Goal: Task Accomplishment & Management: Use online tool/utility

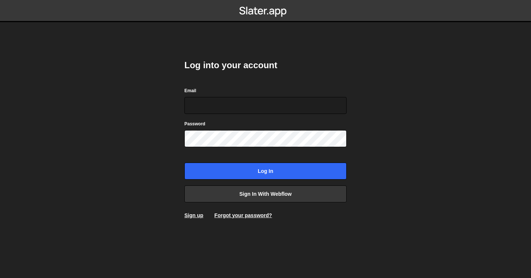
click at [0, 278] on nordpass-portal at bounding box center [0, 278] width 0 height 0
type input "liv@livstrawbridge.com"
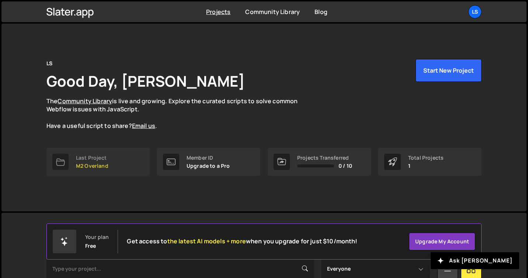
click at [96, 164] on p "M2 Overland" at bounding box center [92, 166] width 32 height 6
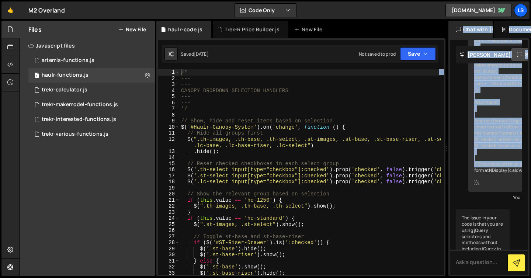
scroll to position [4322, 0]
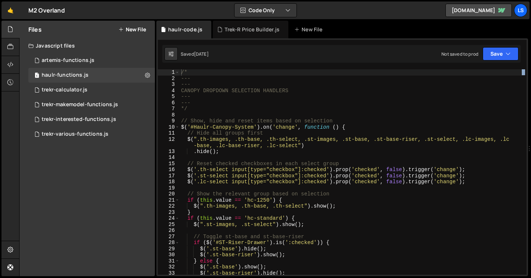
drag, startPoint x: 345, startPoint y: 112, endPoint x: 531, endPoint y: 109, distance: 185.6
click at [531, 109] on div at bounding box center [529, 149] width 3 height 256
click at [59, 91] on div "trekr-calculator.js" at bounding box center [65, 90] width 46 height 7
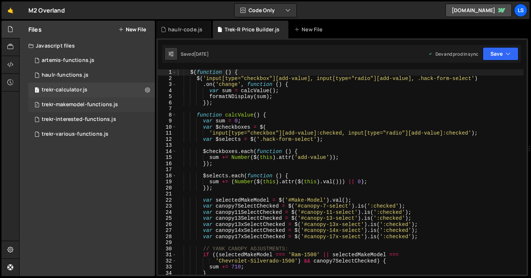
scroll to position [3765, 0]
click at [64, 103] on div "trekr-makemodel-functions.js" at bounding box center [80, 104] width 76 height 7
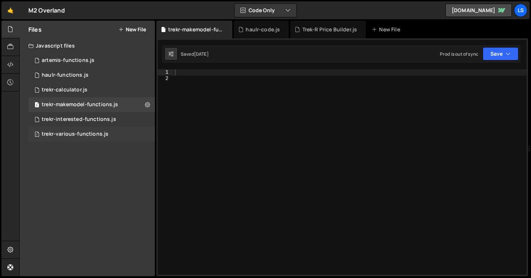
scroll to position [22432, 0]
click at [67, 132] on div "trekr-various-functions.js" at bounding box center [75, 134] width 67 height 7
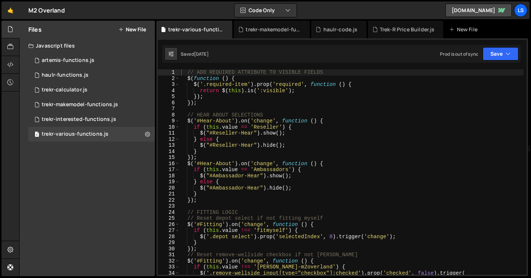
scroll to position [44134, 0]
click at [343, 186] on div "// ADD REQUIRED ATTRIBUTE TO VISIBLE FIELDS $ ( function ( ) { $ ( '.required-i…" at bounding box center [352, 178] width 344 height 218
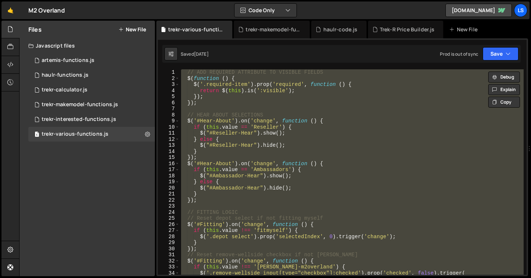
click at [343, 186] on div "// ADD REQUIRED ATTRIBUTE TO VISIBLE FIELDS $ ( function ( ) { $ ( '.required-i…" at bounding box center [352, 171] width 344 height 205
type textarea "$("#Ambassador-Hear").hide();"
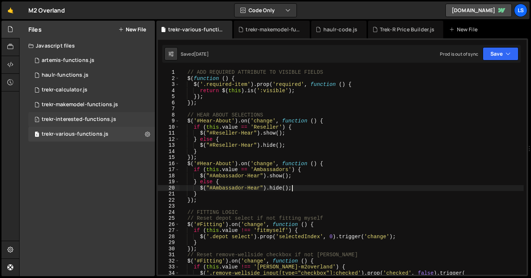
click at [91, 118] on div "trekr-interested-functions.js" at bounding box center [79, 119] width 75 height 7
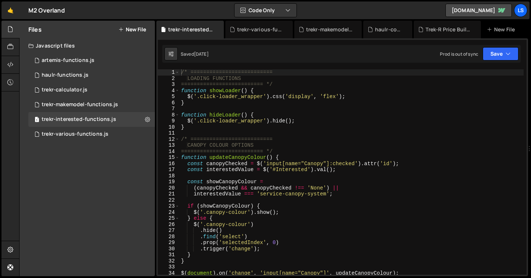
scroll to position [3222, 0]
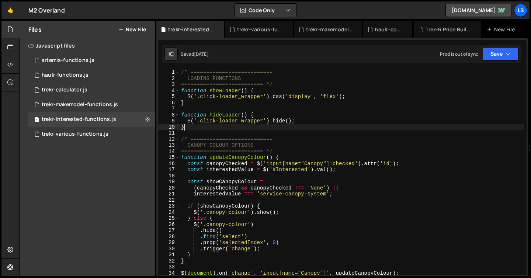
click at [247, 124] on div "/* ========================== LOADING FUNCTIONS ========================== */ f…" at bounding box center [352, 178] width 344 height 218
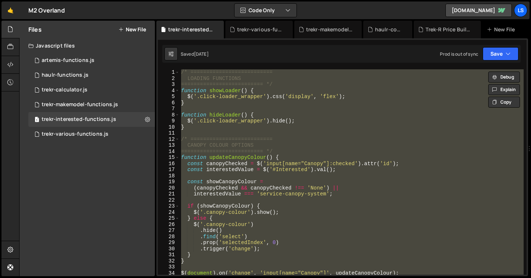
click at [247, 124] on div "/* ========================== LOADING FUNCTIONS ========================== */ f…" at bounding box center [352, 171] width 344 height 205
type textarea "}"
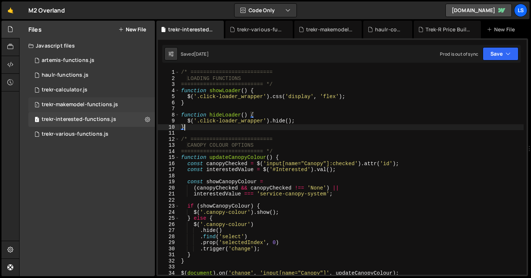
click at [67, 101] on div "1 trekr-makemodel-functions.js 0" at bounding box center [91, 104] width 127 height 15
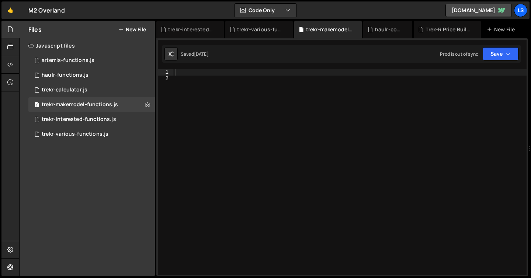
scroll to position [22432, 0]
click at [74, 118] on div "trekr-interested-functions.js" at bounding box center [79, 119] width 75 height 7
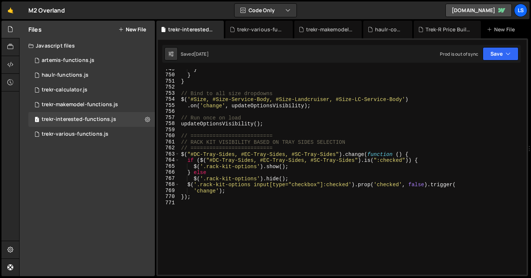
scroll to position [4563, 0]
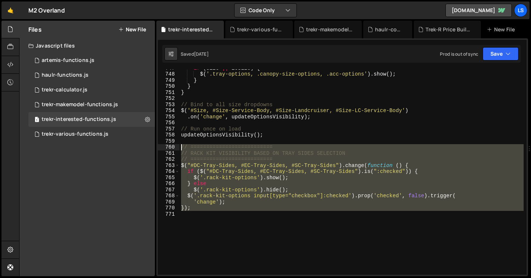
drag, startPoint x: 197, startPoint y: 212, endPoint x: 167, endPoint y: 144, distance: 74.2
click at [167, 144] on div "747 748 749 750 751 752 753 754 755 756 757 758 759 760 761 762 763 764 765 766…" at bounding box center [342, 171] width 369 height 205
type textarea "// ========================== // RACK KIT VISIBILITY BASED ON TRAY SIDES SELECT…"
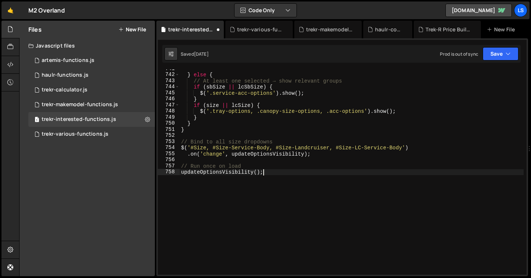
scroll to position [4526, 0]
click at [507, 54] on icon "button" at bounding box center [508, 53] width 5 height 7
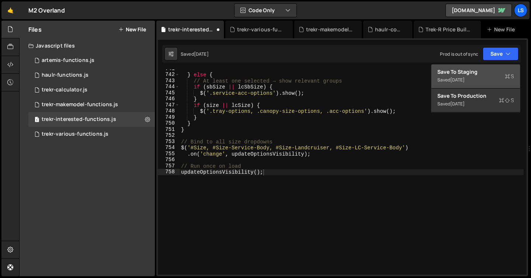
click at [469, 76] on div "Saved 1 week ago" at bounding box center [476, 80] width 77 height 9
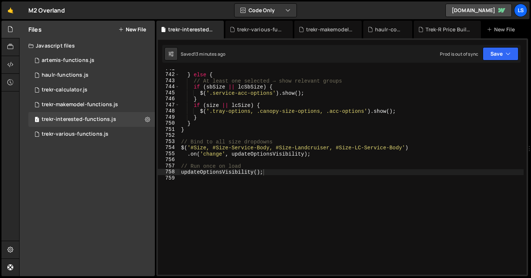
click at [227, 143] on div "} else { // At least one selected → show relevant groups if ( sbSize || lcSbSiz…" at bounding box center [352, 175] width 344 height 218
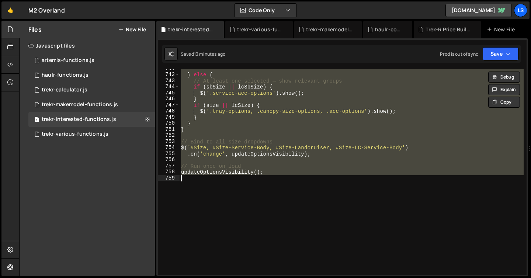
paste textarea
type textarea "updateOptionsVisibility();"
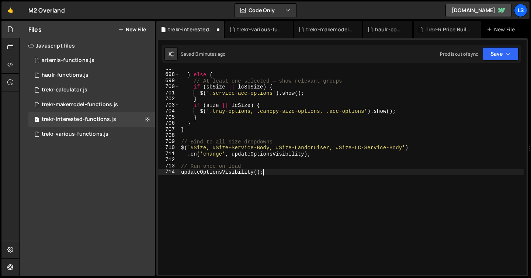
scroll to position [4259, 0]
click at [501, 55] on button "Save" at bounding box center [501, 53] width 36 height 13
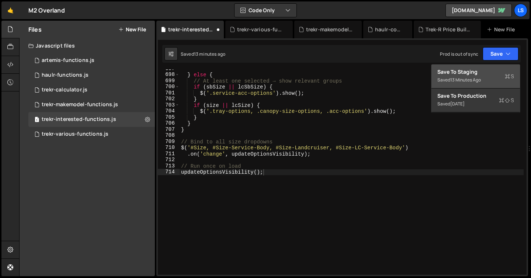
click at [467, 72] on div "Save to Staging S" at bounding box center [476, 71] width 77 height 7
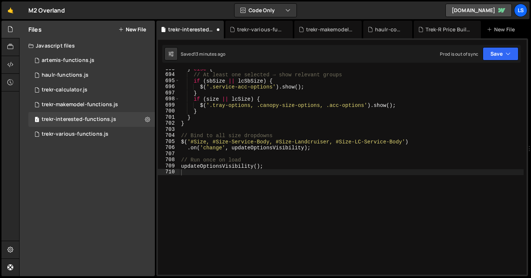
scroll to position [4234, 0]
click at [251, 174] on div "} else { // At least one selected → show relevant groups if ( sbSize || lcSbSiz…" at bounding box center [352, 175] width 344 height 218
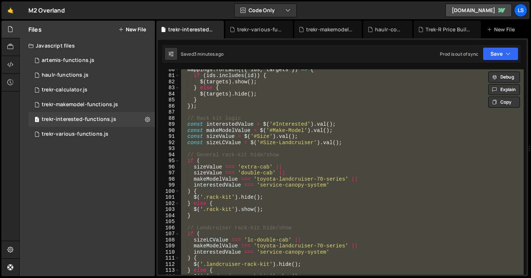
scroll to position [0, 0]
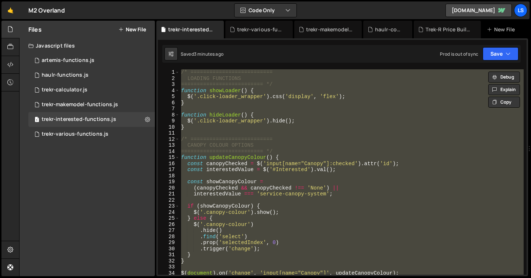
paste textarea "});"
type textarea "});"
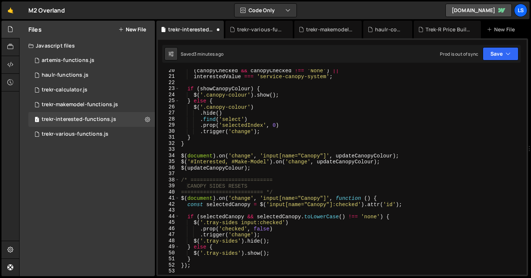
scroll to position [139, 0]
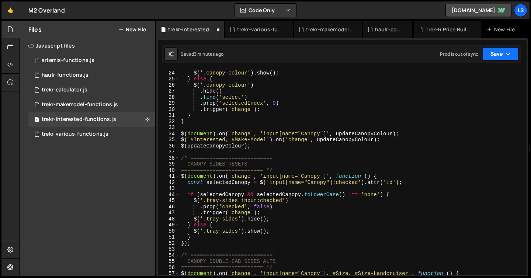
click at [492, 55] on button "Save" at bounding box center [501, 53] width 36 height 13
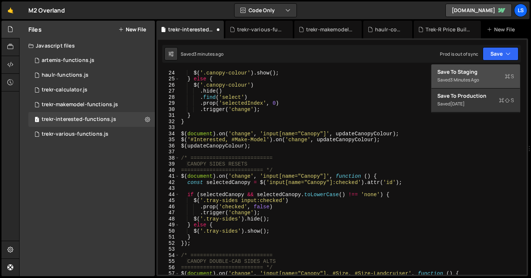
click at [458, 70] on div "Save to Staging S" at bounding box center [476, 71] width 77 height 7
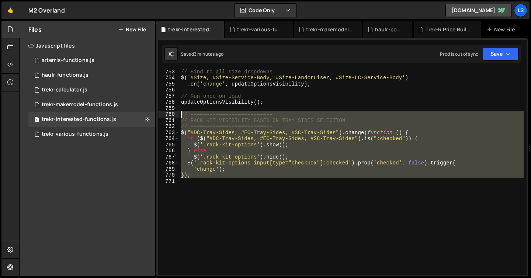
drag, startPoint x: 195, startPoint y: 179, endPoint x: 171, endPoint y: 115, distance: 67.8
click at [171, 115] on div "753 754 755 756 757 758 759 760 761 762 763 764 765 766 767 768 769 770 771 // …" at bounding box center [342, 171] width 369 height 205
type textarea "// ========================== // RACK KIT VISIBILITY BASED ON TRAY SIDES SELECT…"
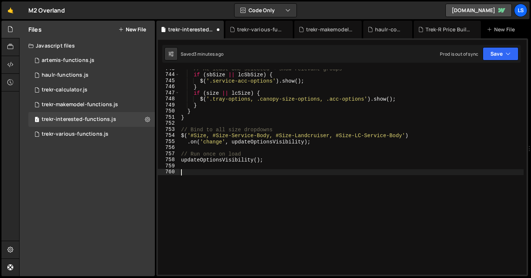
scroll to position [4539, 0]
click at [496, 54] on button "Save" at bounding box center [501, 53] width 36 height 13
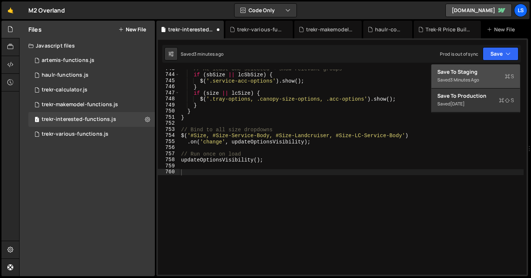
click at [461, 77] on div "3 minutes ago" at bounding box center [464, 80] width 29 height 6
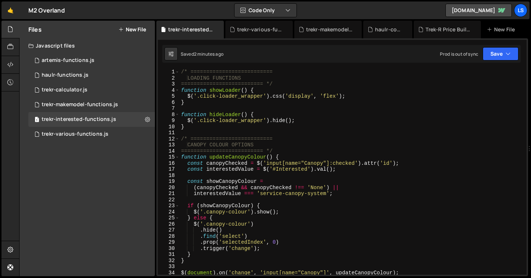
scroll to position [0, 0]
click at [155, 87] on div "Files New File Javascript files 1 artemis-functions.js 0 1 haulr-functions.js 0…" at bounding box center [275, 149] width 512 height 256
click at [8, 28] on icon at bounding box center [10, 29] width 6 height 8
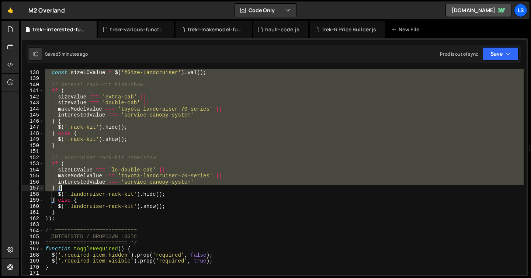
scroll to position [833, 0]
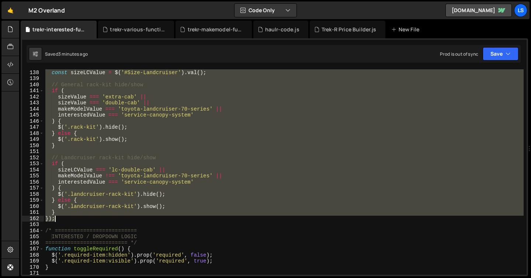
drag, startPoint x: 47, startPoint y: 145, endPoint x: 95, endPoint y: 222, distance: 90.5
click at [95, 222] on div "const sizeValue = $ ( '#Size' ) . val ( ) ; const sizeLCValue = $ ( '#Size-Land…" at bounding box center [284, 172] width 480 height 218
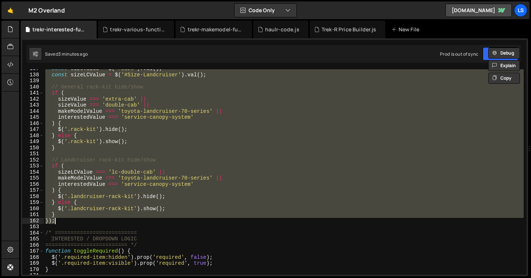
scroll to position [830, 0]
click at [82, 195] on div "const sizeValue = $ ( '#Size' ) . val ( ) ; const sizeLCValue = $ ( '#Size-Land…" at bounding box center [284, 171] width 480 height 205
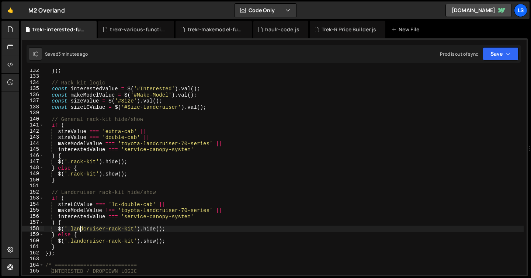
scroll to position [787, 0]
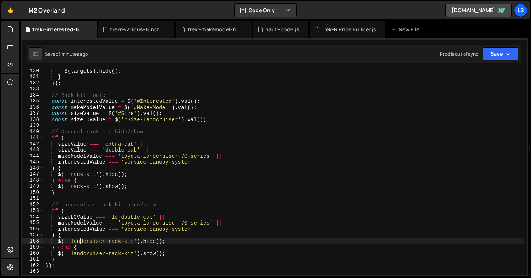
click at [55, 95] on div "$ ( targets ) . hide ( ) ; } }) ; // Rack kit logic const interestedValue = $ (…" at bounding box center [284, 177] width 480 height 218
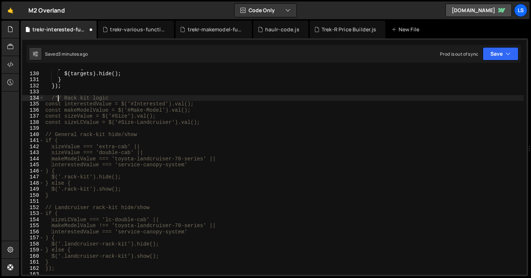
scroll to position [774, 0]
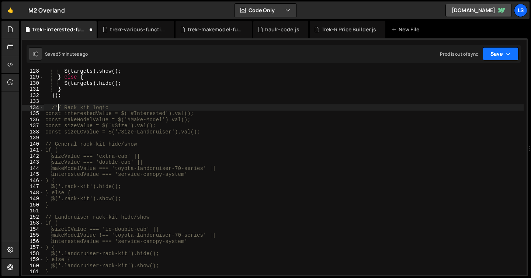
click at [495, 57] on button "Save" at bounding box center [501, 53] width 36 height 13
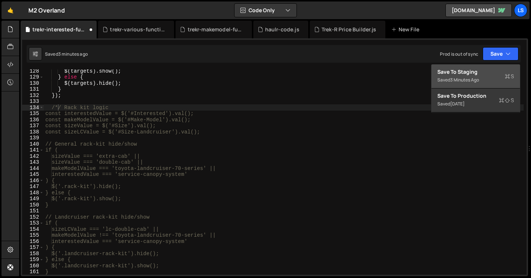
click at [471, 77] on div "3 minutes ago" at bounding box center [464, 80] width 29 height 6
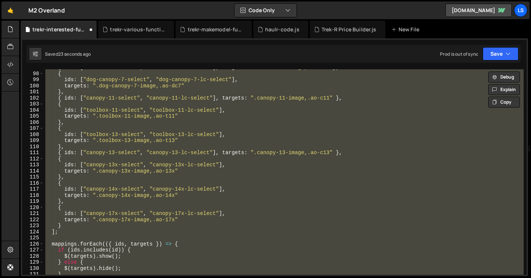
scroll to position [701, 0]
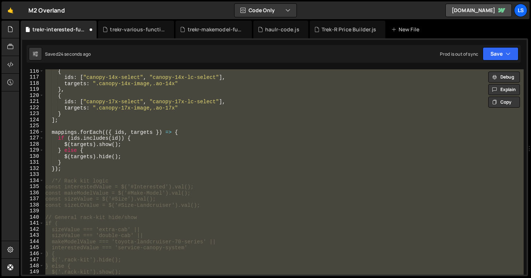
click at [166, 183] on div "{ ids : [ "canopy-14x-select" , "canopy-14x-lc-select" ] , targets : ".canopy-1…" at bounding box center [284, 171] width 480 height 205
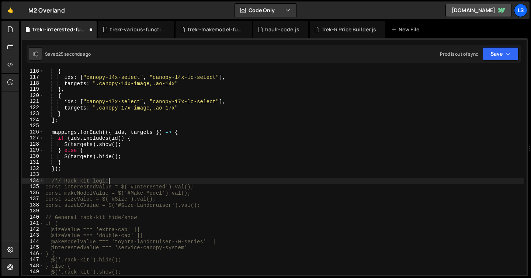
click at [57, 181] on div "{ ids : [ "canopy-14x-select" , "canopy-14x-lc-select" ] , targets : ".canopy-1…" at bounding box center [284, 177] width 480 height 218
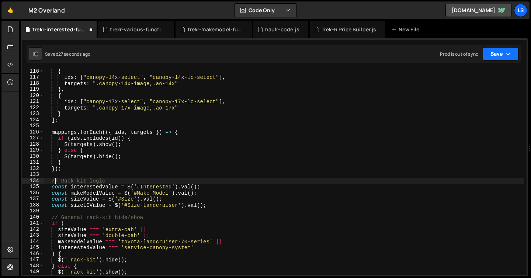
click at [499, 54] on button "Save" at bounding box center [501, 53] width 36 height 13
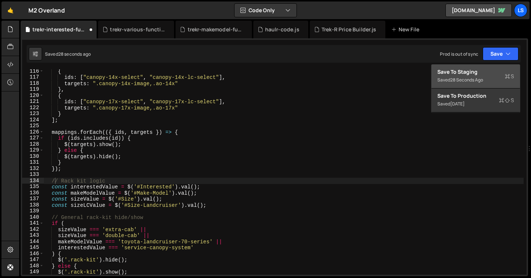
click at [467, 70] on div "Save to Staging S" at bounding box center [476, 71] width 77 height 7
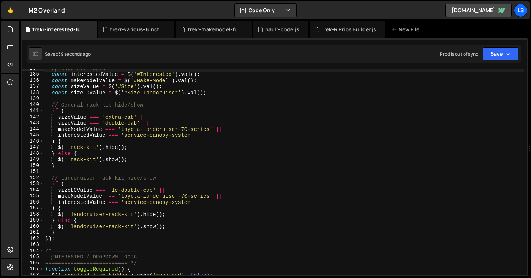
scroll to position [813, 0]
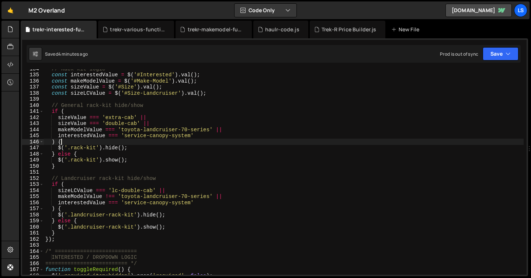
click at [133, 145] on div "// Rack kit logic const interestedValue = $ ( '#Interested' ) . val ( ) ; const…" at bounding box center [284, 175] width 480 height 218
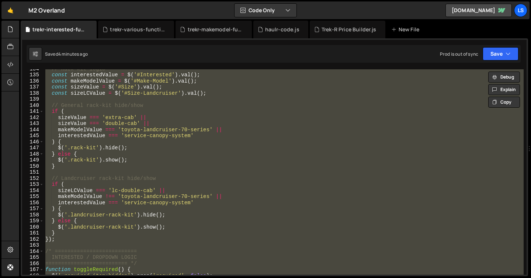
click at [127, 142] on div "// Rack kit logic const interestedValue = $ ( '#Interested' ) . val ( ) ; const…" at bounding box center [284, 171] width 480 height 205
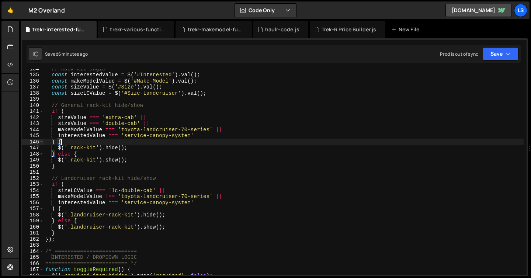
click at [110, 88] on div "// Rack kit logic const interestedValue = $ ( '#Interested' ) . val ( ) ; const…" at bounding box center [284, 175] width 480 height 218
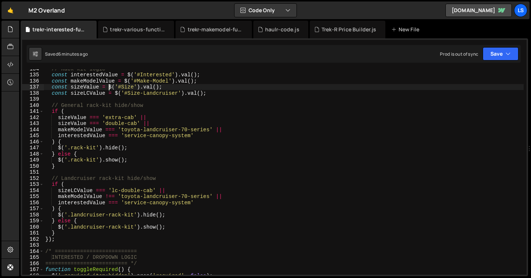
type textarea "updateOptionsVisibility();"
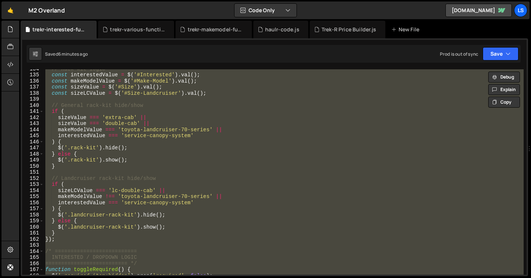
paste textarea
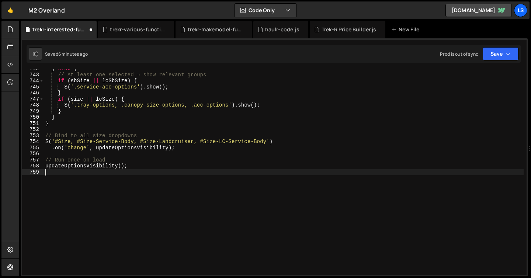
scroll to position [4532, 0]
click at [502, 57] on button "Save" at bounding box center [501, 53] width 36 height 13
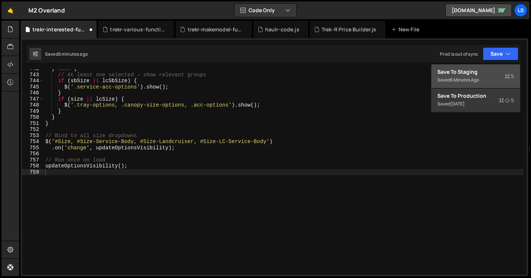
click at [464, 74] on div "Save to Staging S" at bounding box center [476, 71] width 77 height 7
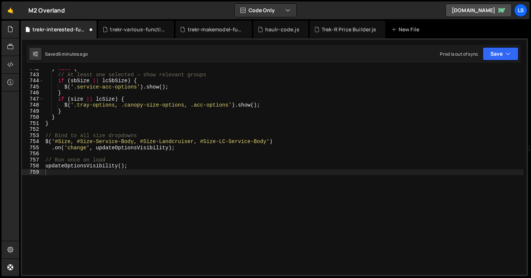
click at [165, 204] on div "} else { // At least one selected → show relevant groups if ( sbSize || lcSbSiz…" at bounding box center [284, 175] width 480 height 218
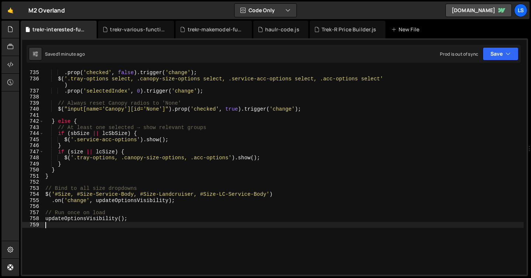
scroll to position [4435, 0]
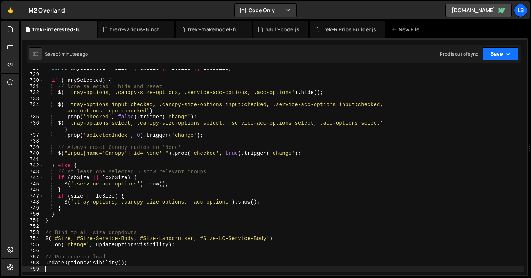
click at [503, 49] on button "Save" at bounding box center [501, 53] width 36 height 13
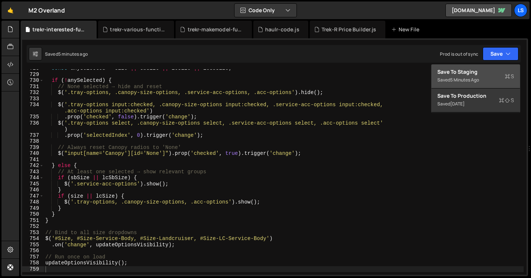
click at [473, 72] on div "Save to Staging S" at bounding box center [476, 71] width 77 height 7
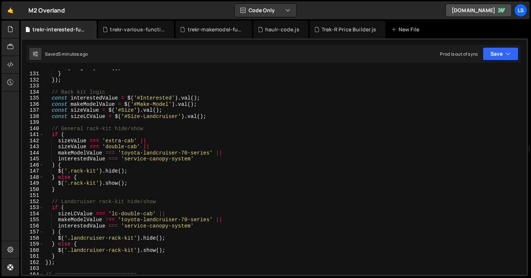
scroll to position [790, 0]
click at [54, 92] on div "$ ( targets ) . hide ( ) ; } }) ; // Rack kit logic const interestedValue = $ (…" at bounding box center [284, 174] width 480 height 218
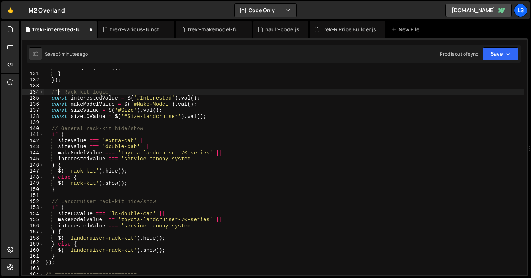
scroll to position [0, 1]
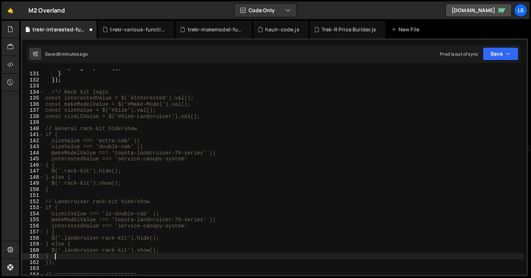
click at [65, 258] on div "$ ( targets ) . hide ( ) ; } }) ; /*/ Rack kit logic const interestedValue = $(…" at bounding box center [284, 174] width 480 height 218
click at [55, 256] on div "$ ( targets ) . hide ( ) ; } }) ; /*/ Rack kit logic const interestedValue = $(…" at bounding box center [284, 174] width 480 height 218
click at [501, 56] on button "Save" at bounding box center [501, 53] width 36 height 13
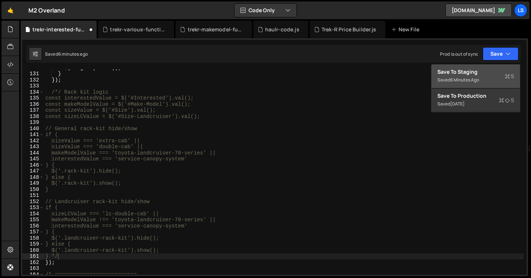
click at [476, 69] on div "Save to Staging S" at bounding box center [476, 71] width 77 height 7
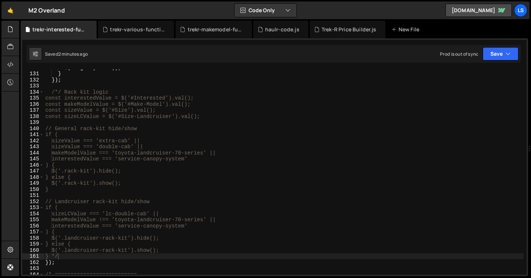
click at [68, 257] on div "$ ( targets ) . hide ( ) ; } }) ; /*/ Rack kit logic const interestedValue = $(…" at bounding box center [284, 174] width 480 height 218
click at [136, 113] on div "$ ( targets ) . hide ( ) ; } }) ; /*/ Rack kit logic const interestedValue = $(…" at bounding box center [284, 174] width 480 height 218
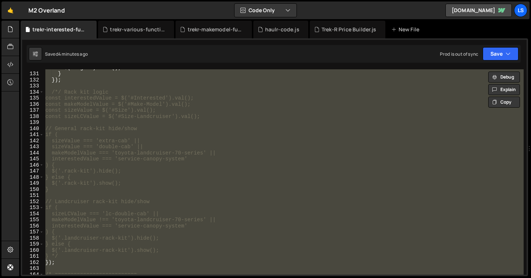
paste textarea "});"
type textarea "});"
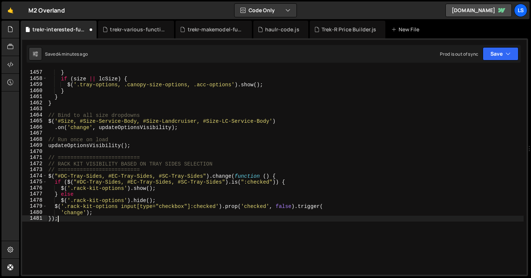
scroll to position [8899, 0]
click at [507, 54] on icon "button" at bounding box center [508, 53] width 5 height 7
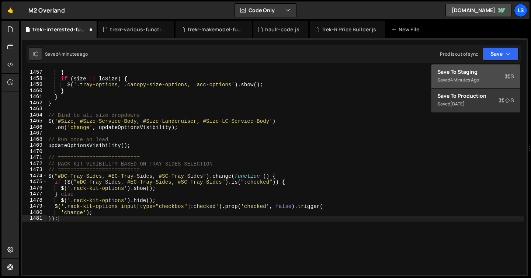
click at [467, 73] on div "Save to Staging S" at bounding box center [476, 71] width 77 height 7
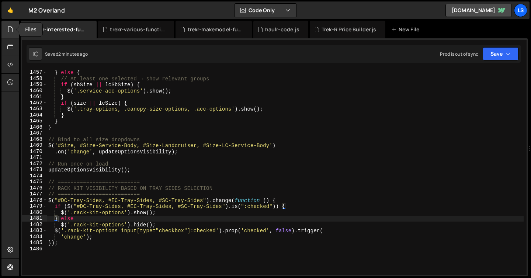
click at [7, 28] on div at bounding box center [10, 30] width 18 height 18
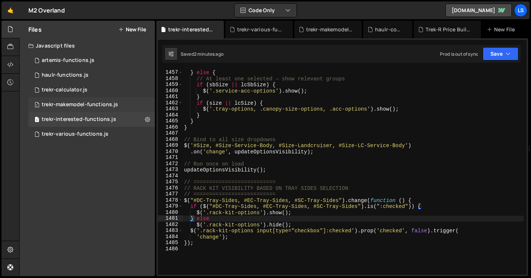
click at [90, 104] on div "trekr-makemodel-functions.js" at bounding box center [80, 104] width 76 height 7
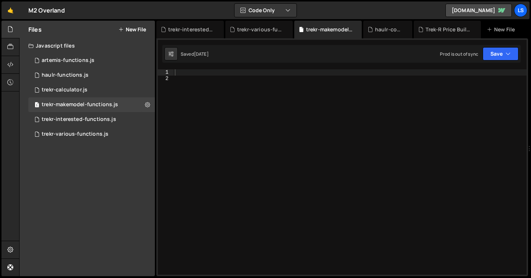
scroll to position [22432, 0]
click at [216, 108] on div at bounding box center [349, 178] width 353 height 218
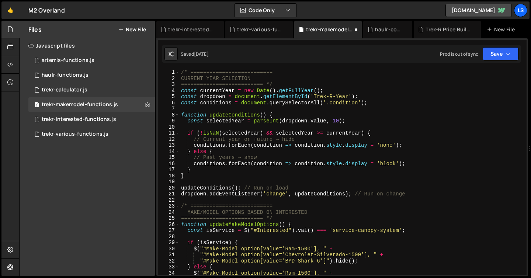
scroll to position [0, 0]
click at [502, 53] on button "Save" at bounding box center [501, 53] width 36 height 13
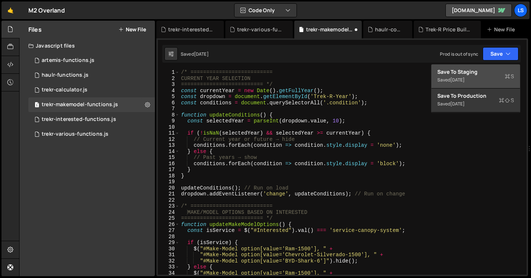
click at [468, 72] on div "Save to Staging S" at bounding box center [476, 71] width 77 height 7
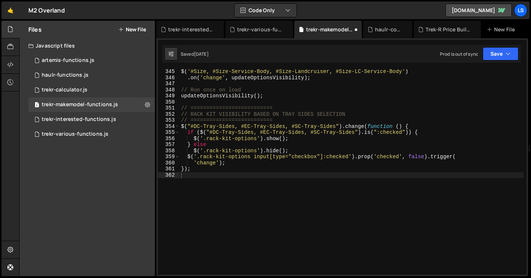
scroll to position [2107, 0]
click at [91, 120] on div "trekr-interested-functions.js" at bounding box center [79, 119] width 75 height 7
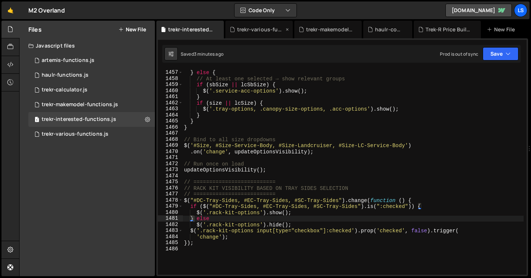
scroll to position [3222, 0]
click at [288, 29] on icon at bounding box center [287, 29] width 5 height 7
click at [338, 31] on div "haulr-code.js" at bounding box center [341, 29] width 34 height 7
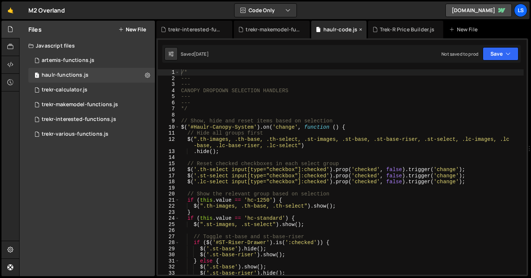
scroll to position [4696, 0]
click at [360, 28] on icon at bounding box center [360, 29] width 5 height 7
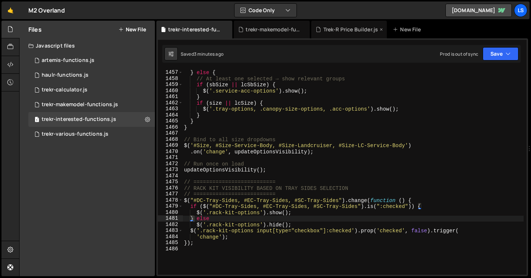
scroll to position [3222, 0]
click at [381, 28] on icon at bounding box center [381, 29] width 5 height 7
click at [88, 119] on div "trekr-interested-functions.js" at bounding box center [79, 119] width 75 height 7
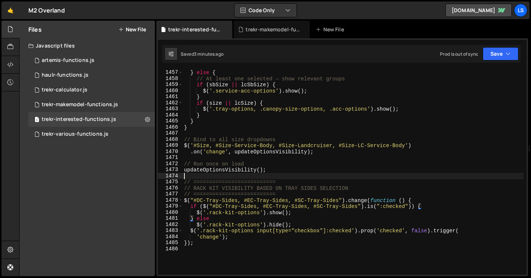
scroll to position [1608, 0]
click at [253, 176] on div "} else { // At least one selected → show relevant groups if ( sbSize || lcSbSiz…" at bounding box center [353, 172] width 341 height 218
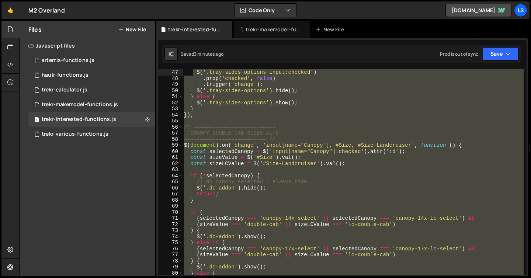
scroll to position [0, 0]
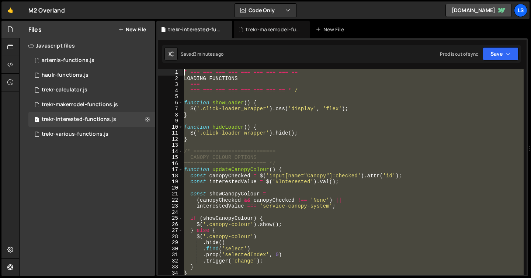
drag, startPoint x: 213, startPoint y: 248, endPoint x: 193, endPoint y: -20, distance: 267.8
click at [193, 0] on html "Projects Community Library Blog LS Projects Your Teams Account Upgrade Logout" at bounding box center [265, 139] width 531 height 278
type textarea "* === === === === === === === === == LOADING FUNCTIONS"
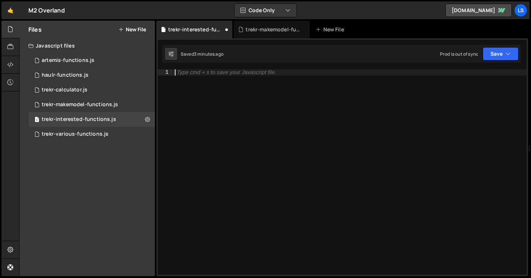
paste textarea "});"
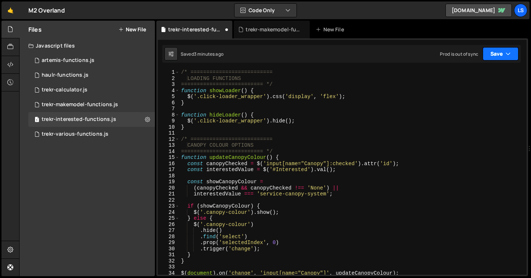
click at [503, 59] on button "Save" at bounding box center [501, 53] width 36 height 13
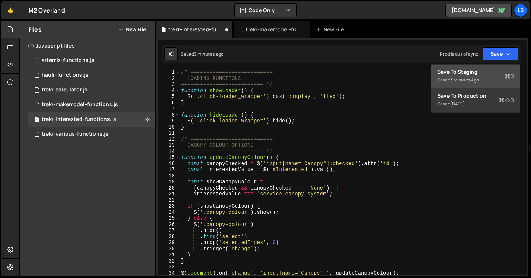
click at [486, 71] on div "Save to Staging S" at bounding box center [476, 71] width 77 height 7
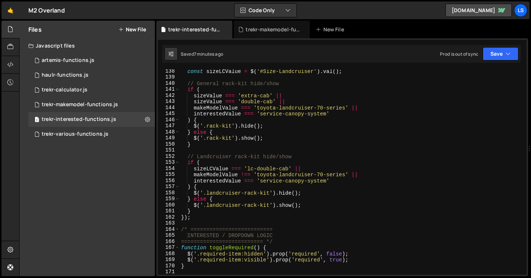
scroll to position [834, 0]
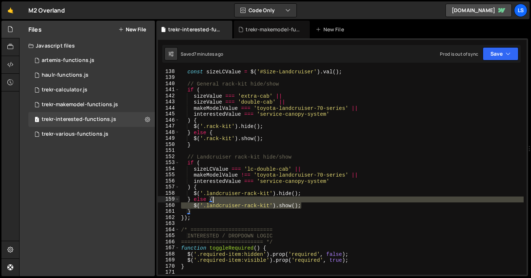
drag, startPoint x: 305, startPoint y: 206, endPoint x: 231, endPoint y: 197, distance: 73.9
click at [231, 197] on div "const sizeLCValue = $ ( '#Size-Landcruiser' ) . val ( ) ; // General rack-kit h…" at bounding box center [352, 178] width 344 height 218
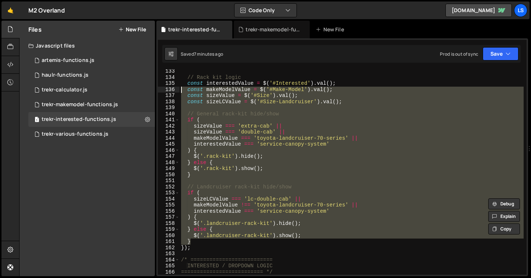
scroll to position [804, 0]
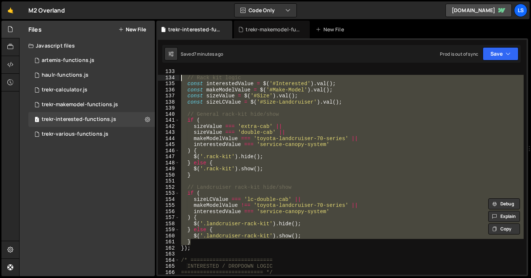
drag, startPoint x: 194, startPoint y: 212, endPoint x: 171, endPoint y: 79, distance: 135.8
click at [172, 79] on div "} else { $('.landcruiser-rack-kit').show(); 133 134 135 136 137 138 139 140 141…" at bounding box center [342, 171] width 369 height 205
type textarea "// Rack kit logic const interestedValue = $('#Interested').val();"
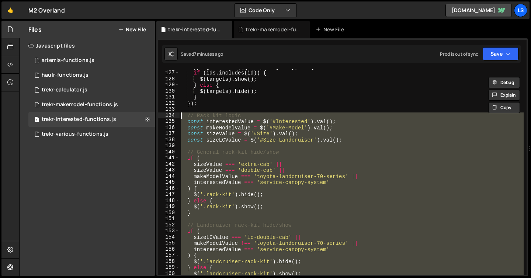
scroll to position [767, 0]
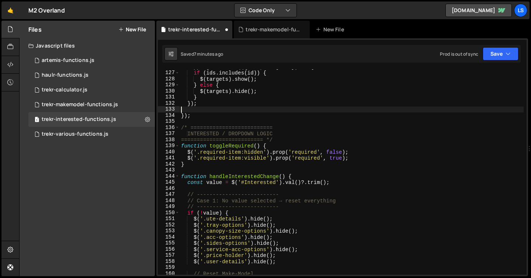
type textarea "});"
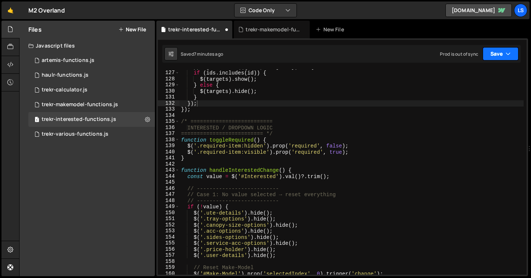
click at [502, 52] on button "Save" at bounding box center [501, 53] width 36 height 13
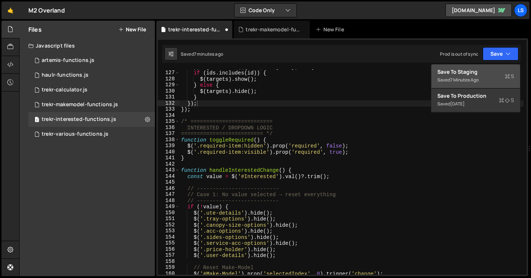
click at [476, 72] on div "Save to Staging S" at bounding box center [476, 71] width 77 height 7
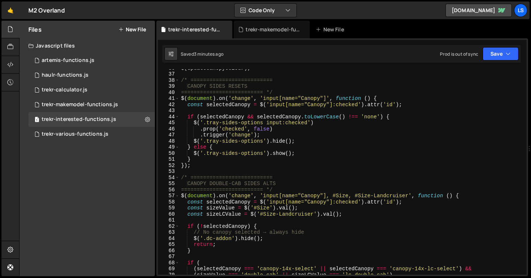
scroll to position [0, 0]
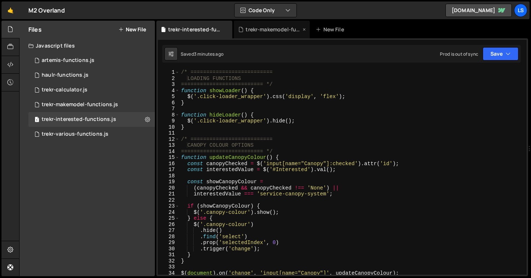
click at [267, 29] on div "trekr-makemodel-functions.js" at bounding box center [273, 29] width 55 height 7
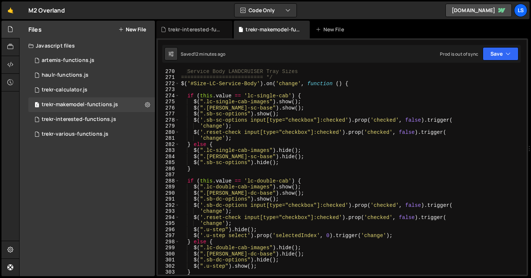
scroll to position [1741, 0]
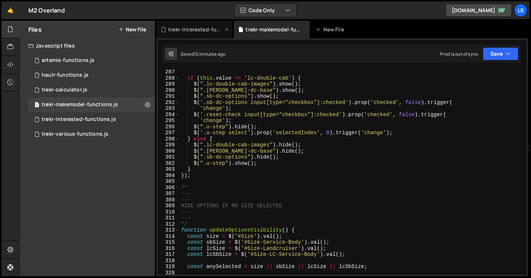
click at [201, 28] on div "trekr-interested-functions.js" at bounding box center [195, 29] width 55 height 7
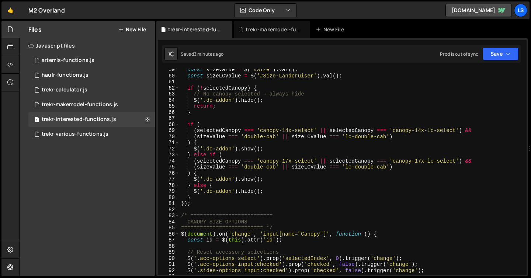
scroll to position [384, 0]
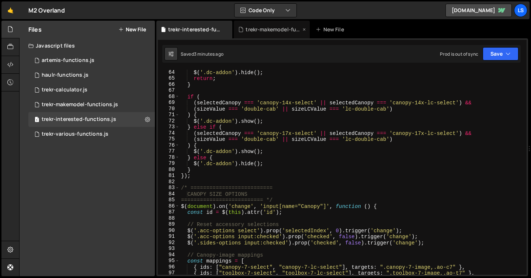
click at [266, 31] on div "trekr-makemodel-functions.js" at bounding box center [273, 29] width 55 height 7
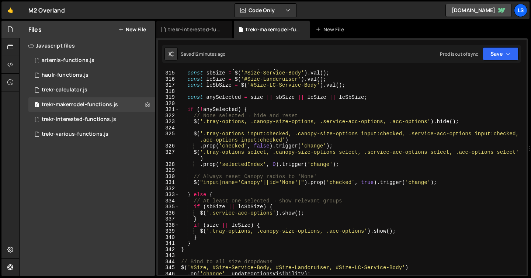
scroll to position [1912, 0]
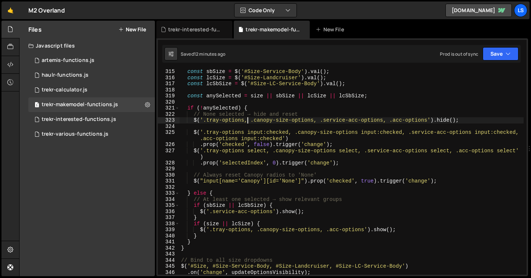
click at [246, 122] on div "const sbSize = $ ( '#Size-Service-Body' ) . val ( ) ; const lcSize = $ ( '#Size…" at bounding box center [352, 178] width 344 height 218
click at [429, 120] on div "const sbSize = $ ( '#Size-Service-Body' ) . val ( ) ; const lcSize = $ ( '#Size…" at bounding box center [352, 178] width 344 height 218
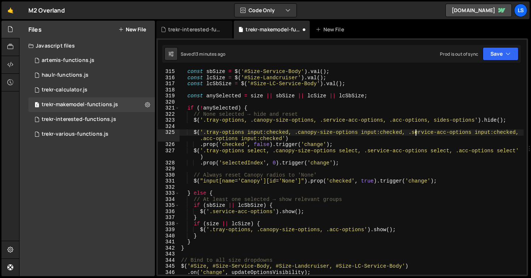
click at [417, 134] on div "const sbSize = $ ( '#Size-Service-Body' ) . val ( ) ; const lcSize = $ ( '#Size…" at bounding box center [352, 178] width 344 height 218
drag, startPoint x: 283, startPoint y: 138, endPoint x: 517, endPoint y: 131, distance: 234.3
click at [517, 131] on div "const sbSize = $ ( '#Size-Service-Body' ) . val ( ) ; const lcSize = $ ( '#Size…" at bounding box center [352, 178] width 344 height 218
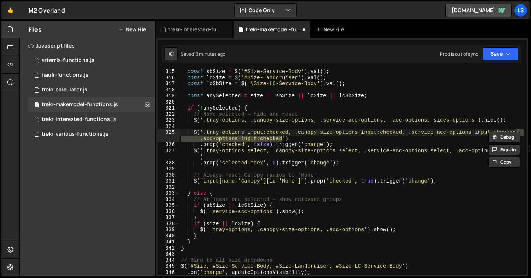
click at [283, 137] on div "const sbSize = $ ( '#Size-Service-Body' ) . val ( ) ; const lcSize = $ ( '#Size…" at bounding box center [352, 171] width 344 height 205
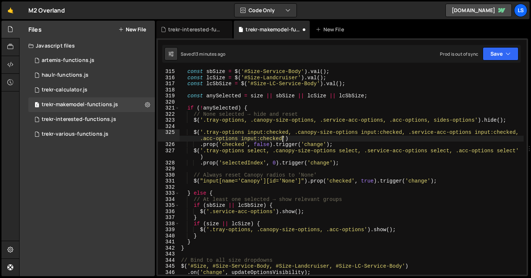
paste textarea ", .acc-options input:checked"
drag, startPoint x: 301, startPoint y: 138, endPoint x: 291, endPoint y: 139, distance: 10.0
click at [291, 139] on div "const sbSize = $ ( '#Size-Service-Body' ) . val ( ) ; const lcSize = $ ( '#Size…" at bounding box center [352, 178] width 344 height 218
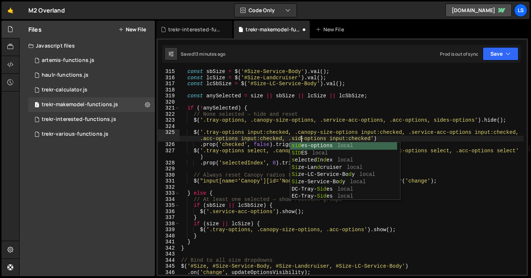
scroll to position [0, 31]
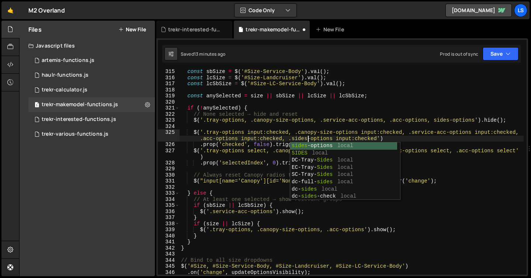
click at [250, 144] on div "const sbSize = $ ( '#Size-Service-Body' ) . val ( ) ; const lcSize = $ ( '#Size…" at bounding box center [352, 178] width 344 height 218
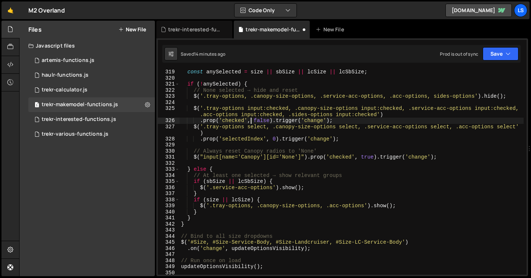
scroll to position [1936, 0]
click at [365, 206] on div "const anySelected = size || sbSize || lcSize || lcSbSize ; if ( ! anySelected )…" at bounding box center [352, 178] width 344 height 218
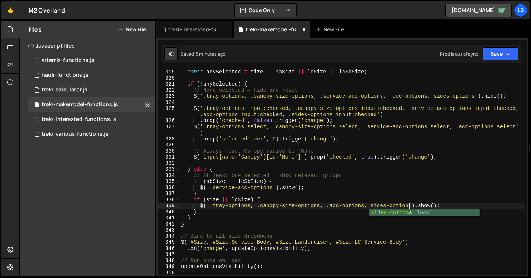
scroll to position [0, 16]
click at [371, 205] on div "const anySelected = size || sbSize || lcSize || lcSbSize ; if ( ! anySelected )…" at bounding box center [352, 178] width 344 height 218
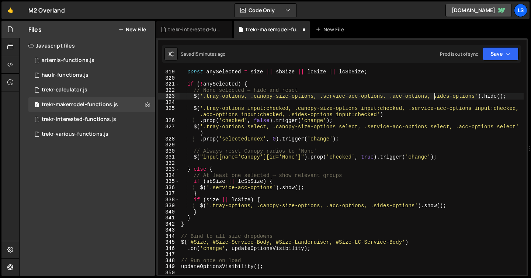
click at [435, 97] on div "const anySelected = size || sbSize || lcSize || lcSbSize ; if ( ! anySelected )…" at bounding box center [352, 178] width 344 height 218
click at [497, 56] on button "Save" at bounding box center [501, 53] width 36 height 13
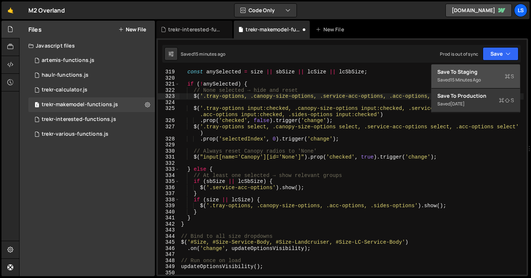
click at [459, 72] on div "Save to Staging S" at bounding box center [476, 71] width 77 height 7
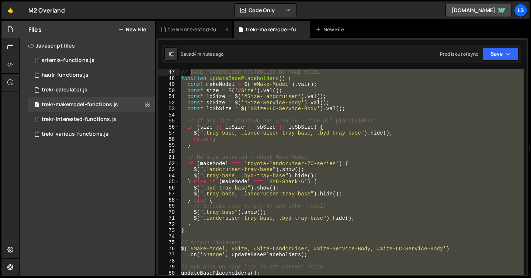
scroll to position [0, 0]
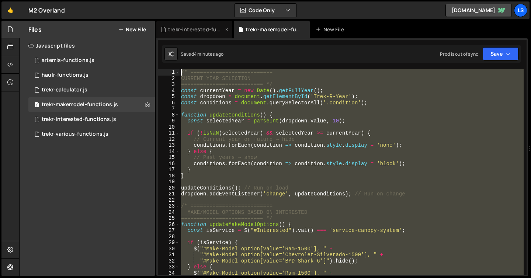
drag, startPoint x: 193, startPoint y: 226, endPoint x: 170, endPoint y: 36, distance: 191.3
click at [170, 36] on div "Debug Explain Copy trekr-interested-functions.js trekr-makemodel-functions.js N…" at bounding box center [342, 149] width 372 height 256
type textarea "/* ========================== CURRENT YEAR SELECTION"
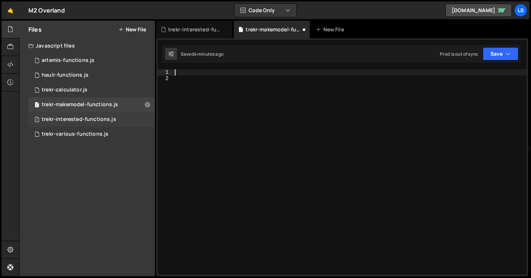
click at [100, 119] on div "trekr-interested-functions.js" at bounding box center [79, 119] width 75 height 7
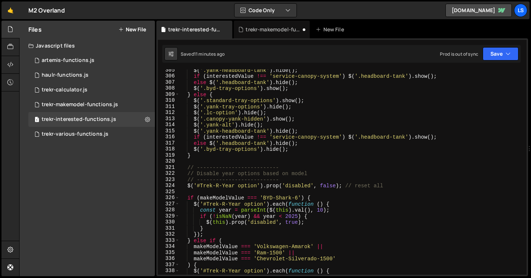
scroll to position [2213, 0]
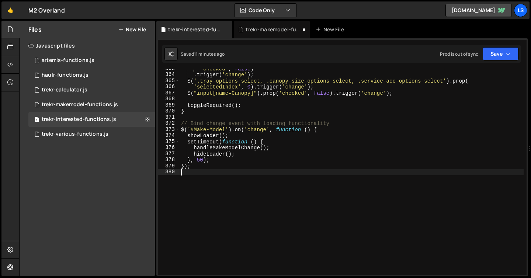
click at [204, 173] on div "'checked' , false ) . trigger ( 'change' ) ; $ ( '.tray-options select, .canopy…" at bounding box center [352, 175] width 344 height 218
paste textarea "});"
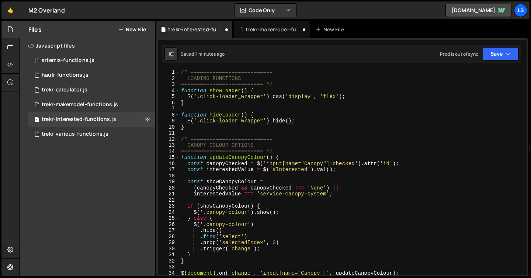
scroll to position [0, 0]
click at [501, 54] on button "Save" at bounding box center [501, 53] width 36 height 13
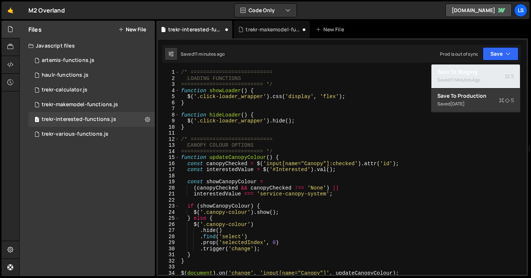
click at [458, 77] on div "11 minutes ago" at bounding box center [465, 80] width 30 height 6
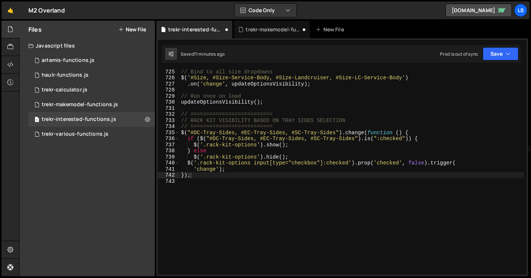
scroll to position [4426, 0]
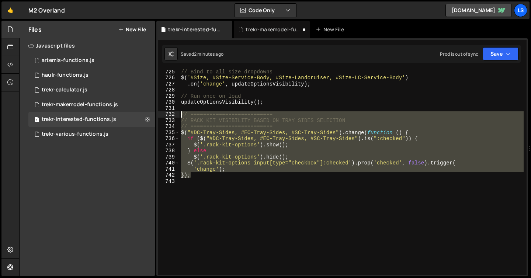
drag, startPoint x: 193, startPoint y: 177, endPoint x: 177, endPoint y: 111, distance: 67.3
click at [177, 111] on div "}); 725 726 727 728 729 730 731 732 733 734 735 736 737 738 739 740 741 742 743…" at bounding box center [342, 171] width 369 height 205
type textarea "// ========================== // RACK KIT VISIBILITY BASED ON TRAY SIDES SELECT…"
click at [495, 52] on button "Save" at bounding box center [501, 53] width 36 height 13
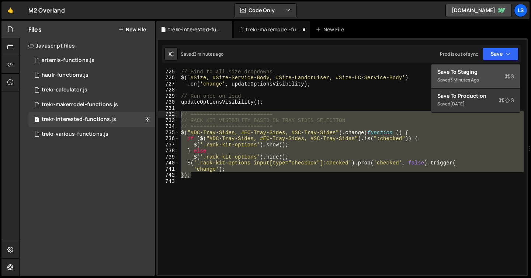
click at [454, 75] on div "Save to Staging S" at bounding box center [476, 71] width 77 height 7
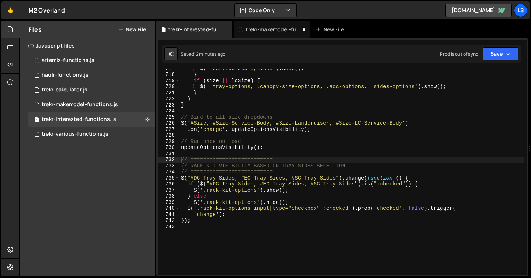
scroll to position [4380, 0]
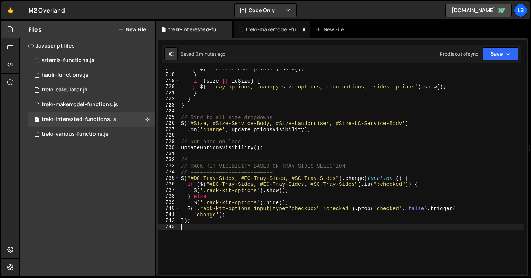
click at [194, 238] on div "$ ( '.service-acc-options' ) . show ( ) ; } if ( size || lcSize ) { $ ( '.tray-…" at bounding box center [352, 175] width 344 height 218
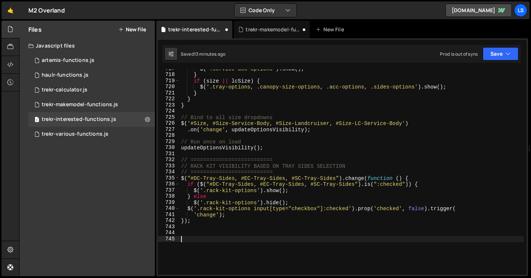
paste textarea "T7-DC-Tray-Sides"
click at [337, 179] on div "$ ( '.service-acc-options' ) . show ( ) ; } if ( size || lcSize ) { $ ( '.tray-…" at bounding box center [352, 175] width 344 height 218
paste textarea "T7-DC-Tray-Sides"
click at [343, 178] on div "$ ( '.service-acc-options' ) . show ( ) ; } if ( size || lcSize ) { $ ( '.tray-…" at bounding box center [352, 175] width 344 height 218
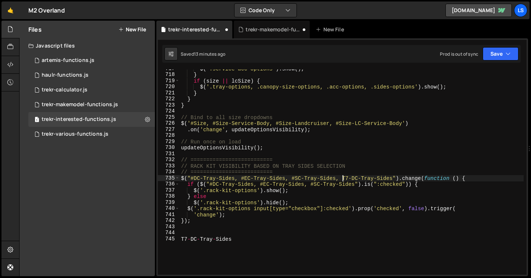
scroll to position [0, 11]
drag, startPoint x: 240, startPoint y: 241, endPoint x: 205, endPoint y: 243, distance: 35.1
click at [240, 241] on div "$ ( '.service-acc-options' ) . show ( ) ; } if ( size || lcSize ) { $ ( '.tray-…" at bounding box center [352, 175] width 344 height 218
click at [181, 240] on div "$ ( '.service-acc-options' ) . show ( ) ; } if ( size || lcSize ) { $ ( '.tray-…" at bounding box center [352, 175] width 344 height 218
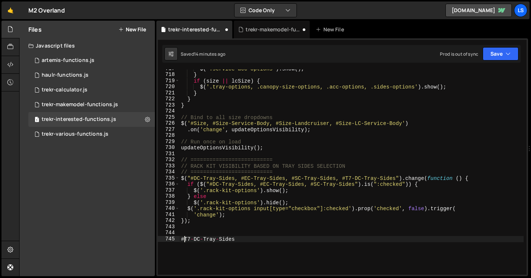
scroll to position [0, 0]
drag, startPoint x: 397, startPoint y: 177, endPoint x: 342, endPoint y: 176, distance: 55.4
click at [342, 176] on div "$ ( '.service-acc-options' ) . show ( ) ; } if ( size || lcSize ) { $ ( '.tray-…" at bounding box center [352, 175] width 344 height 218
drag, startPoint x: 236, startPoint y: 240, endPoint x: 174, endPoint y: 238, distance: 61.3
click at [174, 238] on div "$("#DC-Tray-Sides, #EC-Tray-Sides, #SC-Tray-Sides").change(function () { 717 71…" at bounding box center [342, 171] width 369 height 205
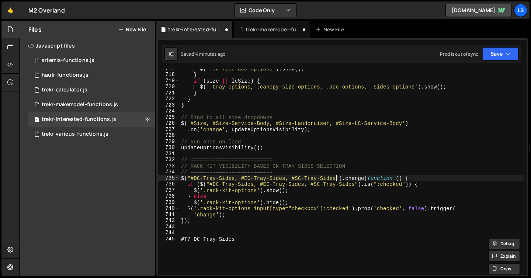
click at [336, 179] on div "$ ( '.service-acc-options' ) . show ( ) ; } if ( size || lcSize ) { $ ( '.tray-…" at bounding box center [352, 175] width 344 height 218
paste textarea "#T7-DC-Tray-Sides"
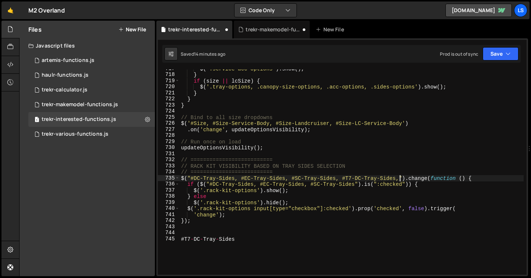
scroll to position [0, 15]
paste textarea "#T7-DC-Tray-Sides"
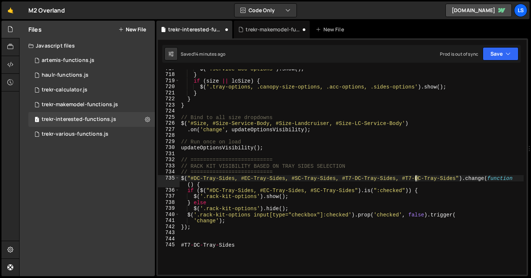
click at [415, 179] on div "$ ( '.service-acc-options' ) . show ( ) ; } if ( size || lcSize ) { $ ( '.tray-…" at bounding box center [352, 175] width 344 height 218
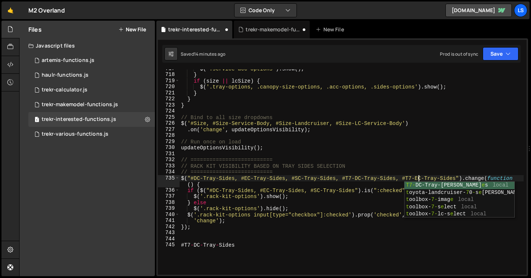
click at [457, 178] on div "$ ( '.service-acc-options' ) . show ( ) ; } if ( size || lcSize ) { $ ( '.tray-…" at bounding box center [352, 175] width 344 height 218
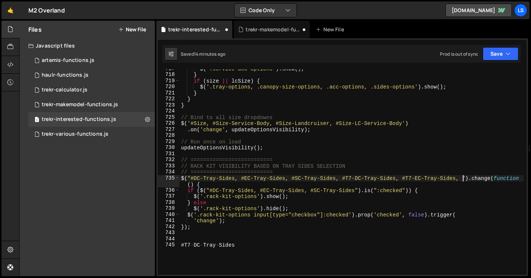
scroll to position [0, 20]
paste textarea "#T7-DC-Tray-Sides"
click at [477, 178] on div "$ ( '.service-acc-options' ) . show ( ) ; } if ( size || lcSize ) { $ ( '.tray-…" at bounding box center [352, 175] width 344 height 218
type textarea "$("#DC-Tray-Sides, #EC-Tray-Sides, #SC-Tray-Sides, #T7-DC-Tray-Sides, #T7-EC-Tr…"
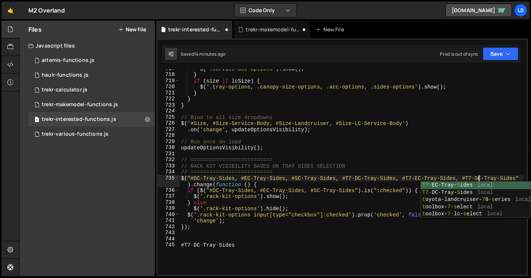
scroll to position [0, 21]
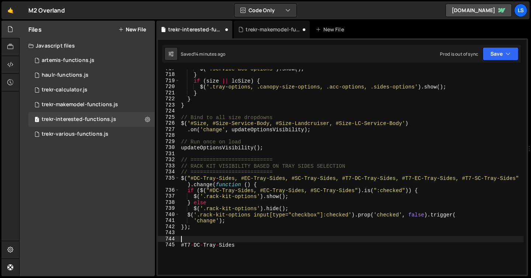
drag, startPoint x: 208, startPoint y: 242, endPoint x: 249, endPoint y: 243, distance: 40.6
click at [208, 242] on div "$ ( '.service-acc-options' ) . show ( ) ; } if ( size || lcSize ) { $ ( '.tray-…" at bounding box center [352, 175] width 344 height 218
drag, startPoint x: 219, startPoint y: 244, endPoint x: 179, endPoint y: 244, distance: 39.8
click at [179, 244] on div "717 718 719 720 721 722 723 724 725 726 727 728 729 730 731 732 733 734 735 736…" at bounding box center [342, 171] width 369 height 205
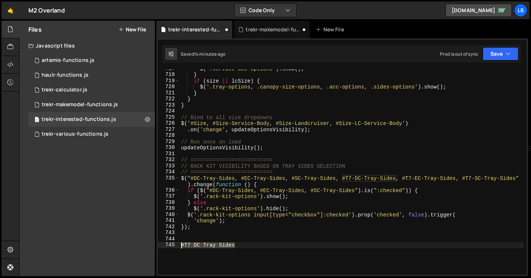
type textarea "#T7-DC-Tray-Sides"
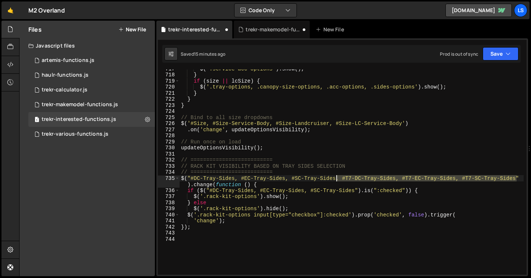
drag, startPoint x: 516, startPoint y: 177, endPoint x: 337, endPoint y: 178, distance: 179.3
click at [337, 178] on div "$ ( '.service-acc-options' ) . show ( ) ; } if ( size || lcSize ) { $ ( '.tray-…" at bounding box center [352, 175] width 344 height 218
click at [355, 191] on div "$ ( '.service-acc-options' ) . show ( ) ; } if ( size || lcSize ) { $ ( '.tray-…" at bounding box center [352, 175] width 344 height 218
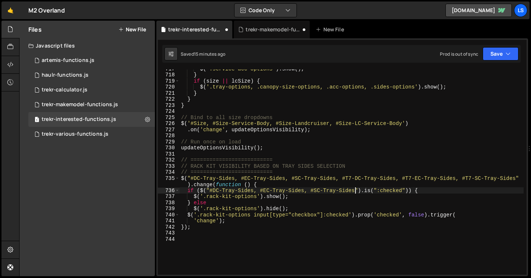
paste textarea ", #T7-DC-Tray-Sides, #T7-EC-Tray-Sides, #T7-SC-Tray-Sides"
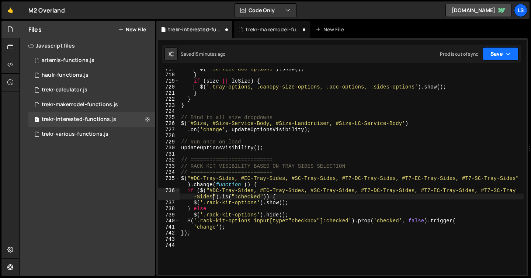
click at [499, 57] on button "Save" at bounding box center [501, 53] width 36 height 13
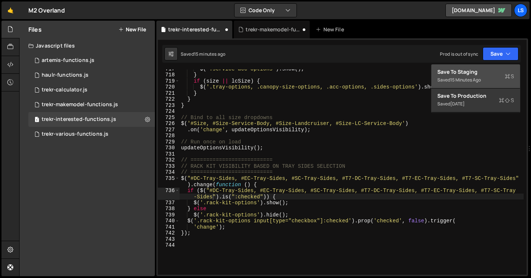
click at [471, 71] on div "Save to Staging S" at bounding box center [476, 71] width 77 height 7
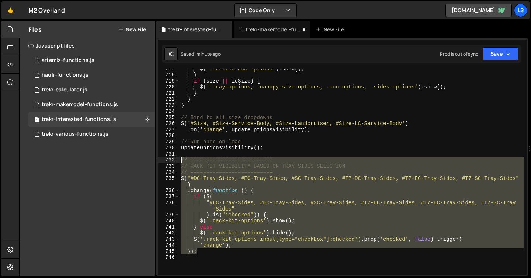
drag, startPoint x: 199, startPoint y: 253, endPoint x: 176, endPoint y: 160, distance: 95.8
click at [176, 160] on div "}); 717 718 719 720 721 722 723 724 725 726 727 728 729 730 731 732 733 734 735…" at bounding box center [342, 171] width 369 height 205
click at [356, 174] on div "$ ( '.service-acc-options' ) . show ( ) ; } if ( size || lcSize ) { $ ( '.tray-…" at bounding box center [352, 171] width 344 height 205
drag, startPoint x: 197, startPoint y: 253, endPoint x: 165, endPoint y: 160, distance: 98.8
click at [165, 160] on div "// ========================== 717 718 719 720 721 722 723 724 725 726 727 728 7…" at bounding box center [342, 171] width 369 height 205
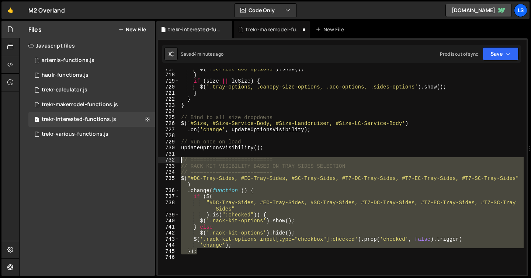
type textarea "// ========================== // RACK KIT VISIBILITY BASED ON TRAY SIDES SELECT…"
paste textarea
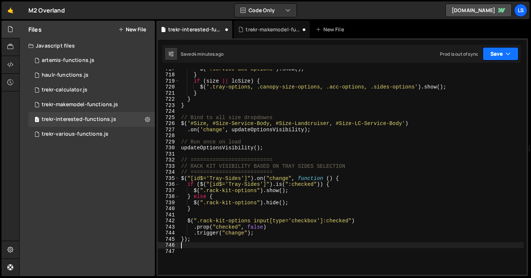
click at [492, 54] on button "Save" at bounding box center [501, 53] width 36 height 13
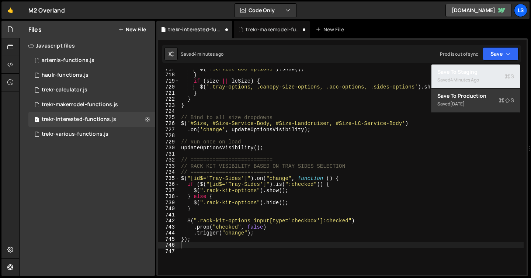
click at [452, 77] on div "4 minutes ago" at bounding box center [464, 80] width 29 height 6
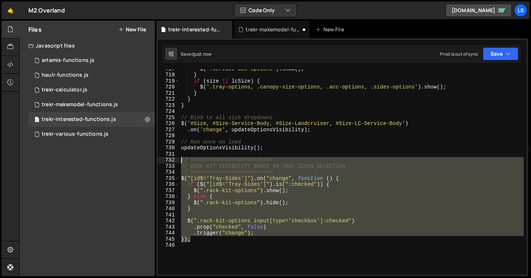
drag, startPoint x: 194, startPoint y: 241, endPoint x: 162, endPoint y: 158, distance: 88.4
click at [162, 158] on div "}); 717 718 719 720 721 722 723 724 725 726 727 728 729 730 731 732 733 734 735…" at bounding box center [342, 171] width 369 height 205
type textarea "// ========================== // RACK KIT VISIBILITY BASED ON TRAY SIDES SELECT…"
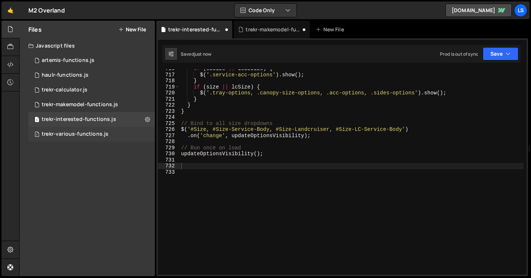
click at [85, 132] on div "trekr-various-functions.js" at bounding box center [75, 134] width 67 height 7
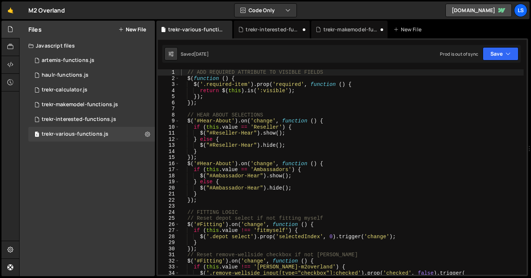
scroll to position [44134, 0]
type textarea "// ADD REQUIRED ATTRIBUTE TO VISIBLE FIELDS"
click at [186, 72] on div "// ADD REQUIRED ATTRIBUTE TO VISIBLE FIELDS $ ( function ( ) { $ ( '.required-i…" at bounding box center [352, 178] width 344 height 218
click at [84, 116] on div "trekr-interested-functions.js" at bounding box center [79, 119] width 75 height 7
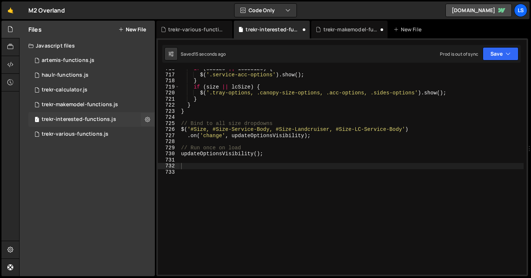
scroll to position [3222, 0]
click at [81, 132] on div "trekr-various-functions.js" at bounding box center [75, 134] width 67 height 7
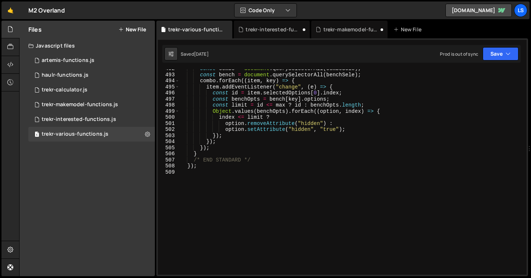
scroll to position [3096, 0]
click at [258, 185] on div "const combo = document . querySelectorAll ( comboSele ) ; const bench = documen…" at bounding box center [352, 175] width 344 height 218
paste textarea "});"
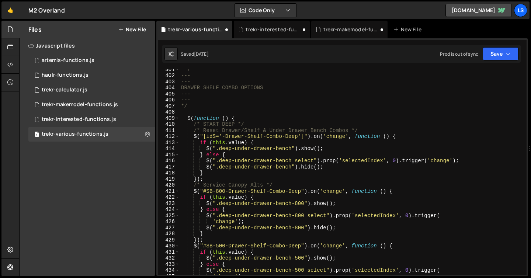
scroll to position [2509, 0]
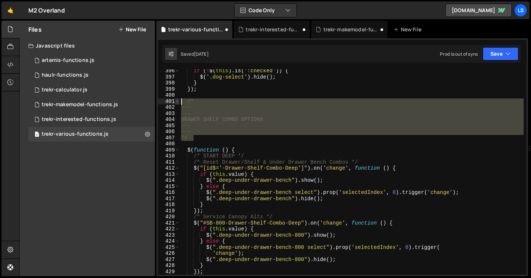
drag, startPoint x: 195, startPoint y: 139, endPoint x: 176, endPoint y: 100, distance: 43.6
click at [176, 100] on div "}); 396 397 398 399 400 401 402 403 404 405 406 407 408 409 410 411 412 413 414…" at bounding box center [342, 171] width 369 height 205
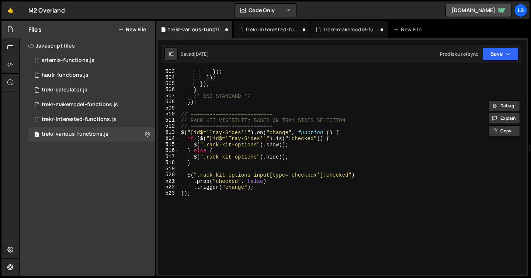
scroll to position [3181, 0]
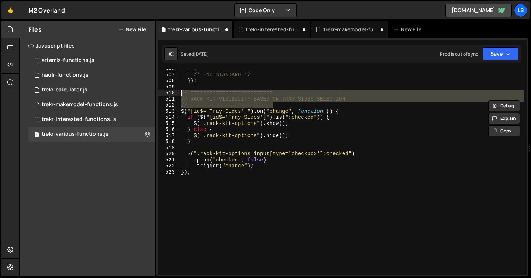
drag, startPoint x: 275, startPoint y: 104, endPoint x: 169, endPoint y: 94, distance: 106.8
click at [169, 94] on div "/* --- 506 507 508 509 510 511 512 513 514 515 516 517 518 519 520 521 522 523 …" at bounding box center [342, 171] width 369 height 205
paste textarea "*/"
type textarea "*/"
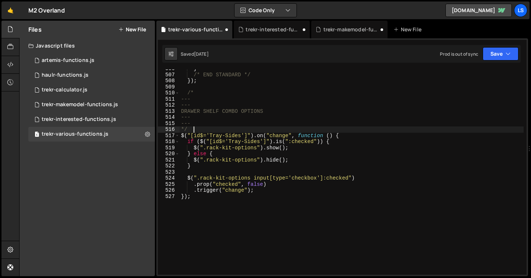
click at [199, 87] on div "} /* END STANDARD */ }) ; /* --- --- DRAWER SHELF COMBO OPTIONS --- --- */ $ ( …" at bounding box center [352, 175] width 344 height 218
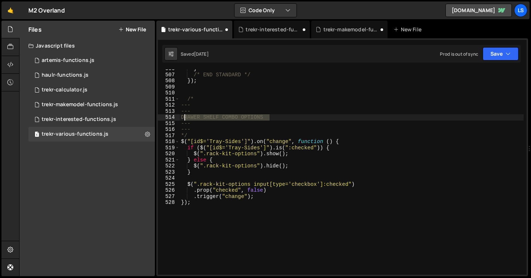
drag, startPoint x: 273, startPoint y: 116, endPoint x: 186, endPoint y: 116, distance: 87.4
click at [186, 116] on div "} /* END STANDARD */ }) ; /* --- --- DRAWER SHELF COMBO OPTIONS --- --- */ $ ( …" at bounding box center [352, 175] width 344 height 218
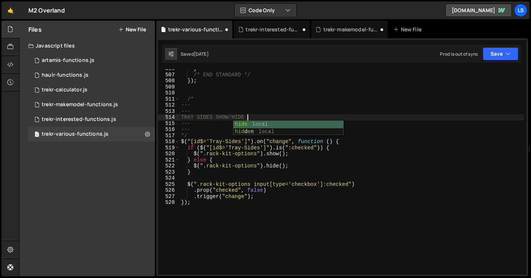
scroll to position [0, 4]
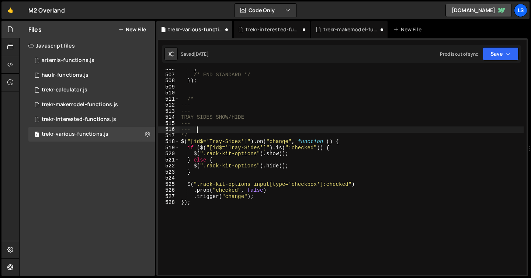
click at [199, 132] on div "} /* END STANDARD */ }) ; /* --- --- TRAY SIDES SHOW/HIDE --- --- */ $ ( "[id$=…" at bounding box center [352, 175] width 344 height 218
click at [208, 134] on div "} /* END STANDARD */ }) ; /* --- --- TRAY SIDES SHOW/HIDE --- --- */ $ ( "[id$=…" at bounding box center [352, 175] width 344 height 218
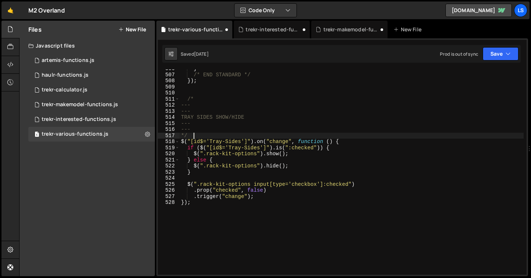
scroll to position [0, 0]
click at [502, 52] on button "Save" at bounding box center [501, 53] width 36 height 13
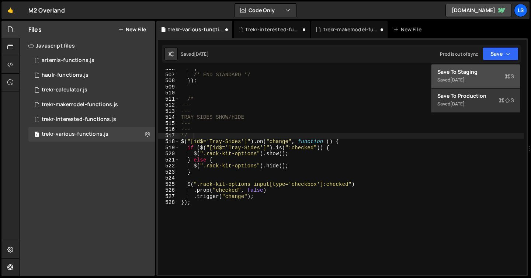
click at [474, 70] on div "Save to Staging S" at bounding box center [476, 71] width 77 height 7
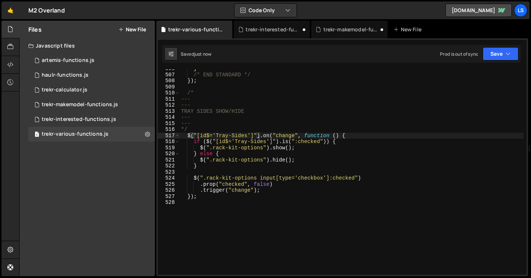
click at [215, 126] on div "} /* END STANDARD */ }) ; /* --- --- TRAY SIDES SHOW/HIDE --- --- */ $ ( "[id$=…" at bounding box center [352, 175] width 344 height 218
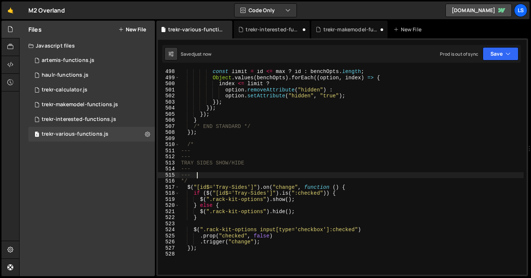
scroll to position [3212, 0]
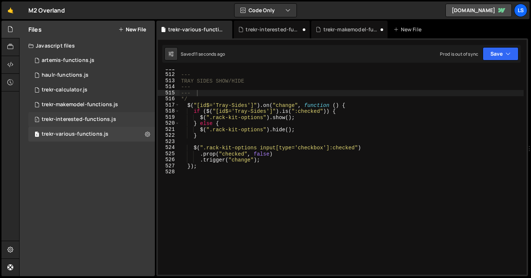
click at [90, 117] on div "trekr-interested-functions.js" at bounding box center [79, 119] width 75 height 7
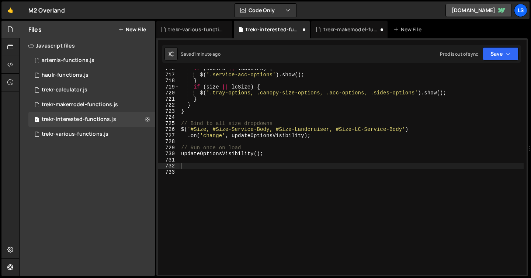
scroll to position [3222, 0]
click at [497, 57] on button "Save" at bounding box center [501, 53] width 36 height 13
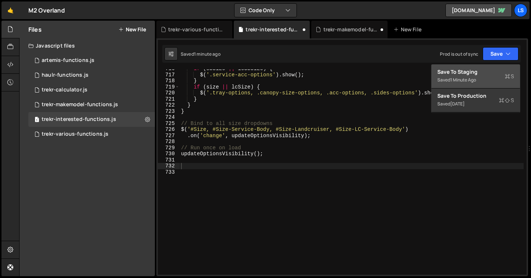
click at [454, 75] on div "Save to Staging S" at bounding box center [476, 71] width 77 height 7
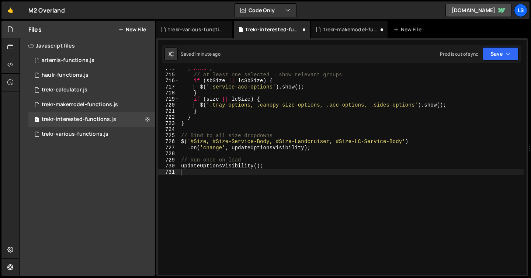
scroll to position [4362, 0]
click at [72, 103] on div "trekr-makemodel-functions.js" at bounding box center [80, 104] width 76 height 7
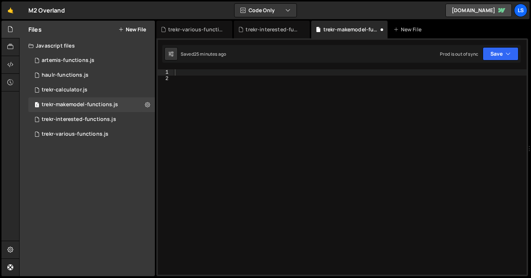
scroll to position [22432, 0]
click at [496, 55] on button "Save" at bounding box center [501, 53] width 36 height 13
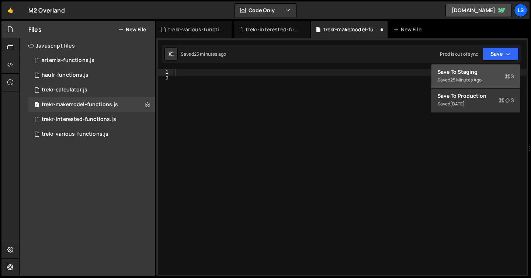
click at [468, 72] on div "Save to Staging S" at bounding box center [476, 71] width 77 height 7
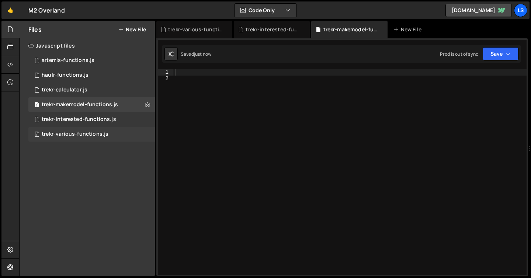
click at [69, 132] on div "trekr-various-functions.js" at bounding box center [75, 134] width 67 height 7
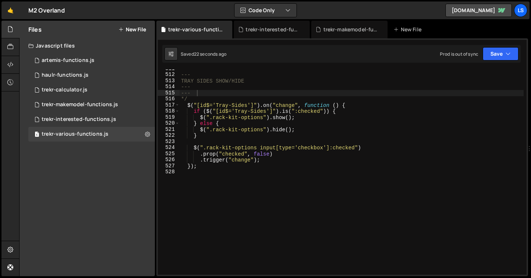
scroll to position [44134, 0]
click at [71, 118] on div "trekr-interested-functions.js" at bounding box center [79, 119] width 75 height 7
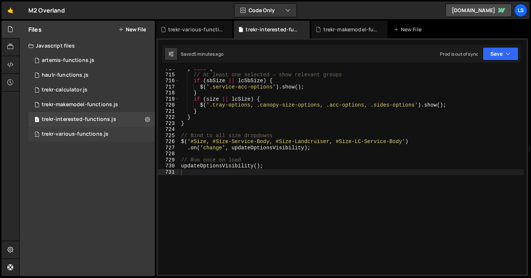
scroll to position [3222, 0]
click at [70, 133] on div "trekr-various-functions.js" at bounding box center [75, 134] width 67 height 7
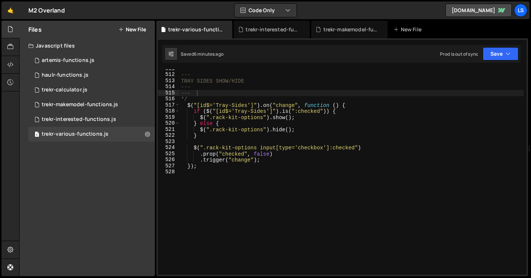
scroll to position [44134, 0]
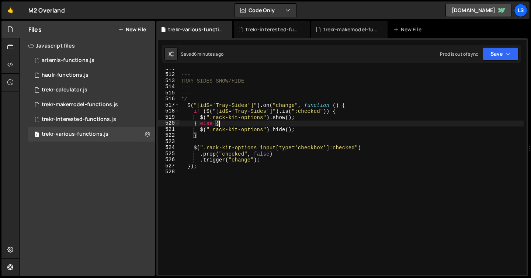
click at [225, 125] on div "--- --- TRAY SIDES SHOW/HIDE --- --- */ $ ( "[id$='Tray-Sides']" ) . on ( "chan…" at bounding box center [352, 175] width 344 height 218
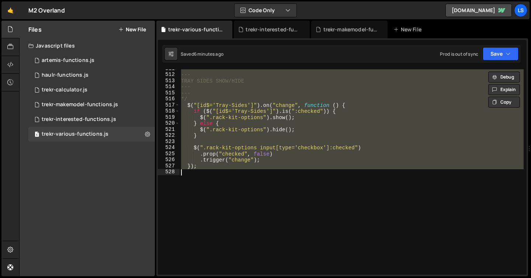
click at [225, 125] on div "--- --- TRAY SIDES SHOW/HIDE --- --- */ $ ( "[id$='Tray-Sides']" ) . on ( "chan…" at bounding box center [352, 171] width 344 height 205
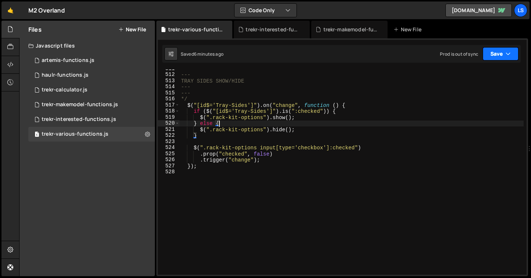
click at [506, 51] on icon "button" at bounding box center [508, 53] width 5 height 7
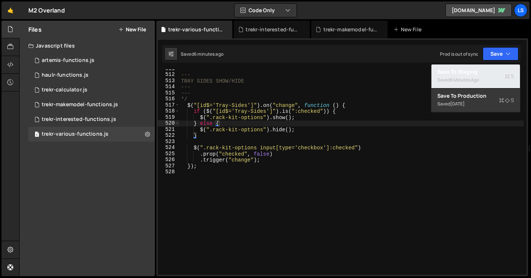
click at [464, 77] on div "6 minutes ago" at bounding box center [464, 80] width 29 height 6
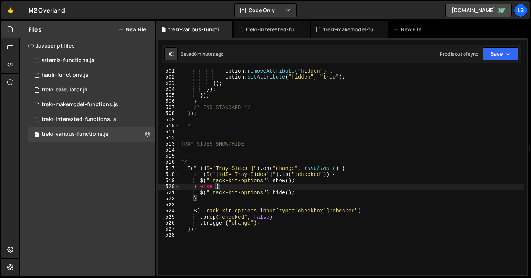
scroll to position [3148, 0]
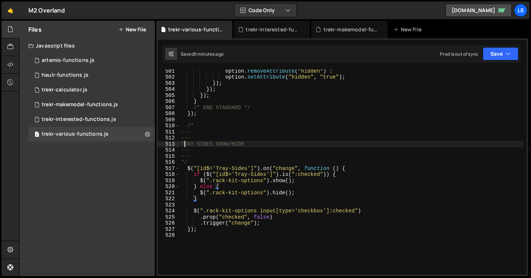
click at [184, 142] on div "option . removeAttribute ( "hidden" ) : option . setAttribute ( "hidden" , "tru…" at bounding box center [352, 177] width 344 height 218
click at [276, 148] on div "option . removeAttribute ( "hidden" ) : option . setAttribute ( "hidden" , "tru…" at bounding box center [352, 177] width 344 height 218
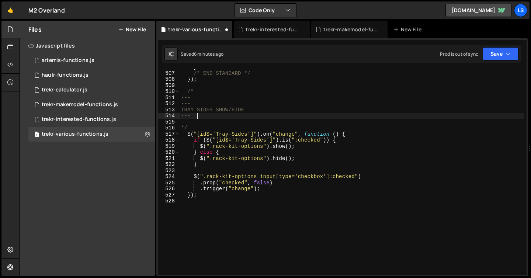
scroll to position [3212, 0]
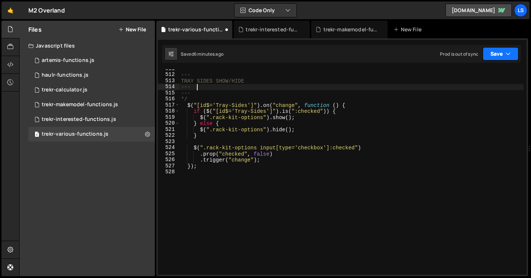
click at [488, 57] on button "Save" at bounding box center [501, 53] width 36 height 13
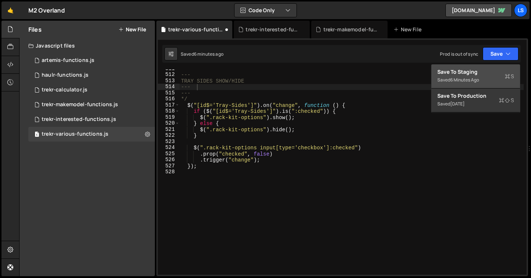
click at [445, 75] on div "Save to Staging S" at bounding box center [476, 71] width 77 height 7
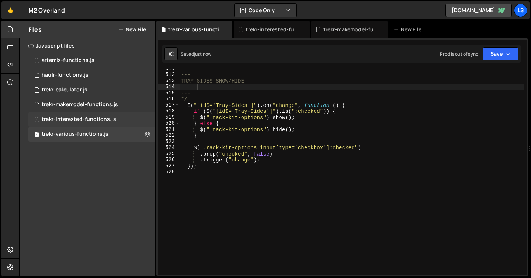
click at [70, 119] on div "trekr-interested-functions.js" at bounding box center [79, 119] width 75 height 7
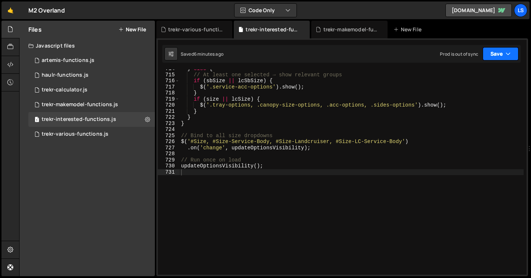
scroll to position [3222, 0]
click at [495, 55] on button "Save" at bounding box center [501, 53] width 36 height 13
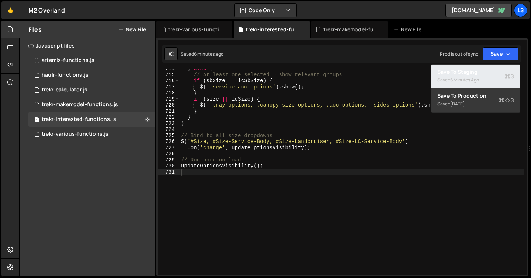
click at [446, 77] on div "Saved 6 minutes ago" at bounding box center [476, 80] width 77 height 9
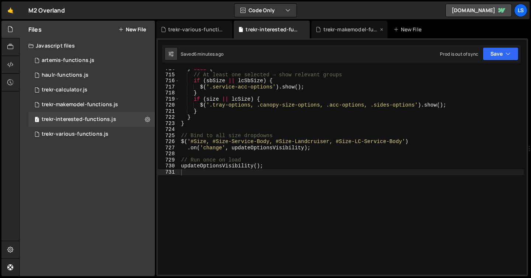
click at [381, 28] on icon at bounding box center [381, 29] width 5 height 7
click at [203, 28] on div "trekr-various-functions.js" at bounding box center [195, 29] width 55 height 7
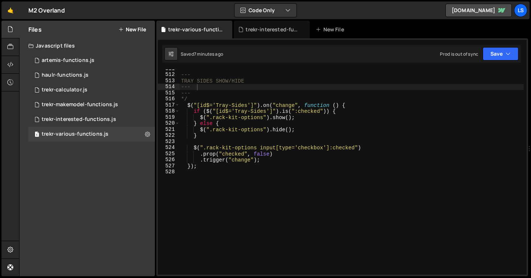
scroll to position [44134, 0]
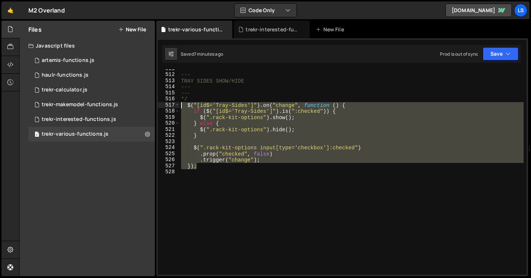
drag, startPoint x: 199, startPoint y: 168, endPoint x: 170, endPoint y: 104, distance: 70.3
click at [170, 104] on div "}); 511 512 513 514 515 516 517 518 519 520 521 522 523 524 525 526 527 528 ---…" at bounding box center [342, 171] width 369 height 205
paste textarea "});"
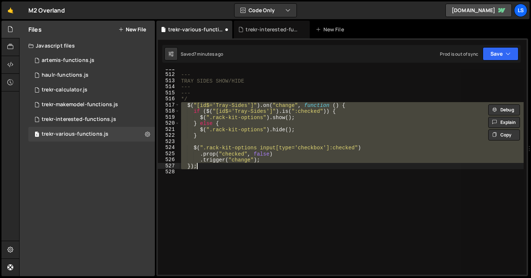
click at [207, 169] on div "--- --- TRAY SIDES SHOW/HIDE --- --- */ $ ( "[id$='Tray-Sides']" ) . on ( "chan…" at bounding box center [352, 171] width 344 height 205
type textarea "});"
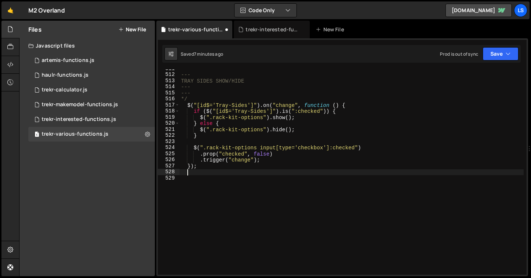
scroll to position [0, 0]
paste textarea "});"
type textarea "});"
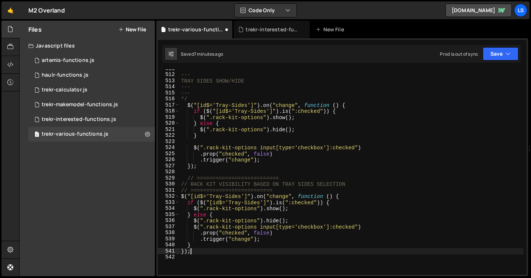
click at [205, 139] on div "--- --- TRAY SIDES SHOW/HIDE --- --- */ $ ( "[id$='Tray-Sides']" ) . on ( "chan…" at bounding box center [352, 175] width 344 height 218
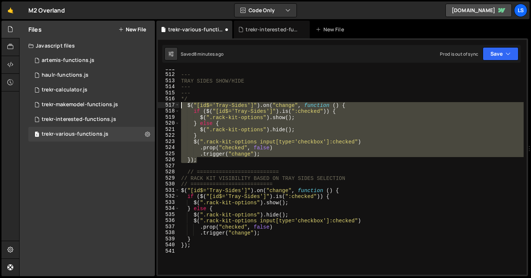
drag, startPoint x: 195, startPoint y: 160, endPoint x: 169, endPoint y: 107, distance: 59.7
click at [169, 107] on div "} 511 512 513 514 515 516 517 518 519 520 521 522 523 524 525 526 527 528 529 5…" at bounding box center [342, 171] width 369 height 205
type textarea "$("[id$='Tray-Sides']").on("change", function () { if ($("[id$='Tray-Sides']").…"
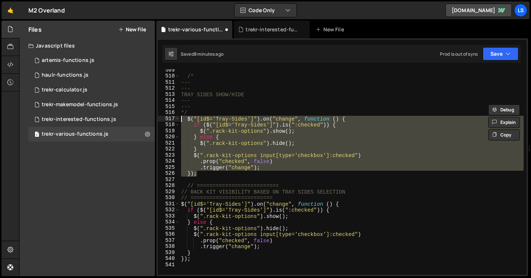
scroll to position [3198, 0]
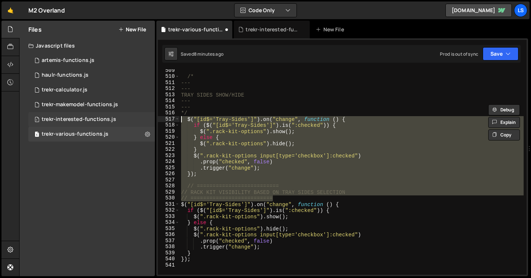
drag, startPoint x: 280, startPoint y: 197, endPoint x: 153, endPoint y: 121, distance: 148.6
click at [153, 121] on div "Files New File Javascript files 1 artemis-functions.js 0 1 haulr-functions.js 0…" at bounding box center [275, 149] width 512 height 256
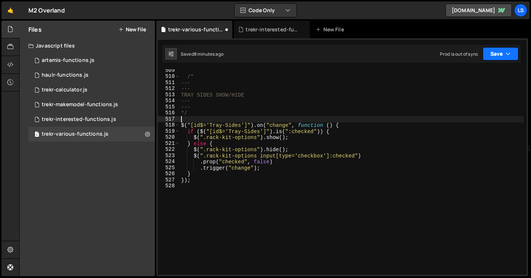
click at [512, 53] on button "Save" at bounding box center [501, 53] width 36 height 13
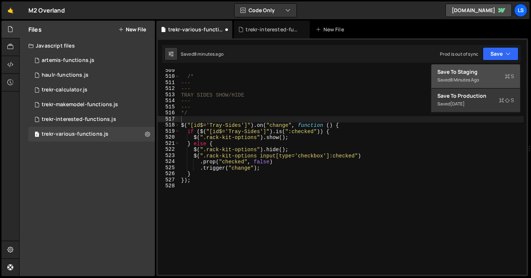
click at [466, 77] on div "8 minutes ago" at bounding box center [464, 80] width 29 height 6
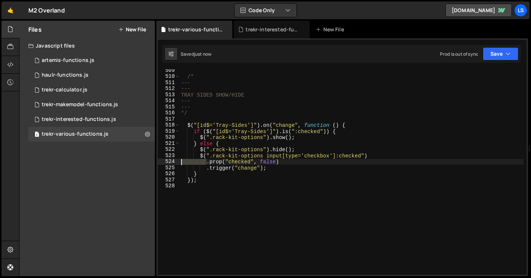
drag, startPoint x: 207, startPoint y: 163, endPoint x: 172, endPoint y: 162, distance: 34.7
click at [172, 162] on div ".prop("checked", false) 509 510 511 512 513 514 515 516 517 518 519 520 521 522…" at bounding box center [342, 171] width 369 height 205
drag, startPoint x: 207, startPoint y: 162, endPoint x: 176, endPoint y: 163, distance: 31.7
click at [176, 163] on div "$(".rack-kit-options input[type='checkbox']:checked").prop("checked", false) 50…" at bounding box center [342, 171] width 369 height 205
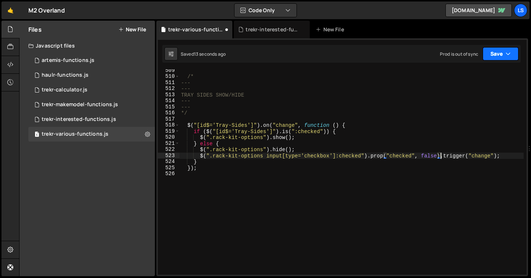
click at [492, 49] on button "Save" at bounding box center [501, 53] width 36 height 13
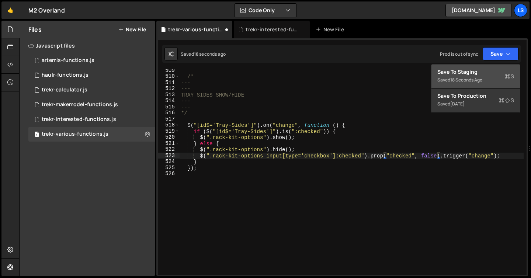
click at [474, 73] on div "Save to Staging S" at bounding box center [476, 71] width 77 height 7
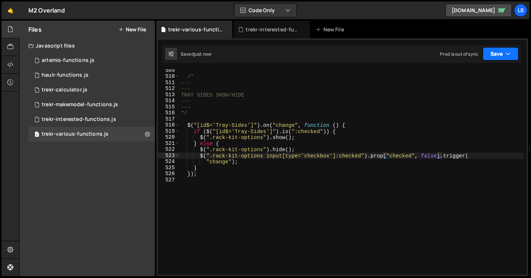
click at [503, 55] on button "Save" at bounding box center [501, 53] width 36 height 13
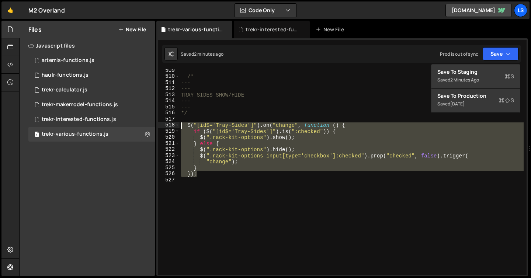
drag, startPoint x: 199, startPoint y: 175, endPoint x: 181, endPoint y: 124, distance: 54.7
click at [181, 124] on div "/* --- --- TRAY SIDES SHOW/HIDE --- --- */ $ ( "[id$='Tray-Sides']" ) . on ( "c…" at bounding box center [352, 177] width 344 height 218
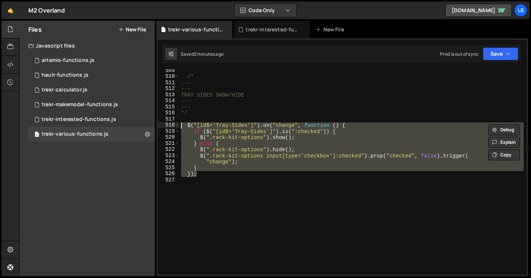
paste textarea "});"
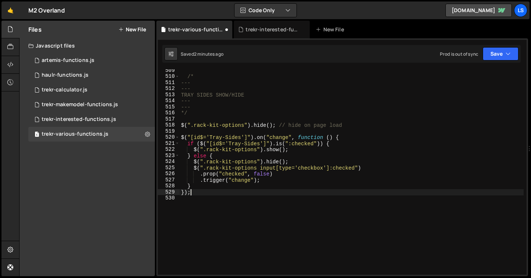
click at [288, 128] on div "/* --- --- TRAY SIDES SHOW/HIDE --- --- */ $ ( ".rack-kit-options" ) . hide ( )…" at bounding box center [352, 177] width 344 height 218
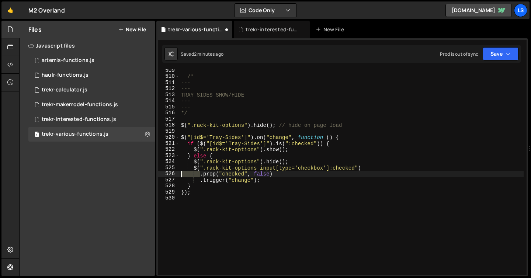
drag, startPoint x: 200, startPoint y: 175, endPoint x: 168, endPoint y: 176, distance: 31.4
click at [168, 176] on div "$(".rack-kit-options").hide(); // hide on page load 509 510 511 512 513 514 515…" at bounding box center [342, 171] width 369 height 205
drag, startPoint x: 199, startPoint y: 174, endPoint x: 164, endPoint y: 174, distance: 35.0
click at [164, 174] on div "$(".rack-kit-options input[type='checkbox']:checked").prop("checked", false) 50…" at bounding box center [342, 171] width 369 height 205
type textarea "$(".rack-kit-options input[type='checkbox']:checked").prop("checked", false).tr…"
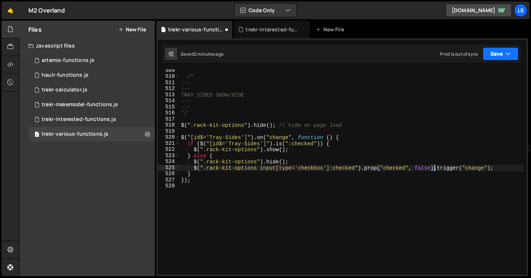
click at [495, 55] on button "Save" at bounding box center [501, 53] width 36 height 13
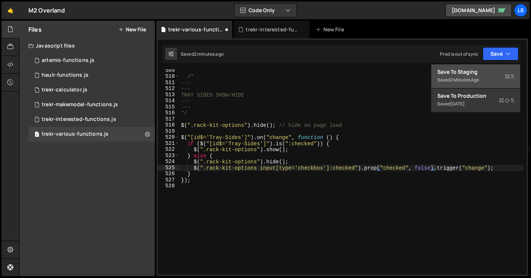
click at [477, 72] on div "Save to Staging S" at bounding box center [476, 71] width 77 height 7
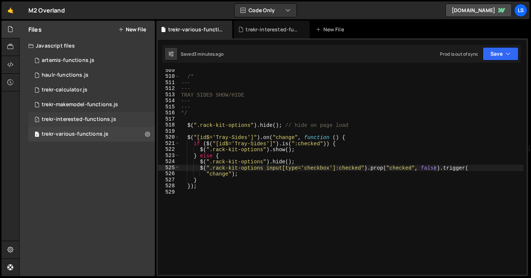
click at [68, 117] on div "trekr-interested-functions.js" at bounding box center [79, 119] width 75 height 7
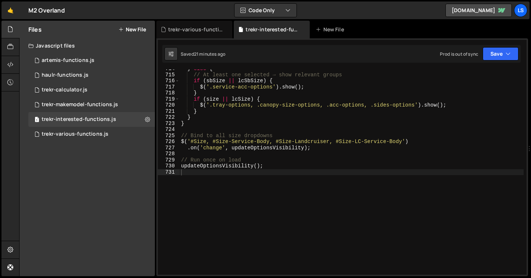
scroll to position [3222, 0]
click at [239, 170] on div "} else { // At least one selected → show relevant groups if ( sbSize || lcSbSiz…" at bounding box center [352, 175] width 344 height 218
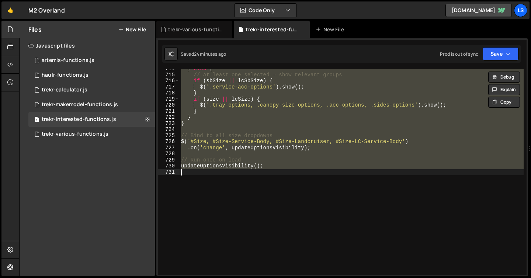
click at [274, 164] on div "} else { // At least one selected → show relevant groups if ( sbSize || lcSbSiz…" at bounding box center [352, 171] width 344 height 205
type textarea "updateOptionsVisibility();"
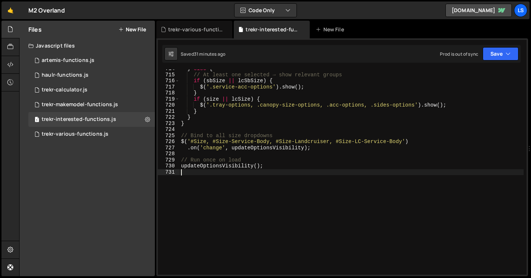
click at [224, 169] on div "} else { // At least one selected → show relevant groups if ( sbSize || lcSbSiz…" at bounding box center [352, 175] width 344 height 218
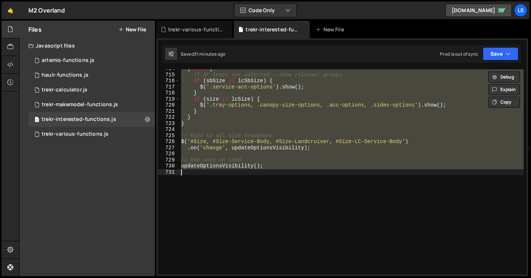
click at [227, 162] on div "} else { // At least one selected → show relevant groups if ( sbSize || lcSbSiz…" at bounding box center [352, 171] width 344 height 205
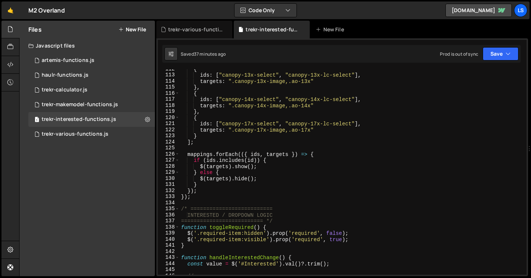
scroll to position [675, 0]
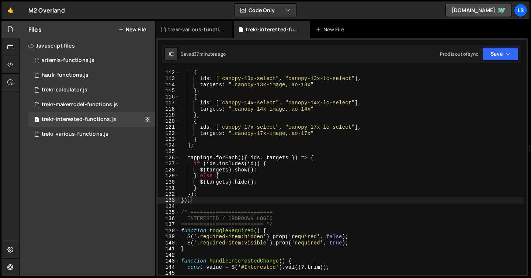
click at [190, 201] on div "{ ids : [ "canopy-13-select" , "canopy-13-lc-select" ] , targets : ".canopy-13-…" at bounding box center [352, 172] width 344 height 218
type textarea "});"
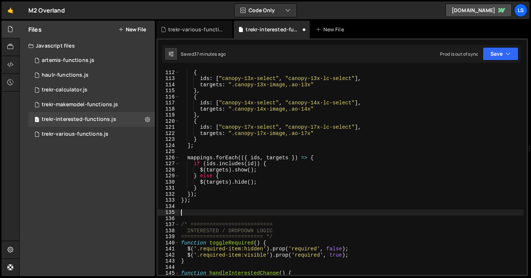
paste textarea "});"
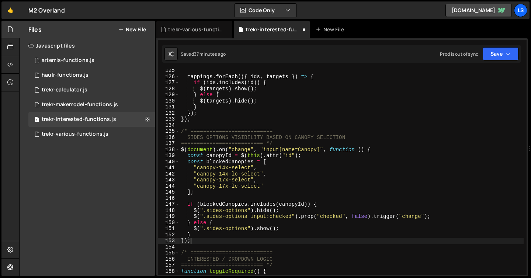
scroll to position [757, 0]
click at [192, 243] on div "mappings . forEach (({ ids , targets }) => { if ( ids . includes ( id )) { $ ( …" at bounding box center [352, 177] width 344 height 218
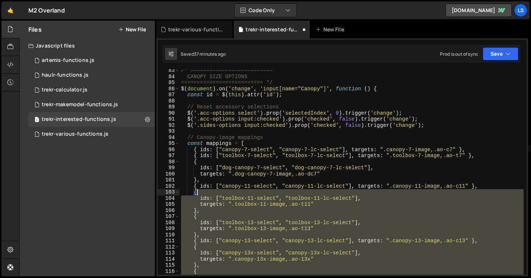
scroll to position [455, 0]
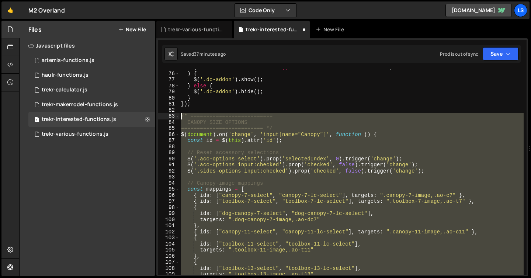
drag, startPoint x: 280, startPoint y: 266, endPoint x: 173, endPoint y: 117, distance: 182.9
click at [173, 109] on div "}); 75 76 77 78 79 80 81 82 83 84 85 86 87 88 89 90 91 92 93 94 95 96 97 98 99 …" at bounding box center [342, 171] width 369 height 205
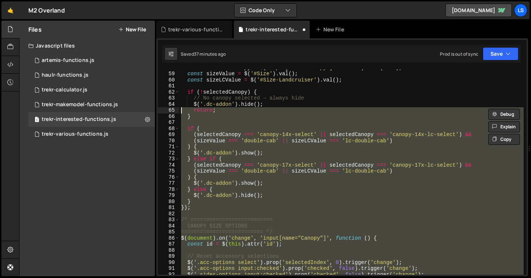
click at [198, 143] on div "const selectedCanopy = $ ( 'input[name="Canopy"]:checked' ) . attr ( 'id' ) ; c…" at bounding box center [352, 171] width 344 height 205
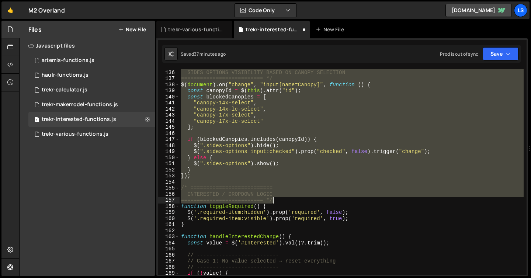
drag, startPoint x: 180, startPoint y: 213, endPoint x: 280, endPoint y: 200, distance: 100.2
click at [280, 200] on div "/* ========================== SIDES OPTIONS VISIBILITY BASED ON CANOPY SELECTIO…" at bounding box center [352, 172] width 344 height 218
click at [440, 127] on div "/* ========================== SIDES OPTIONS VISIBILITY BASED ON CANOPY SELECTIO…" at bounding box center [352, 171] width 344 height 205
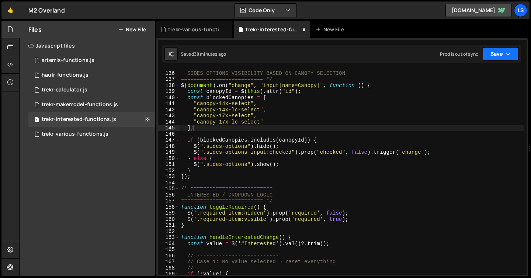
click at [494, 55] on button "Save" at bounding box center [501, 53] width 36 height 13
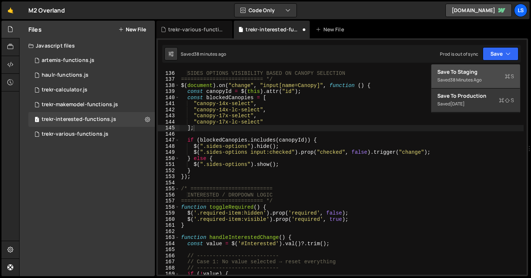
click at [477, 73] on div "Save to Staging S" at bounding box center [476, 71] width 77 height 7
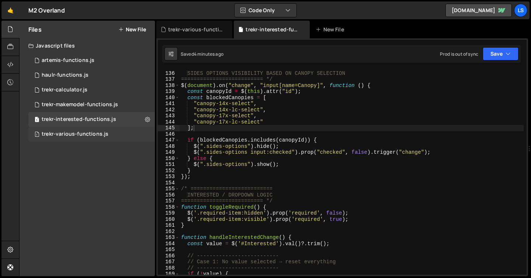
click at [73, 134] on div "trekr-various-functions.js" at bounding box center [75, 134] width 67 height 7
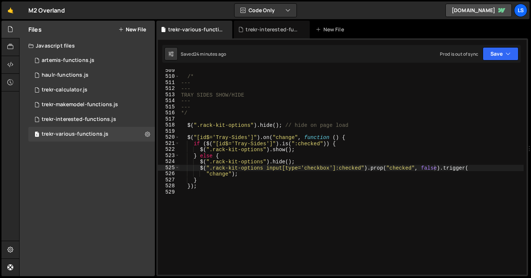
scroll to position [44134, 0]
click at [65, 120] on div "trekr-interested-functions.js" at bounding box center [79, 119] width 75 height 7
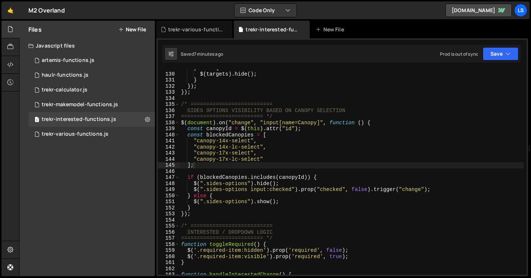
scroll to position [771, 0]
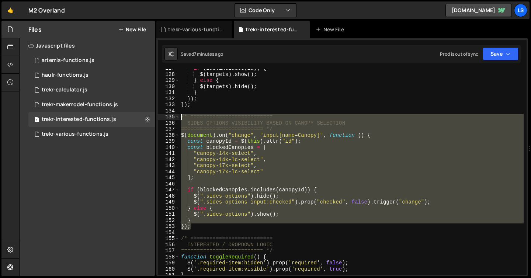
drag, startPoint x: 193, startPoint y: 228, endPoint x: 170, endPoint y: 117, distance: 113.9
click at [170, 117] on div "}); 127 128 129 130 131 132 133 134 135 136 137 138 139 140 141 142 143 144 145…" at bounding box center [342, 171] width 369 height 205
type textarea "/* ========================== SIDES OPTIONS VISIBILITY BASED ON CANOPY SELECTION"
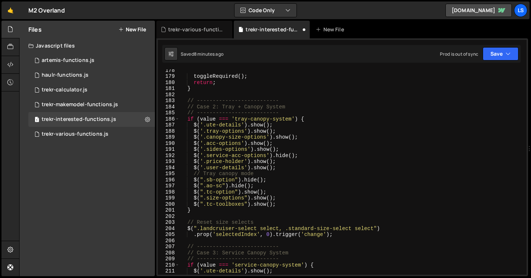
scroll to position [1079, 0]
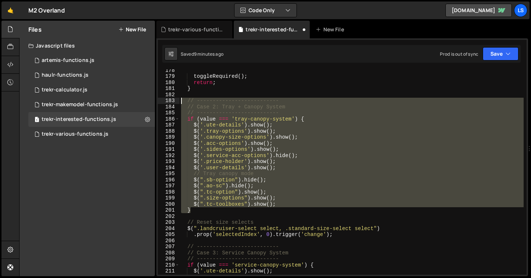
drag, startPoint x: 189, startPoint y: 210, endPoint x: 176, endPoint y: 99, distance: 111.9
click at [176, 99] on div "}); 178 179 180 181 182 183 184 185 186 187 188 189 190 191 192 193 194 195 196…" at bounding box center [342, 171] width 369 height 205
paste textarea "}"
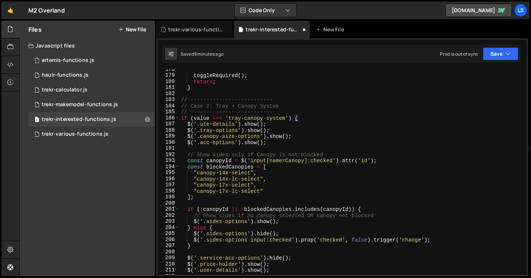
scroll to position [1080, 0]
click at [508, 56] on icon "button" at bounding box center [508, 53] width 5 height 7
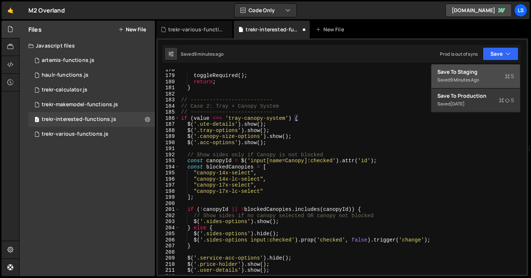
click at [478, 74] on div "Save to Staging S" at bounding box center [476, 71] width 77 height 7
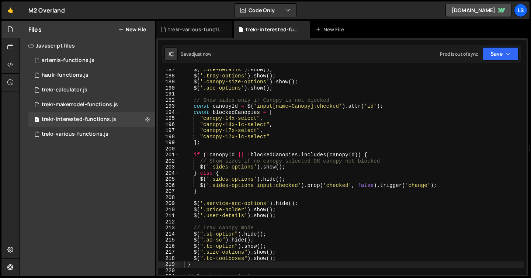
scroll to position [1133, 0]
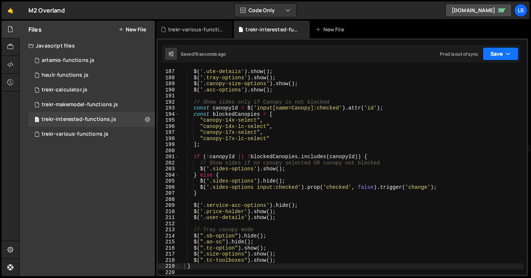
click at [498, 53] on button "Save" at bounding box center [501, 53] width 36 height 13
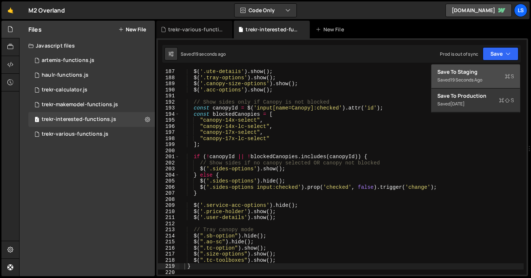
click at [460, 72] on div "Save to Staging S" at bounding box center [476, 71] width 77 height 7
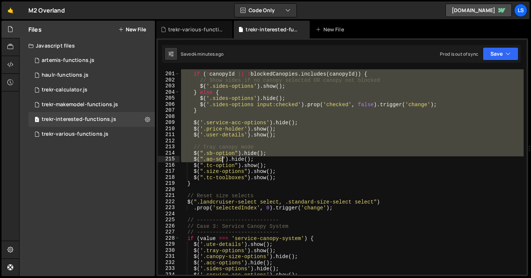
scroll to position [1216, 0]
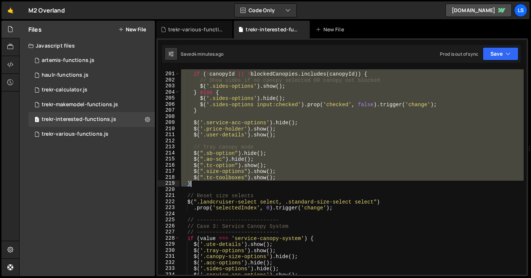
drag, startPoint x: 188, startPoint y: 93, endPoint x: 218, endPoint y: 183, distance: 94.4
click at [218, 183] on div "if ( ! canopyId || ! blockedCanopies . includes ( canopyId )) { // Show sides i…" at bounding box center [352, 174] width 344 height 218
paste textarea
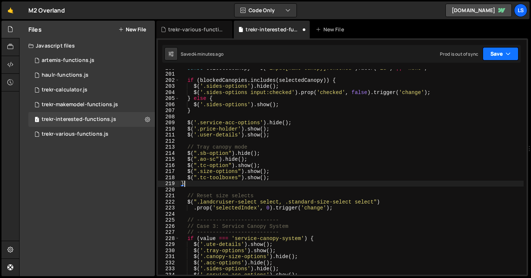
click at [497, 54] on button "Save" at bounding box center [501, 53] width 36 height 13
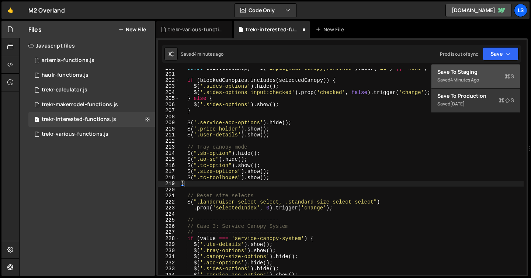
click at [471, 75] on div "Save to Staging S" at bounding box center [476, 71] width 77 height 7
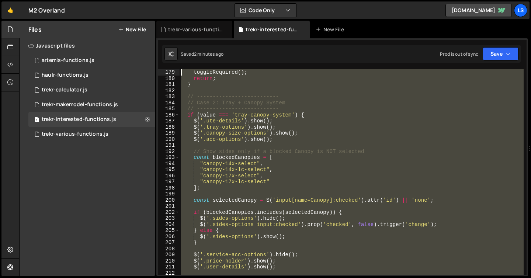
scroll to position [1077, 0]
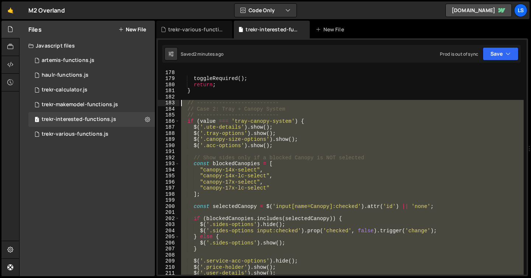
drag, startPoint x: 191, startPoint y: 218, endPoint x: 177, endPoint y: 102, distance: 116.6
click at [177, 102] on div "} 178 179 180 181 182 183 184 185 186 187 188 189 190 191 192 193 194 195 196 1…" at bounding box center [342, 171] width 369 height 205
paste textarea "}"
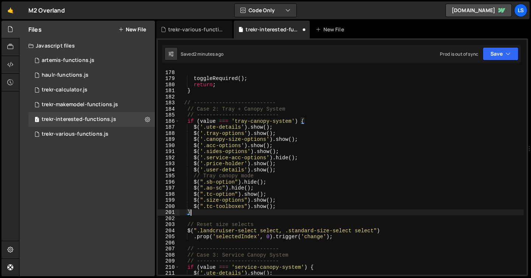
click at [276, 225] on div "toggleRequired ( ) ; return ; } // -------------------------- // Case 2: Tray +…" at bounding box center [352, 178] width 344 height 218
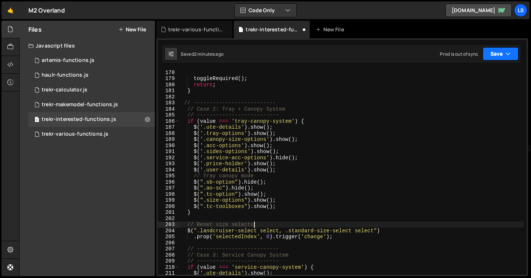
click at [511, 54] on icon "button" at bounding box center [508, 53] width 5 height 7
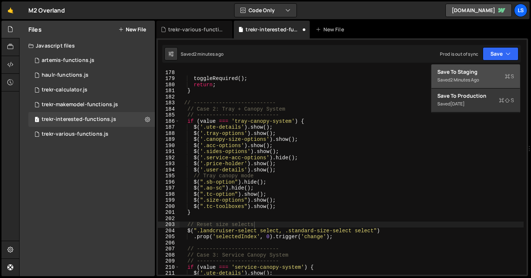
click at [480, 74] on div "Save to Staging S" at bounding box center [476, 71] width 77 height 7
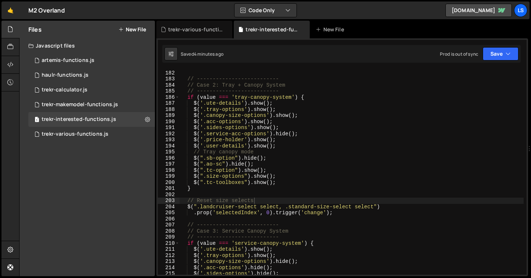
scroll to position [1101, 0]
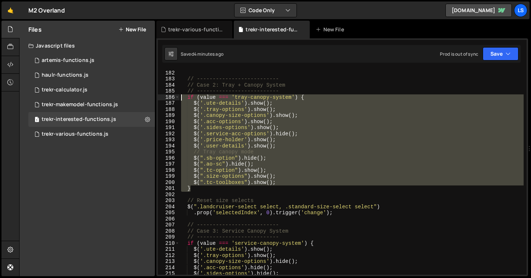
drag, startPoint x: 193, startPoint y: 190, endPoint x: 180, endPoint y: 96, distance: 94.5
click at [180, 96] on div "} // -------------------------- // Case 2: Tray + Canopy System // ------------…" at bounding box center [352, 173] width 344 height 218
paste textarea "}"
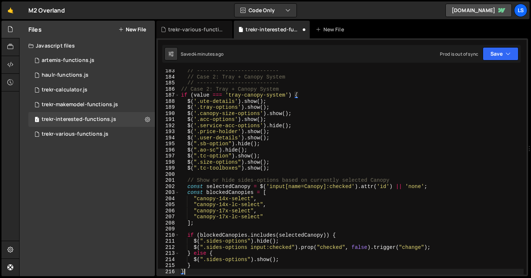
scroll to position [1109, 0]
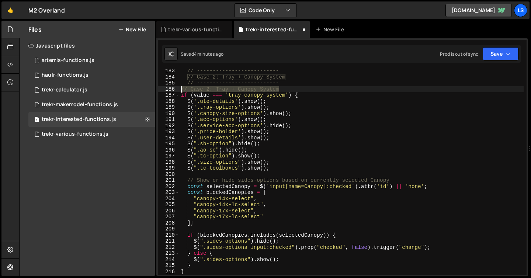
drag, startPoint x: 284, startPoint y: 88, endPoint x: 172, endPoint y: 91, distance: 112.9
click at [172, 91] on div "} 183 184 185 186 187 188 189 190 191 192 193 194 195 196 197 198 199 200 201 2…" at bounding box center [342, 171] width 369 height 205
type textarea "// Case 2: Tray + Canopy System"
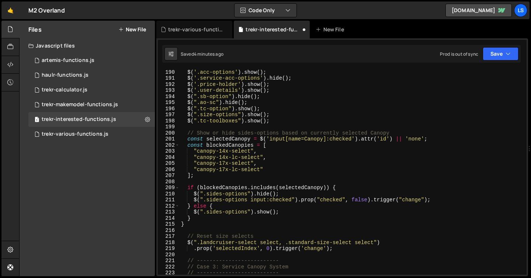
scroll to position [1151, 0]
click at [499, 55] on button "Save" at bounding box center [501, 53] width 36 height 13
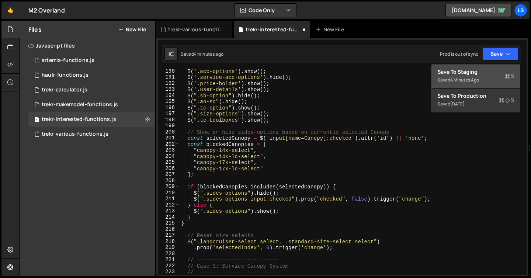
click at [456, 73] on div "Save to Staging S" at bounding box center [476, 71] width 77 height 7
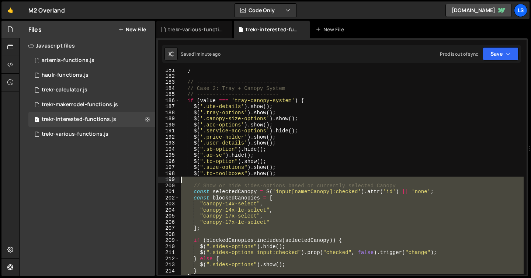
scroll to position [1083, 0]
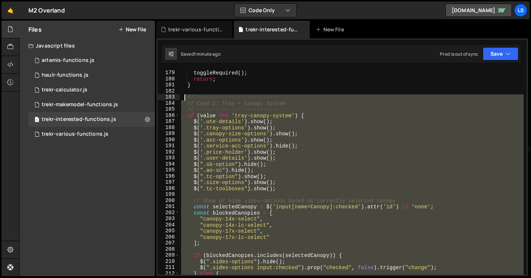
drag, startPoint x: 187, startPoint y: 215, endPoint x: 185, endPoint y: 97, distance: 118.8
click at [185, 97] on div "toggleRequired ( ) ; return ; } // -------------------------- // Case 2: Tray +…" at bounding box center [352, 173] width 344 height 218
paste textarea "}"
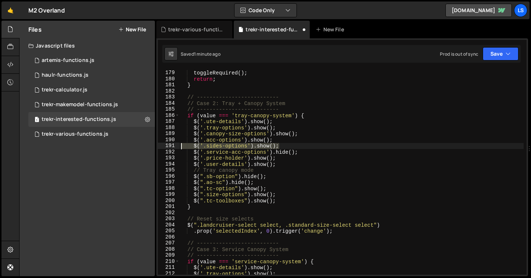
drag, startPoint x: 284, startPoint y: 146, endPoint x: 163, endPoint y: 147, distance: 120.6
click at [163, 147] on div "} 178 179 180 181 182 183 184 185 186 187 188 189 190 191 192 193 194 195 196 1…" at bounding box center [342, 171] width 369 height 205
type textarea "$('.sides-options').show();"
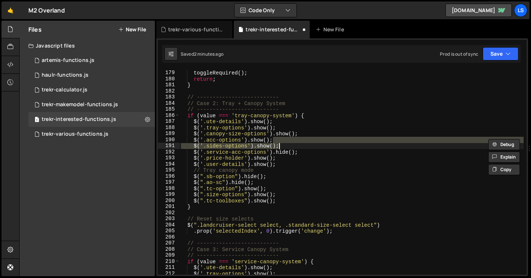
click at [285, 146] on div "toggleRequired ( ) ; return ; } // -------------------------- // Case 2: Tray +…" at bounding box center [352, 171] width 344 height 205
type textarea "$('.sides-options').show();"
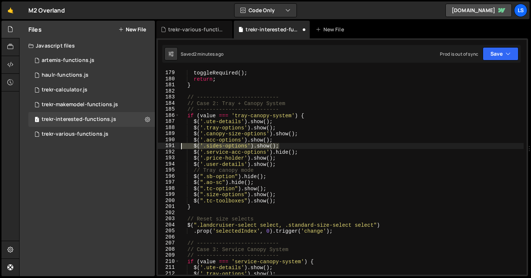
drag, startPoint x: 282, startPoint y: 147, endPoint x: 174, endPoint y: 146, distance: 107.7
click at [174, 146] on div "$('.sides-options').show(); 178 179 180 181 182 183 184 185 186 187 188 189 190…" at bounding box center [342, 171] width 369 height 205
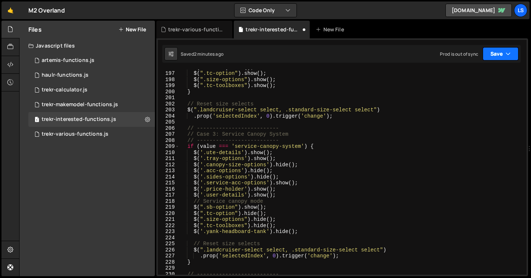
scroll to position [1189, 0]
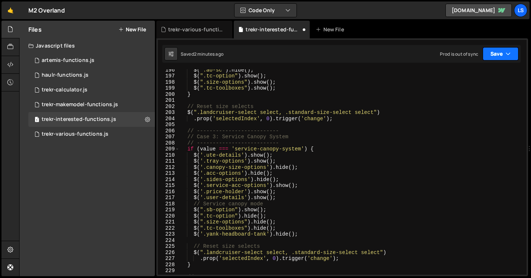
click at [498, 55] on button "Save" at bounding box center [501, 53] width 36 height 13
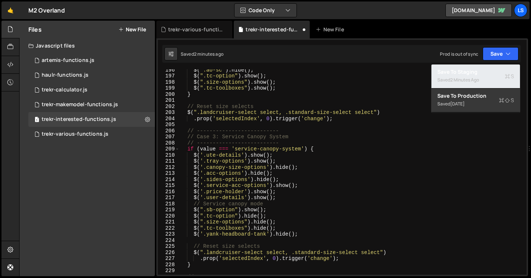
click at [463, 77] on div "2 minutes ago" at bounding box center [464, 80] width 29 height 6
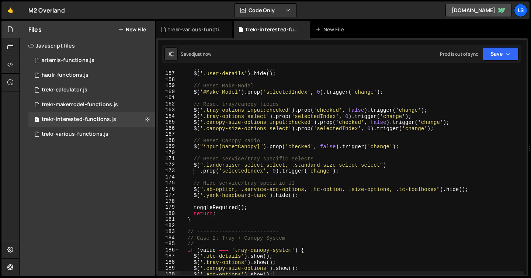
scroll to position [948, 0]
click at [295, 159] on div "$ ( '.price-holder' ) . hide ( ) ; $ ( '.user-details' ) . hide ( ) ; // Reset …" at bounding box center [352, 174] width 344 height 218
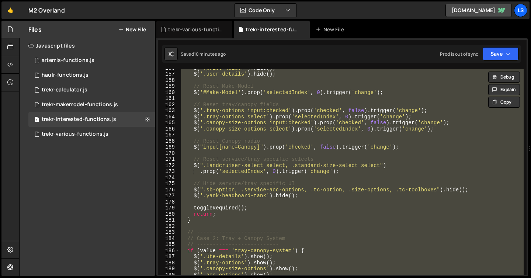
click at [276, 220] on div "$ ( '.price-holder' ) . hide ( ) ; $ ( '.user-details' ) . hide ( ) ; // Reset …" at bounding box center [352, 171] width 344 height 205
type textarea "}"
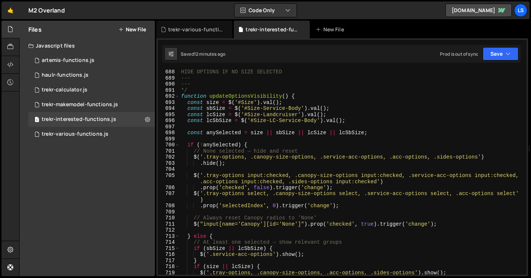
scroll to position [4179, 0]
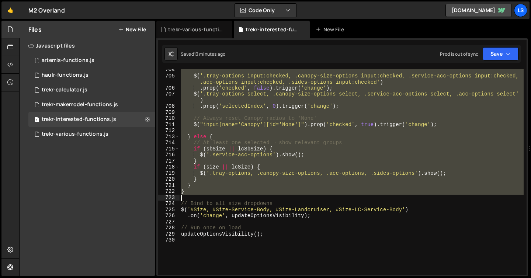
scroll to position [4288, 0]
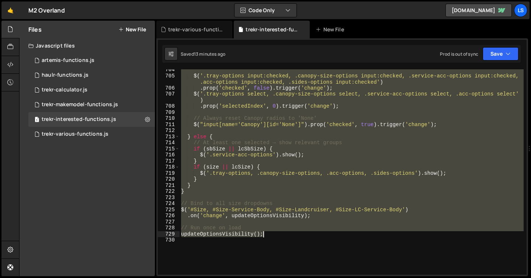
drag, startPoint x: 182, startPoint y: 136, endPoint x: 277, endPoint y: 234, distance: 135.9
click at [277, 234] on div "$ ( '.tray-options input:checked, .canopy-size-options input:checked, .service-…" at bounding box center [352, 176] width 344 height 218
type textarea "// Run once on load updateOptionsVisibility();"
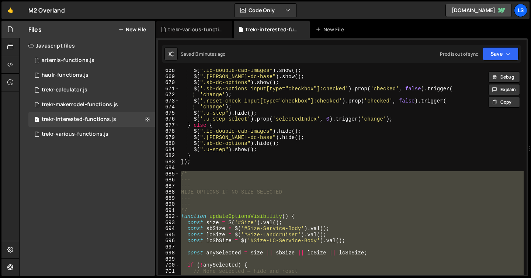
scroll to position [4356, 0]
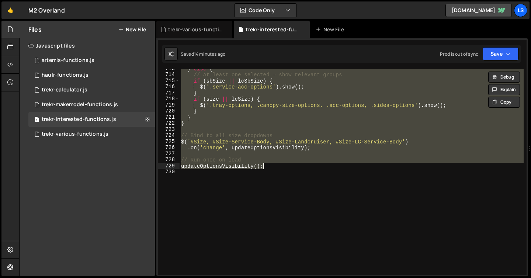
click at [247, 184] on div "} else { // At least one selected → show relevant groups if ( sbSize || lcSbSiz…" at bounding box center [352, 175] width 344 height 218
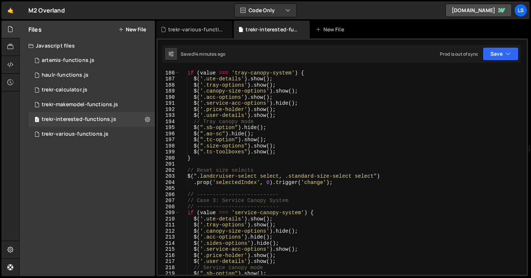
scroll to position [1126, 0]
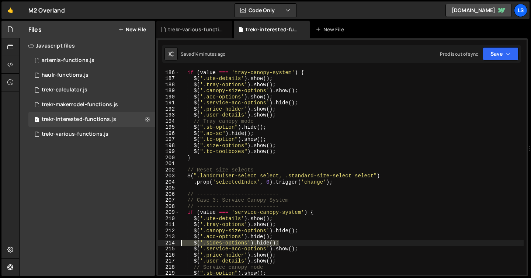
drag, startPoint x: 279, startPoint y: 242, endPoint x: 175, endPoint y: 240, distance: 104.1
click at [175, 240] on div "185 186 187 188 189 190 191 192 193 194 195 196 197 198 199 200 201 202 203 204…" at bounding box center [342, 171] width 369 height 205
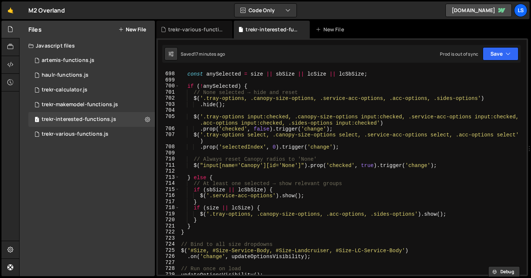
scroll to position [4251, 0]
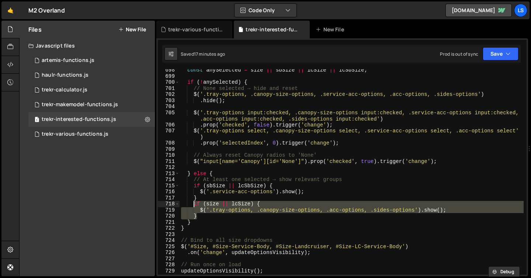
drag, startPoint x: 198, startPoint y: 217, endPoint x: 193, endPoint y: 205, distance: 13.7
click at [193, 205] on div "const anySelected = size || sbSize || lcSize || lcSbSize ; if ( ! anySelected )…" at bounding box center [352, 176] width 344 height 218
type textarea "if (size || lcSize) { $('.tray-options, .canopy-size-options, .acc-options, .si…"
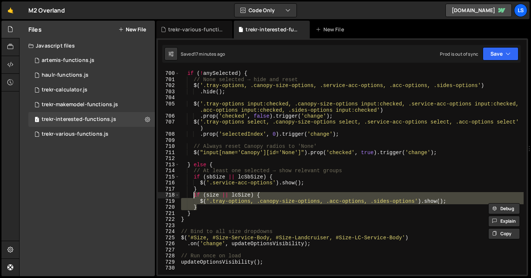
scroll to position [4260, 0]
paste textarea
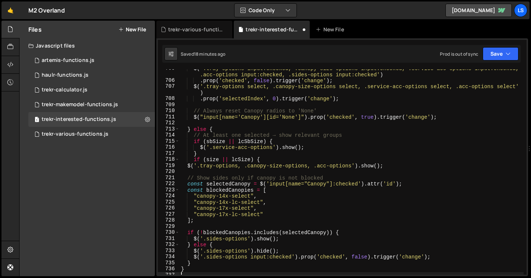
scroll to position [4296, 0]
click at [495, 50] on button "Save" at bounding box center [501, 53] width 36 height 13
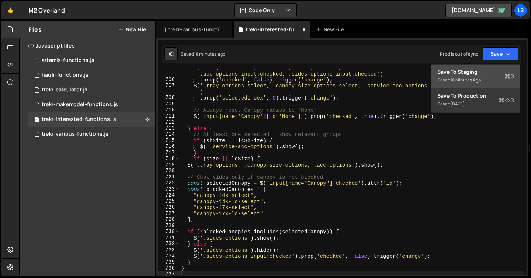
click at [455, 77] on div "18 minutes ago" at bounding box center [465, 80] width 31 height 6
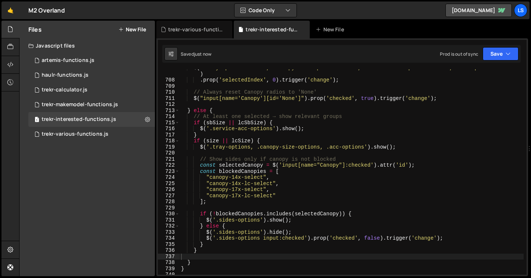
scroll to position [4322, 0]
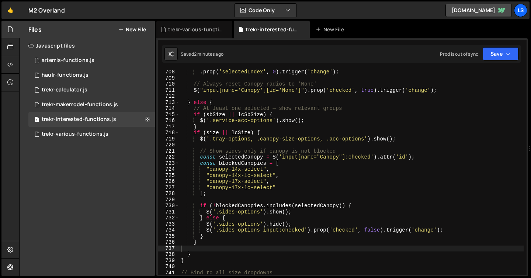
click at [261, 87] on div ". prop ( 'selectedIndex' , 0 ) . trigger ( 'change' ) ; // Always reset Canopy …" at bounding box center [352, 178] width 344 height 218
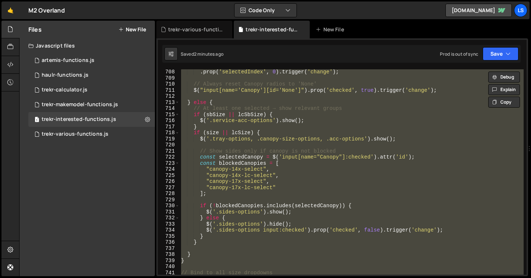
click at [273, 152] on div ". prop ( 'selectedIndex' , 0 ) . trigger ( 'change' ) ; // Always reset Canopy …" at bounding box center [352, 171] width 344 height 205
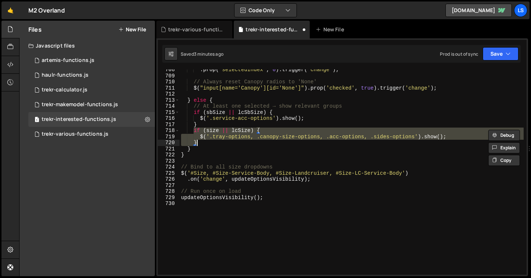
scroll to position [4324, 0]
click at [306, 146] on div ". prop ( 'selectedIndex' , 0 ) . trigger ( 'change' ) ; // Always reset Canopy …" at bounding box center [352, 171] width 344 height 205
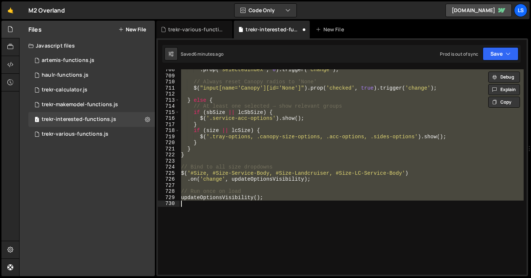
click at [277, 141] on div ". prop ( 'selectedIndex' , 0 ) . trigger ( 'change' ) ; // Always reset Canopy …" at bounding box center [352, 171] width 344 height 205
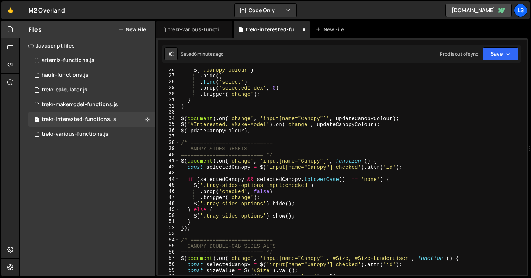
scroll to position [155, 0]
drag, startPoint x: 263, startPoint y: 204, endPoint x: 206, endPoint y: 205, distance: 56.8
click at [206, 205] on div "$ ( '.canopy-colour' ) . hide ( ) . find ( 'select' ) . prop ( 'selectedIndex' …" at bounding box center [352, 175] width 344 height 218
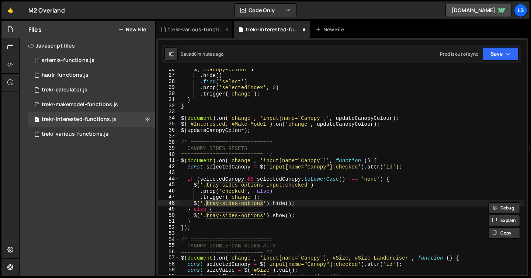
click at [206, 30] on div "trekr-various-functions.js" at bounding box center [195, 29] width 55 height 7
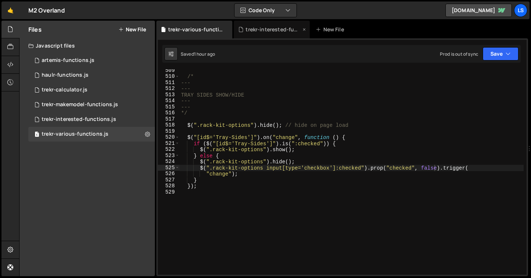
scroll to position [44134, 0]
click at [268, 30] on div "trekr-interested-functions.js" at bounding box center [273, 29] width 55 height 7
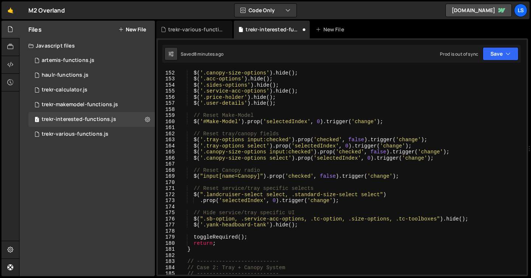
scroll to position [886, 0]
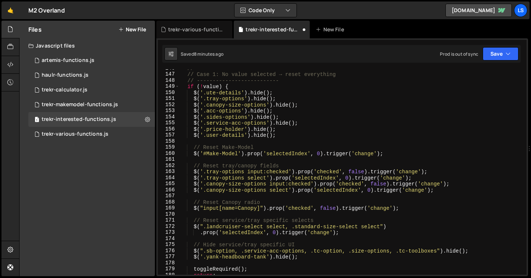
type textarea "$('.sides-options').hide();"
drag, startPoint x: 281, startPoint y: 117, endPoint x: 174, endPoint y: 118, distance: 107.4
click at [174, 118] on div "$('.sides-options').hide(); 146 147 148 149 150 151 152 153 154 155 156 157 158…" at bounding box center [342, 171] width 369 height 205
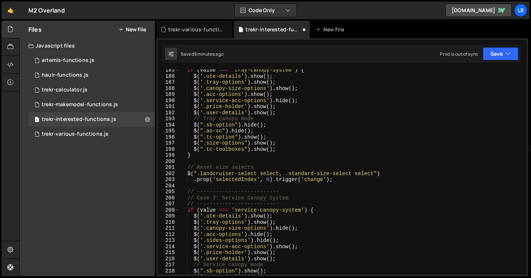
scroll to position [1169, 0]
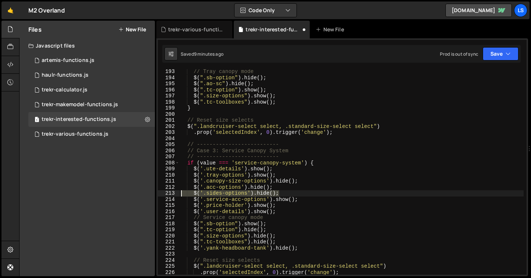
drag, startPoint x: 283, startPoint y: 193, endPoint x: 166, endPoint y: 194, distance: 117.0
click at [166, 194] on div "$('.acc-options').hide(); 193 194 195 196 197 198 199 200 201 202 203 204 205 2…" at bounding box center [342, 171] width 369 height 205
type textarea "$('.sides-options').hide();"
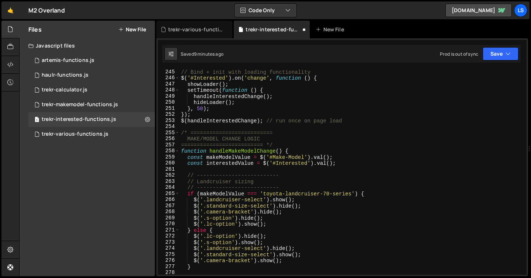
scroll to position [1498, 0]
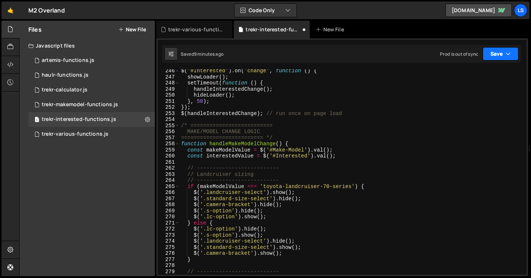
click at [500, 55] on button "Save" at bounding box center [501, 53] width 36 height 13
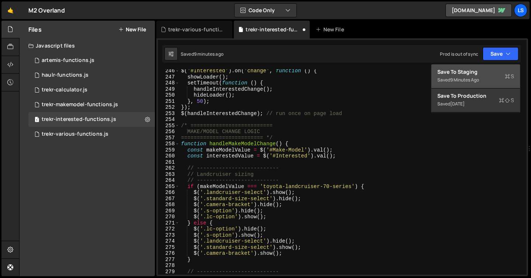
click at [466, 73] on div "Save to Staging S" at bounding box center [476, 71] width 77 height 7
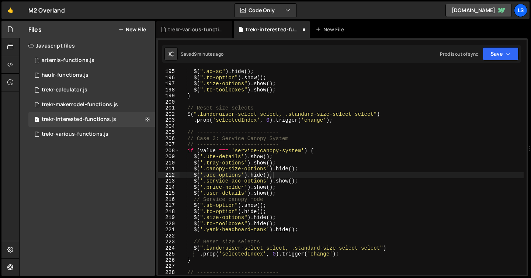
scroll to position [1182, 0]
click at [255, 166] on div "$ ( ".ao-sc" ) . hide ( ) ; $ ( ".tc-option" ) . show ( ) ; $ ( ".size-options"…" at bounding box center [352, 178] width 344 height 218
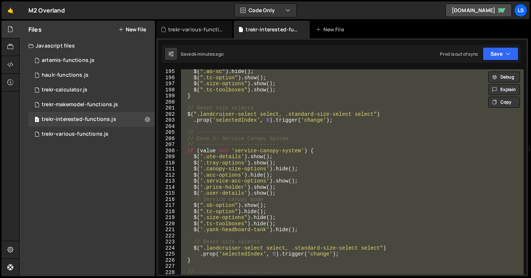
click at [239, 205] on div "$ ( ".ao-sc" ) . hide ( ) ; $ ( ".tc-option" ) . show ( ) ; $ ( ".size-options"…" at bounding box center [352, 171] width 344 height 205
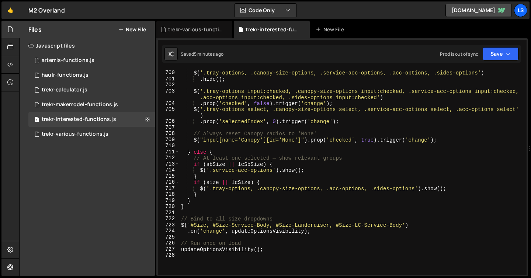
scroll to position [4260, 0]
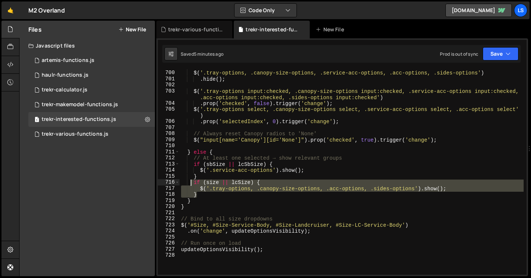
drag, startPoint x: 194, startPoint y: 194, endPoint x: 192, endPoint y: 184, distance: 10.2
click at [192, 184] on div "// None selected → hide and reset $ ( '.tray-options, .canopy-size-options, .se…" at bounding box center [352, 173] width 344 height 218
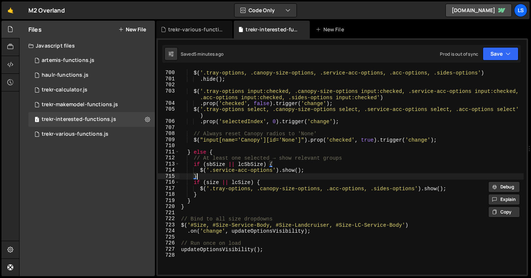
click at [210, 176] on div "// None selected → hide and reset $ ( '.tray-options, .canopy-size-options, .se…" at bounding box center [352, 173] width 344 height 218
type textarea "}"
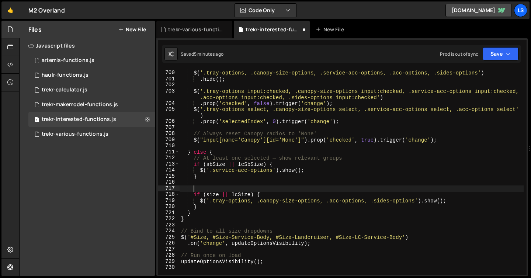
click at [204, 209] on div "// None selected → hide and reset $ ( '.tray-options, .canopy-size-options, .se…" at bounding box center [352, 173] width 344 height 218
type textarea "}"
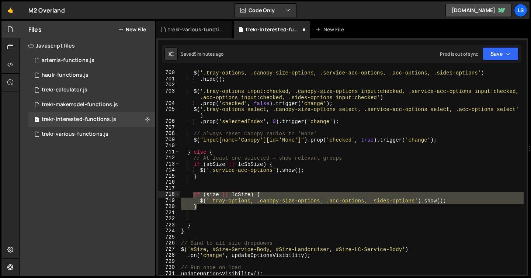
drag, startPoint x: 197, startPoint y: 207, endPoint x: 192, endPoint y: 196, distance: 12.1
click at [192, 196] on div "// None selected → hide and reset $ ( '.tray-options, .canopy-size-options, .se…" at bounding box center [352, 173] width 344 height 218
paste textarea "}"
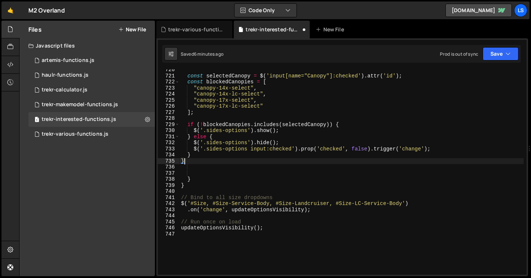
scroll to position [4397, 0]
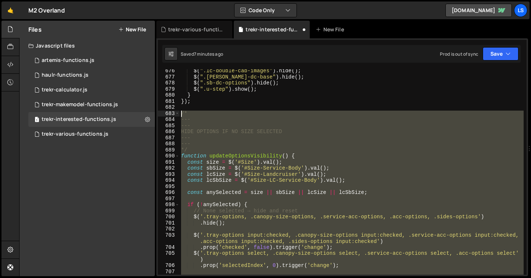
drag, startPoint x: 271, startPoint y: 229, endPoint x: 174, endPoint y: 115, distance: 149.7
click at [174, 115] on div "} 676 677 678 679 680 681 682 683 684 685 686 687 688 689 690 691 692 693 694 6…" at bounding box center [342, 171] width 369 height 205
paste textarea "updateOptionsVisibility();"
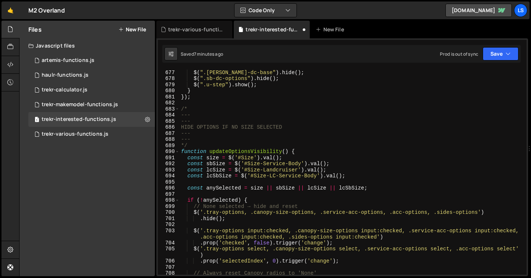
scroll to position [4082, 0]
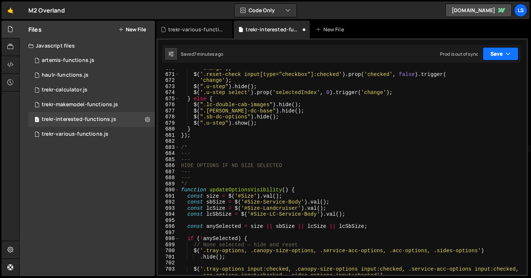
click at [498, 55] on button "Save" at bounding box center [501, 53] width 36 height 13
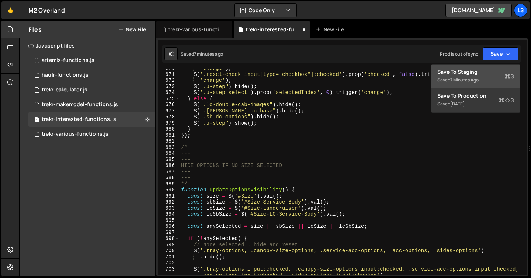
click at [475, 71] on div "Save to Staging S" at bounding box center [476, 71] width 77 height 7
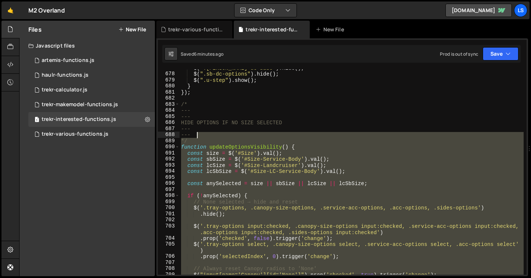
scroll to position [4125, 0]
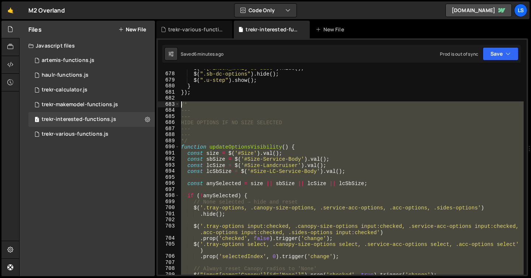
drag, startPoint x: 270, startPoint y: 173, endPoint x: 168, endPoint y: 101, distance: 124.2
click at [168, 101] on div "updateOptionsVisibility(); 677 678 679 680 681 682 683 684 685 686 687 688 689 …" at bounding box center [342, 171] width 369 height 205
paste textarea "updateOptionsVisibility();"
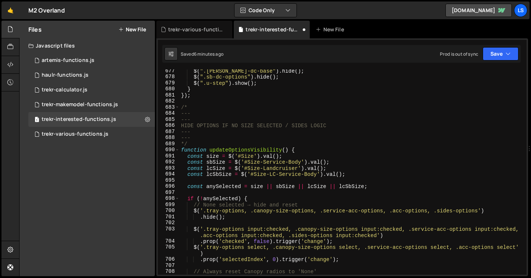
scroll to position [4087, 0]
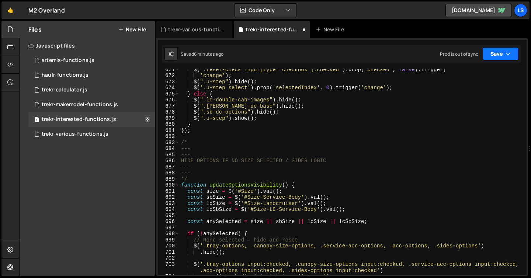
click at [501, 53] on button "Save" at bounding box center [501, 53] width 36 height 13
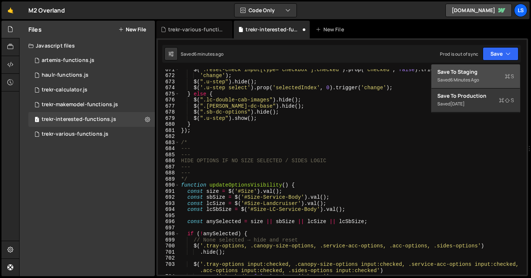
click at [455, 72] on div "Save to Staging S" at bounding box center [476, 71] width 77 height 7
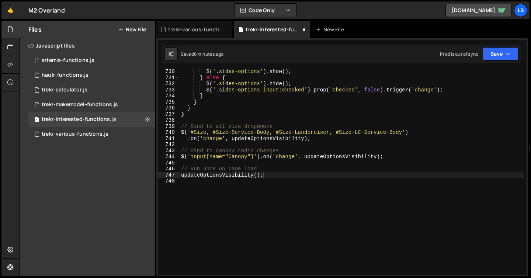
scroll to position [4456, 0]
click at [260, 174] on div "$ ( '.sides-options' ) . show ( ) ; } else { $ ( '.sides-options' ) . hide ( ) …" at bounding box center [352, 178] width 344 height 218
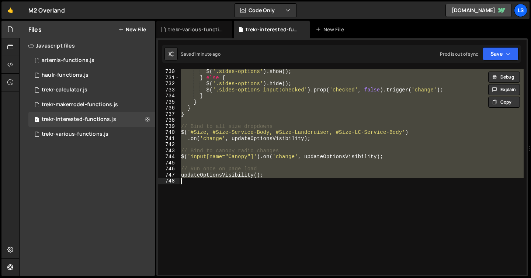
click at [291, 171] on div "$ ( '.sides-options' ) . show ( ) ; } else { $ ( '.sides-options' ) . hide ( ) …" at bounding box center [352, 171] width 344 height 205
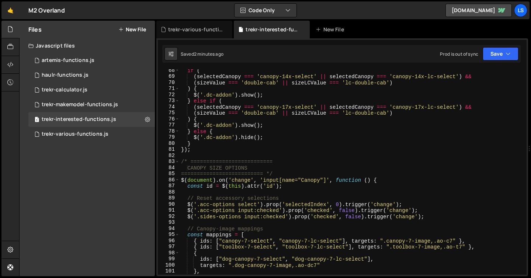
scroll to position [409, 0]
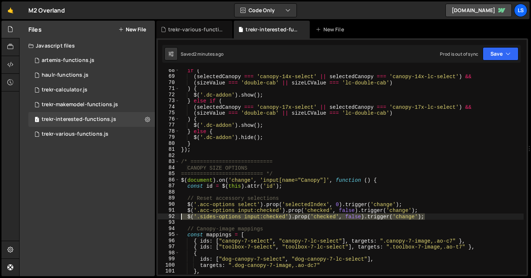
drag, startPoint x: 431, startPoint y: 216, endPoint x: 174, endPoint y: 215, distance: 256.8
click at [174, 215] on div "// Run once on page load 68 69 70 71 72 73 74 75 76 77 78 79 80 81 82 83 84 85 …" at bounding box center [342, 171] width 369 height 205
click at [187, 218] on div "if ( ( selectedCanopy === 'canopy-14x-select' || selectedCanopy === 'canopy-14x…" at bounding box center [352, 171] width 344 height 205
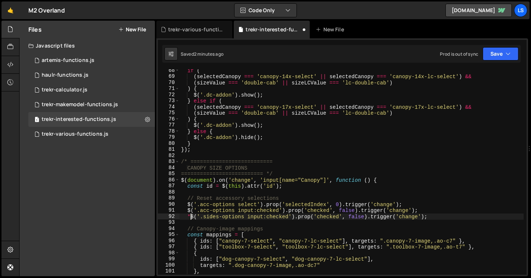
scroll to position [0, 1]
click at [439, 218] on div "if ( ( selectedCanopy === 'canopy-14x-select' || selectedCanopy === 'canopy-14x…" at bounding box center [352, 177] width 344 height 218
click at [191, 215] on div "if ( ( selectedCanopy === 'canopy-14x-select' || selectedCanopy === 'canopy-14x…" at bounding box center [352, 177] width 344 height 218
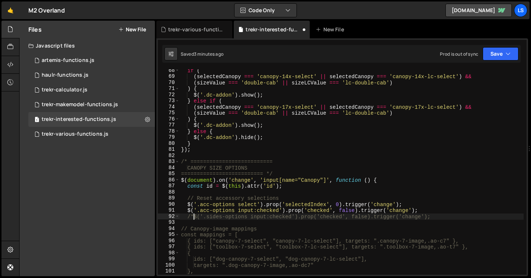
click at [452, 216] on div "if ( ( selectedCanopy === 'canopy-14x-select' || selectedCanopy === 'canopy-14x…" at bounding box center [352, 177] width 344 height 218
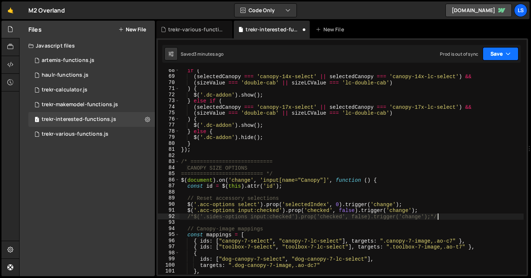
click at [500, 57] on button "Save" at bounding box center [501, 53] width 36 height 13
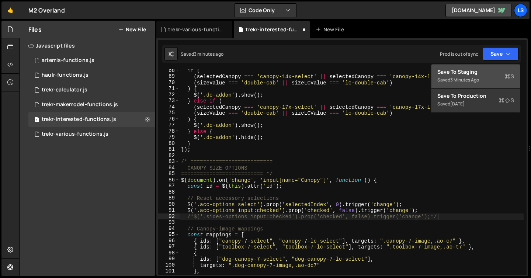
click at [490, 70] on div "Save to Staging S" at bounding box center [476, 71] width 77 height 7
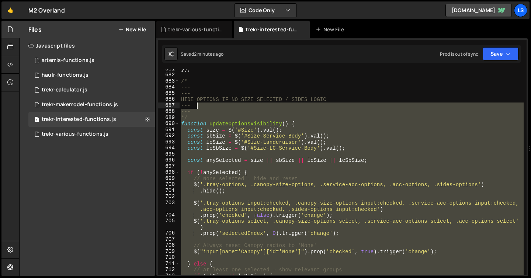
scroll to position [4148, 0]
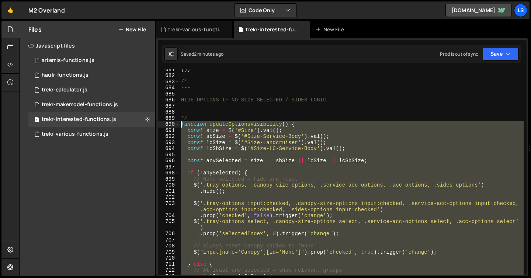
drag, startPoint x: 272, startPoint y: 167, endPoint x: 180, endPoint y: 122, distance: 102.5
click at [180, 122] on div "}) ; /* --- --- HIDE OPTIONS IF NO SIZE SELECTED / SIDES LOGIC --- --- */ funct…" at bounding box center [352, 175] width 344 height 218
paste textarea "updateOptionsVisibility"
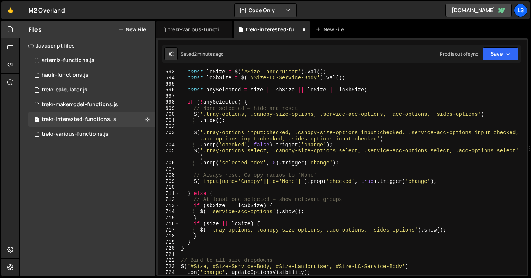
scroll to position [4177, 0]
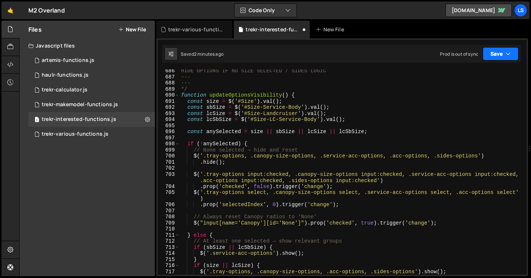
click at [493, 55] on button "Save" at bounding box center [501, 53] width 36 height 13
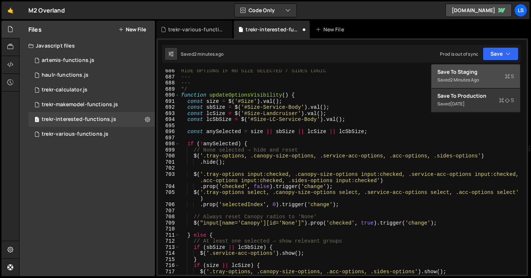
click at [473, 70] on div "Save to Staging S" at bounding box center [476, 71] width 77 height 7
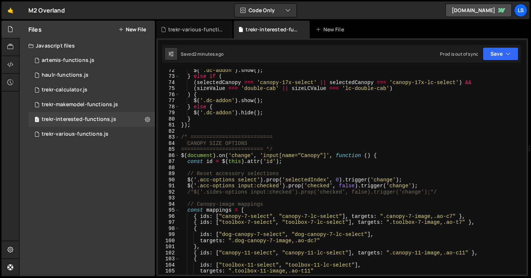
scroll to position [497, 0]
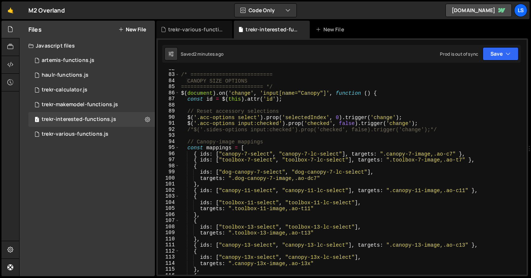
click at [191, 130] on div "/* ========================== CANOPY SIZE OPTIONS ========================== */…" at bounding box center [352, 175] width 344 height 218
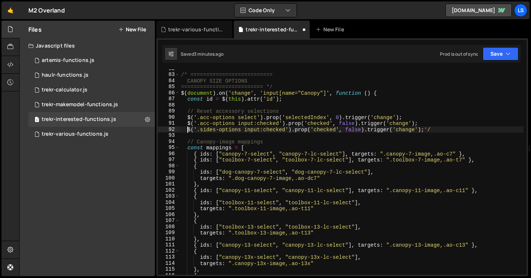
click at [441, 128] on div "/* ========================== CANOPY SIZE OPTIONS ========================== */…" at bounding box center [352, 175] width 344 height 218
type textarea "$('.sides-options input:checked').prop('checked', false).trigger('change');"
click at [497, 56] on button "Save" at bounding box center [501, 53] width 36 height 13
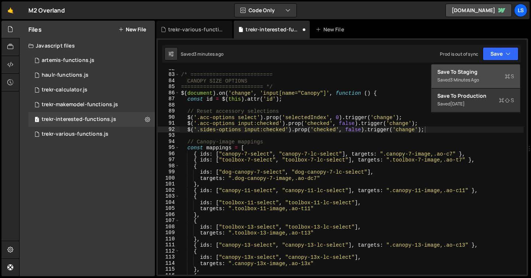
click at [475, 75] on div "Save to Staging S" at bounding box center [476, 71] width 77 height 7
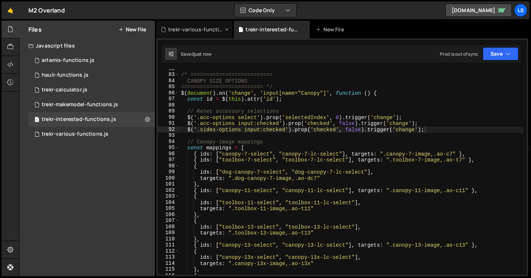
click at [188, 32] on div "trekr-various-functions.js" at bounding box center [195, 29] width 55 height 7
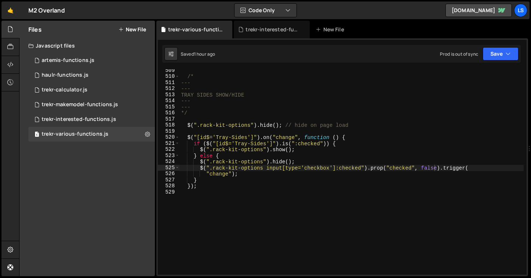
scroll to position [44134, 0]
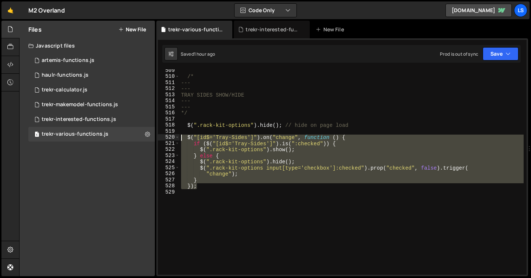
drag, startPoint x: 199, startPoint y: 188, endPoint x: 174, endPoint y: 137, distance: 56.9
click at [174, 137] on div "}); 509 510 511 512 513 514 515 516 517 518 519 520 521 522 523 524 525 526 527…" at bounding box center [342, 171] width 369 height 205
click at [226, 185] on div "/* --- --- TRAY SIDES SHOW/HIDE --- --- */ $ ( ".rack-kit-options" ) . hide ( )…" at bounding box center [352, 171] width 344 height 205
type textarea "});"
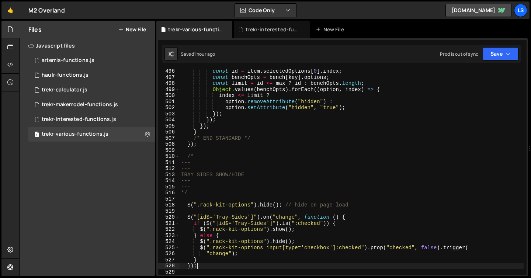
scroll to position [3117, 0]
click at [261, 30] on div "trekr-interested-functions.js" at bounding box center [273, 29] width 55 height 7
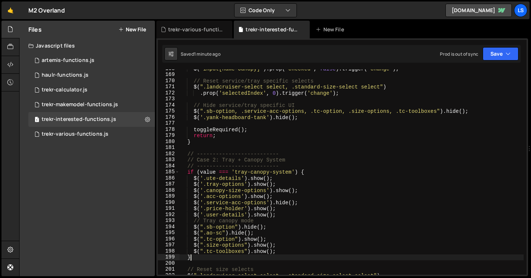
scroll to position [0, 0]
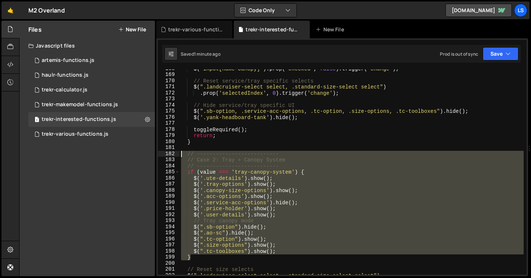
drag, startPoint x: 193, startPoint y: 260, endPoint x: 159, endPoint y: 155, distance: 110.0
click at [159, 155] on div "} 168 169 170 171 172 173 174 175 176 177 178 179 180 181 182 183 184 185 186 1…" at bounding box center [342, 171] width 369 height 205
type textarea "// -------------------------- // Case 2: Tray + Canopy System"
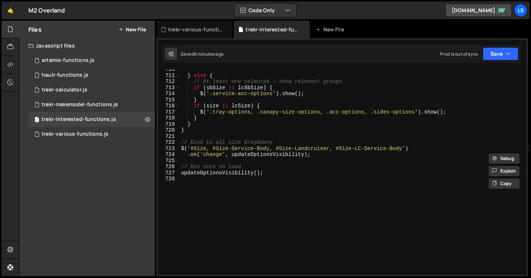
scroll to position [4341, 0]
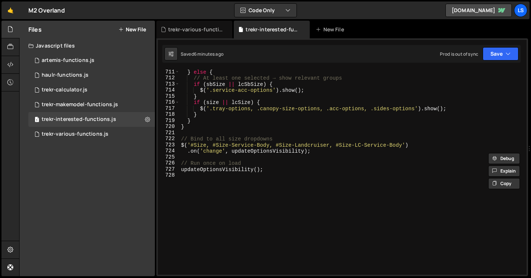
click at [238, 196] on div "} else { // At least one selected → show relevant groups if ( sbSize || lcSbSiz…" at bounding box center [352, 178] width 344 height 218
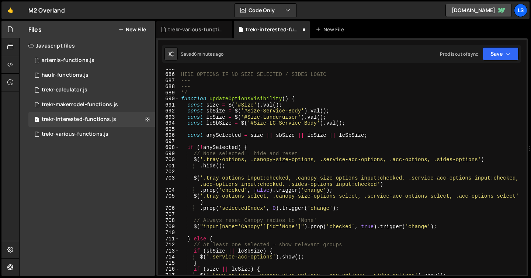
scroll to position [4149, 0]
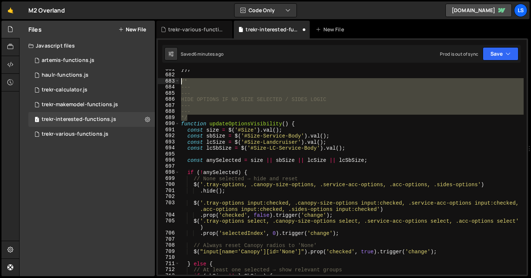
drag, startPoint x: 189, startPoint y: 118, endPoint x: 174, endPoint y: 80, distance: 40.6
click at [174, 80] on div "681 682 683 684 685 686 687 688 689 690 691 692 693 694 695 696 697 698 699 700…" at bounding box center [342, 171] width 369 height 205
type textarea "/* ---"
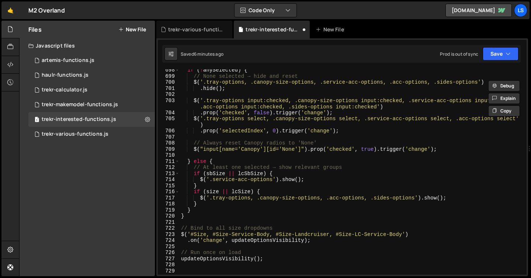
scroll to position [4319, 0]
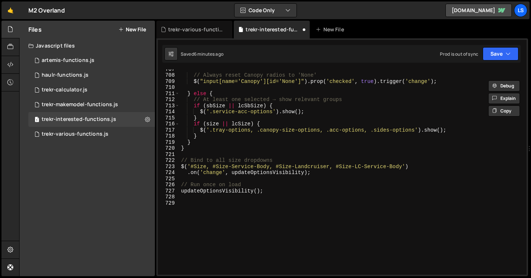
click at [203, 214] on div "// Always reset Canopy radios to 'None' $ ( "input[name='Canopy'][id='None']" )…" at bounding box center [352, 175] width 344 height 218
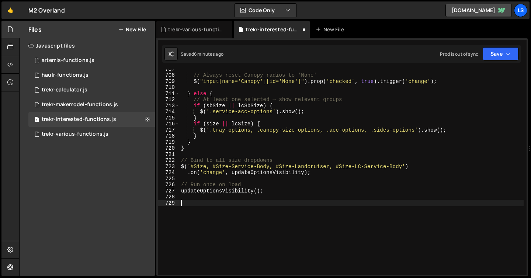
paste textarea "*/"
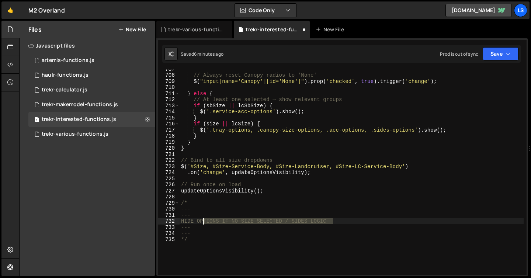
drag, startPoint x: 333, startPoint y: 220, endPoint x: 203, endPoint y: 221, distance: 130.6
click at [203, 221] on div "// Always reset Canopy radios to 'None' $ ( "input[name='Canopy'][id='None']" )…" at bounding box center [352, 175] width 344 height 218
click at [204, 244] on div "// Always reset Canopy radios to 'None' $ ( "input[name='Canopy'][id='None']" )…" at bounding box center [352, 175] width 344 height 218
type textarea "*/"
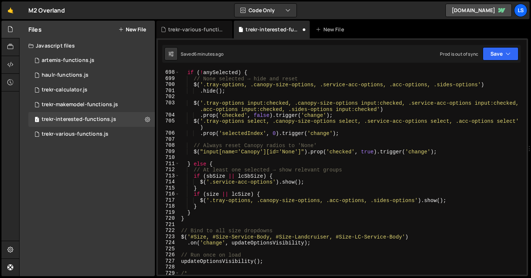
scroll to position [4249, 0]
drag, startPoint x: 415, startPoint y: 201, endPoint x: 372, endPoint y: 202, distance: 43.2
click at [372, 202] on div "if ( ! anySelected ) { // None selected → hide and reset $ ( '.tray-options, .c…" at bounding box center [352, 172] width 344 height 218
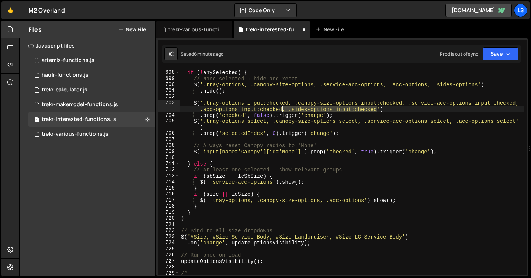
drag, startPoint x: 377, startPoint y: 109, endPoint x: 281, endPoint y: 111, distance: 95.9
click at [281, 111] on div "if ( ! anySelected ) { // None selected → hide and reset $ ( '.tray-options, .c…" at bounding box center [352, 172] width 344 height 218
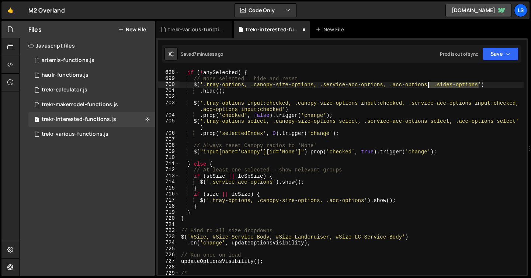
drag, startPoint x: 478, startPoint y: 83, endPoint x: 428, endPoint y: 86, distance: 50.2
click at [428, 86] on div "if ( ! anySelected ) { // None selected → hide and reset $ ( '.tray-options, .c…" at bounding box center [352, 172] width 344 height 218
click at [503, 56] on button "Save" at bounding box center [501, 53] width 36 height 13
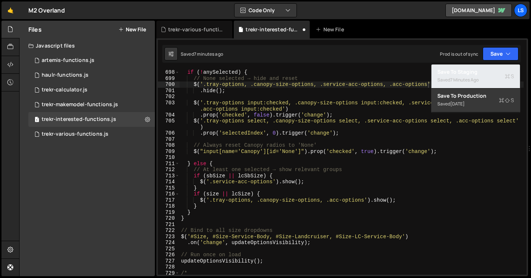
click at [463, 78] on div "7 minutes ago" at bounding box center [464, 80] width 28 height 6
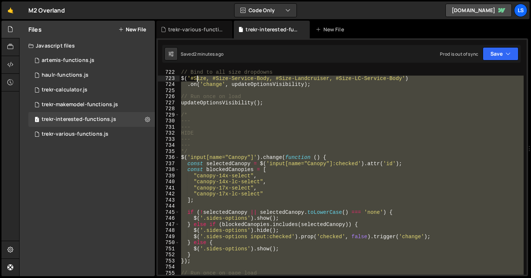
scroll to position [4407, 0]
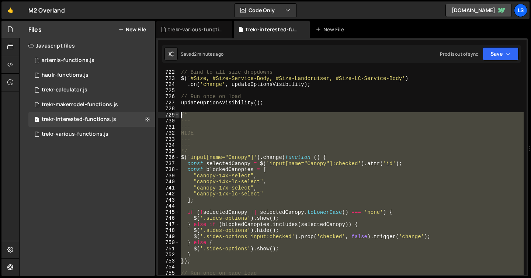
drag, startPoint x: 329, startPoint y: 228, endPoint x: 177, endPoint y: 113, distance: 190.9
click at [177, 113] on div "$('input[name="Canopy"]').trigger('change'); 722 723 724 725 726 727 728 729 73…" at bounding box center [342, 171] width 369 height 205
type textarea "/* ---"
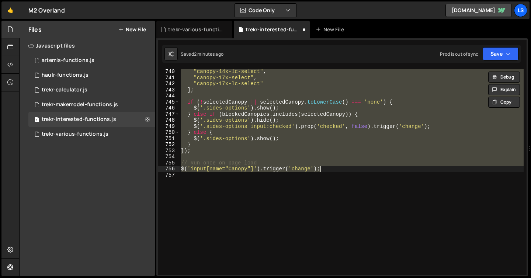
scroll to position [4517, 0]
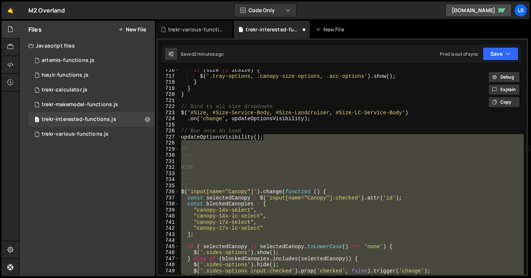
type textarea "updateOptionsVisibility();"
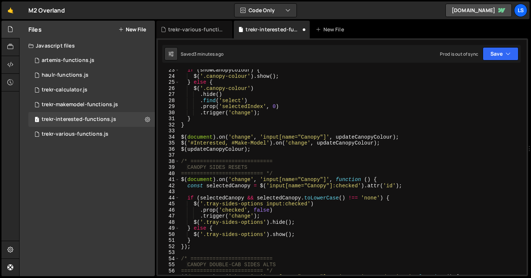
scroll to position [0, 0]
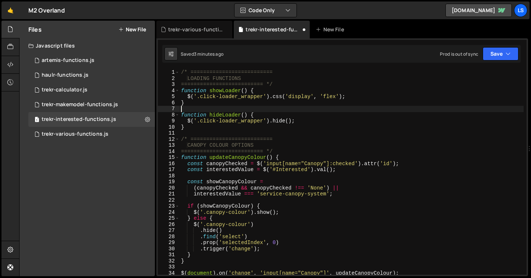
click at [190, 108] on div "/* ========================== LOADING FUNCTIONS ========================== */ f…" at bounding box center [352, 178] width 344 height 218
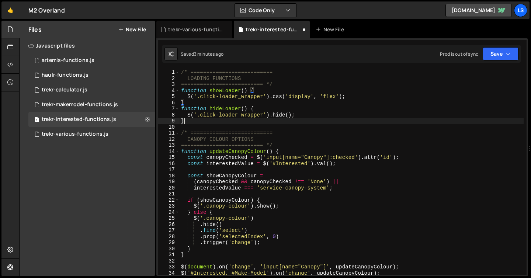
click at [272, 120] on div "/* ========================== LOADING FUNCTIONS ========================== */ f…" at bounding box center [352, 178] width 344 height 218
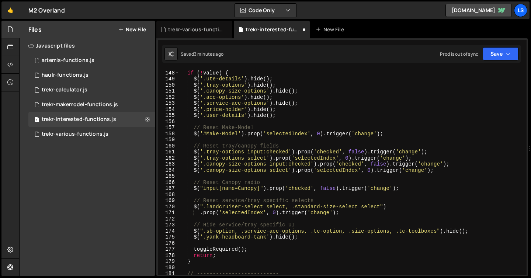
scroll to position [830, 0]
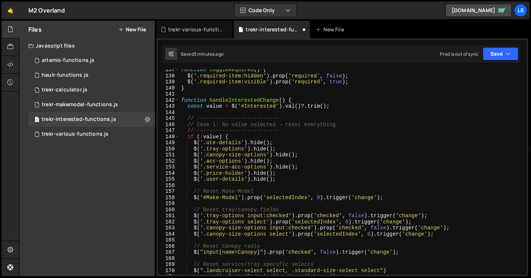
click at [279, 179] on div "function toggleRequired ( ) { $ ( '.required-item:hidden' ) . prop ( 'required'…" at bounding box center [352, 176] width 344 height 218
click at [282, 147] on div "function toggleRequired ( ) { $ ( '.required-item:hidden' ) . prop ( 'required'…" at bounding box center [352, 176] width 344 height 218
type textarea "$('.tray-options').hide();"
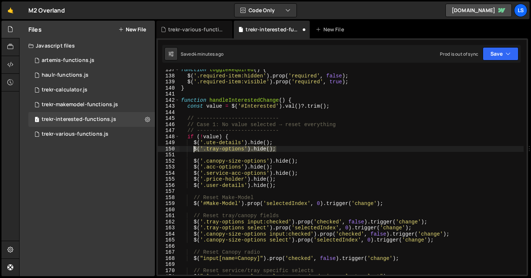
drag, startPoint x: 276, startPoint y: 149, endPoint x: 194, endPoint y: 149, distance: 81.2
click at [194, 149] on div "function toggleRequired ( ) { $ ( '.required-item:hidden' ) . prop ( 'required'…" at bounding box center [352, 176] width 344 height 218
type textarea "$('.tray-options').hide();"
click at [292, 150] on div "function toggleRequired ( ) { $ ( '.required-item:hidden' ) . prop ( 'required'…" at bounding box center [352, 171] width 344 height 205
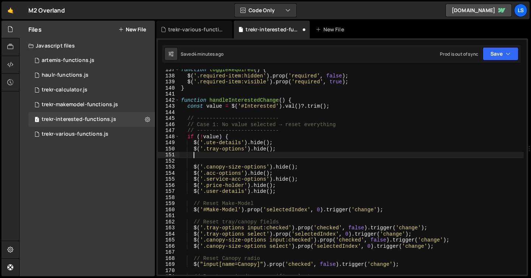
paste textarea "$('.tray-options').hide();"
type textarea "$('.tray-options').hide();"
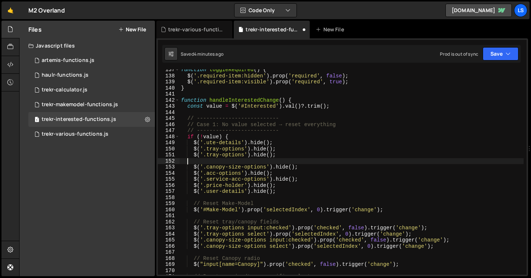
scroll to position [0, 0]
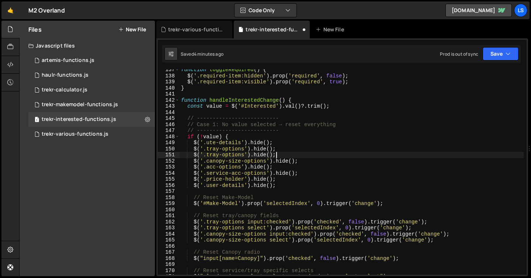
click at [234, 155] on div "function toggleRequired ( ) { $ ( '.required-item:hidden' ) . prop ( 'required'…" at bounding box center [352, 176] width 344 height 218
click at [213, 157] on div "function toggleRequired ( ) { $ ( '.required-item:hidden' ) . prop ( 'required'…" at bounding box center [352, 177] width 344 height 218
click at [213, 157] on div "function toggleRequired ( ) { $ ( '.required-item:hidden' ) . prop ( 'required'…" at bounding box center [352, 176] width 344 height 218
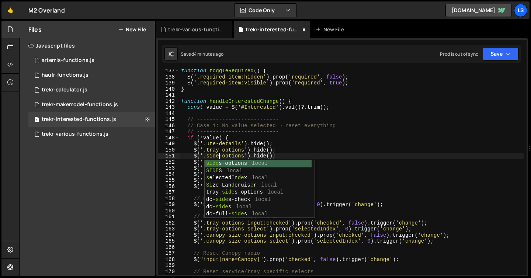
scroll to position [0, 3]
click at [310, 153] on div "function toggleRequired ( ) { $ ( '.required-item:hidden' ) . prop ( 'required'…" at bounding box center [352, 177] width 344 height 218
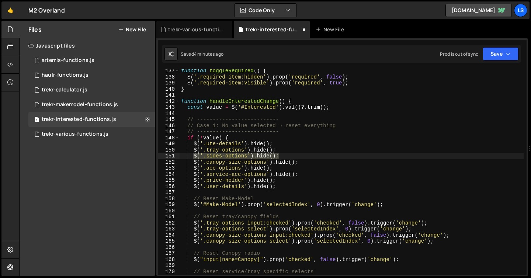
drag, startPoint x: 283, startPoint y: 156, endPoint x: 193, endPoint y: 159, distance: 90.1
click at [193, 159] on div "function toggleRequired ( ) { $ ( '.required-item:hidden' ) . prop ( 'required'…" at bounding box center [352, 177] width 344 height 218
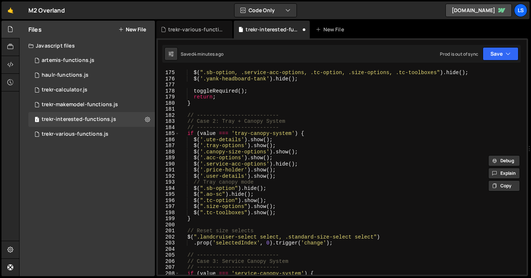
scroll to position [1074, 0]
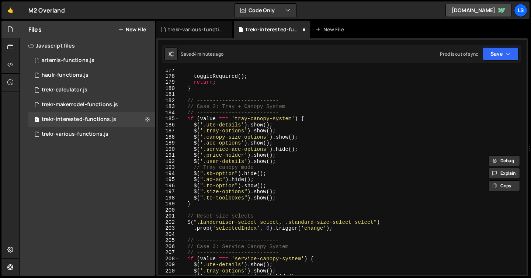
click at [282, 131] on div "toggleRequired ( ) ; return ; } // -------------------------- // Case 2: Tray +…" at bounding box center [352, 176] width 344 height 218
type textarea "$('.tray-options').show();"
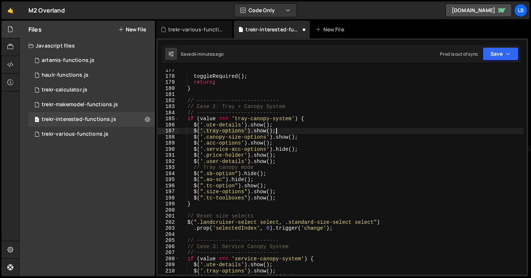
scroll to position [0, 0]
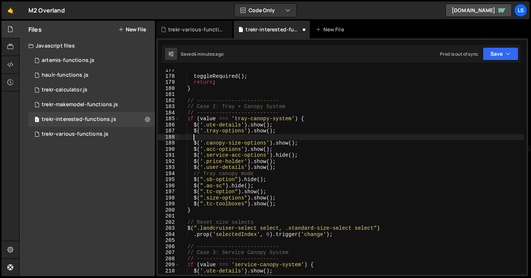
paste textarea "$('.sides-options').hide();"
click at [263, 137] on div "toggleRequired ( ) ; return ; } // -------------------------- // Case 2: Tray +…" at bounding box center [352, 176] width 344 height 218
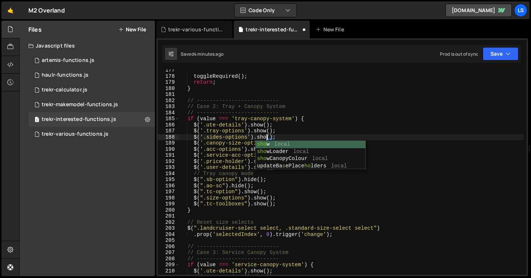
scroll to position [0, 6]
click at [284, 134] on div "toggleRequired ( ) ; return ; } // -------------------------- // Case 2: Tray +…" at bounding box center [352, 176] width 344 height 218
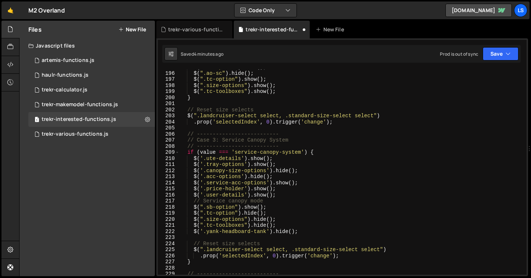
scroll to position [1221, 0]
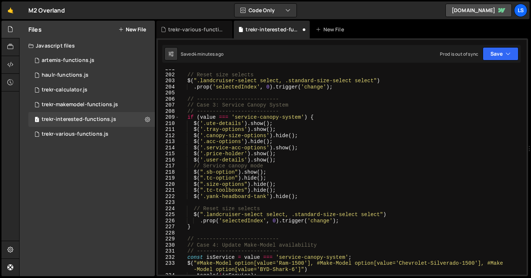
click at [279, 130] on div "// Reset size selects $ ( ".landcruiser-select select, .standard-size-select se…" at bounding box center [352, 175] width 344 height 218
type textarea "$('.tray-options').show();"
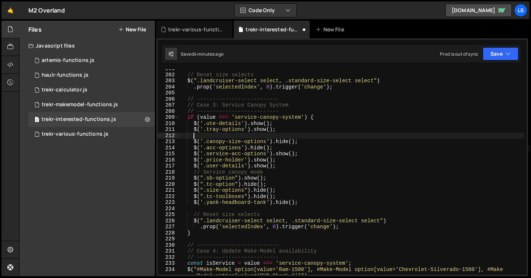
scroll to position [0, 0]
paste textarea "$('.sides-options').hide();"
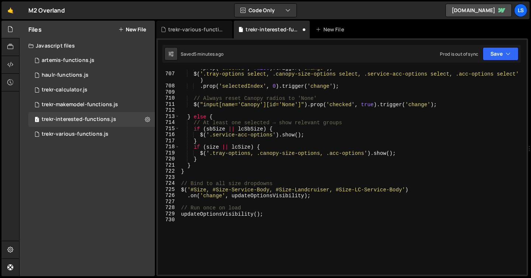
scroll to position [4307, 0]
click at [503, 52] on button "Save" at bounding box center [501, 53] width 36 height 13
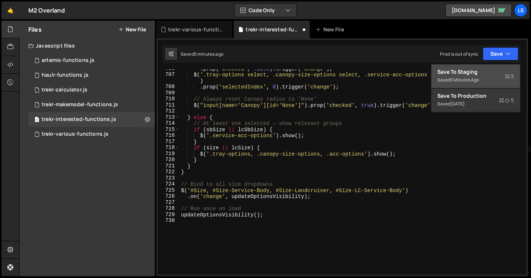
click at [467, 73] on div "Save to Staging S" at bounding box center [476, 71] width 77 height 7
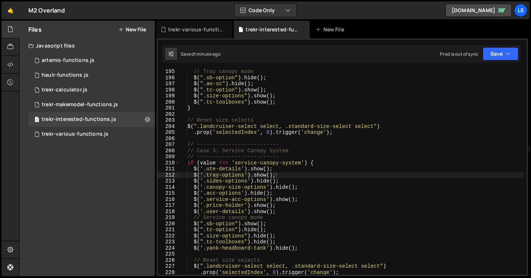
click at [293, 156] on div "// Tray canopy mode $ ( ".sb-option" ) . hide ( ) ; $ ( ".ao-sc" ) . hide ( ) ;…" at bounding box center [352, 178] width 344 height 218
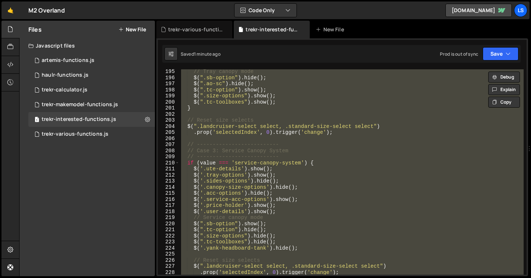
click at [293, 156] on div "// Tray canopy mode $ ( ".sb-option" ) . hide ( ) ; $ ( ".ao-sc" ) . hide ( ) ;…" at bounding box center [352, 171] width 344 height 205
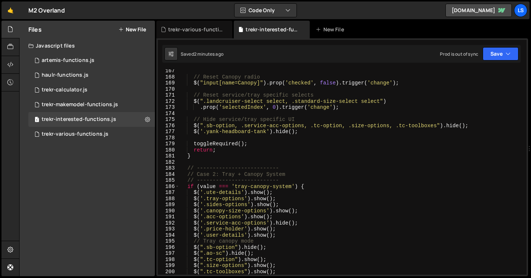
scroll to position [1046, 0]
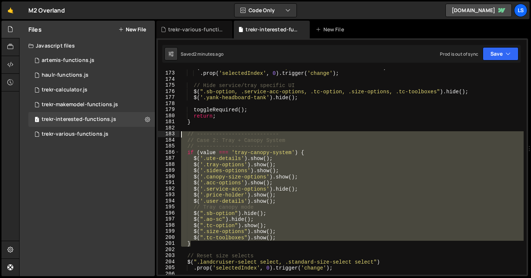
drag, startPoint x: 193, startPoint y: 246, endPoint x: 173, endPoint y: 136, distance: 111.4
click at [173, 136] on div "// -------------------------- 172 173 174 175 176 177 178 179 180 181 182 183 1…" at bounding box center [342, 171] width 369 height 205
click at [257, 203] on div "$ ( ".landcruiser-select select, .standard-size-select select" ) . prop ( 'sele…" at bounding box center [352, 171] width 344 height 205
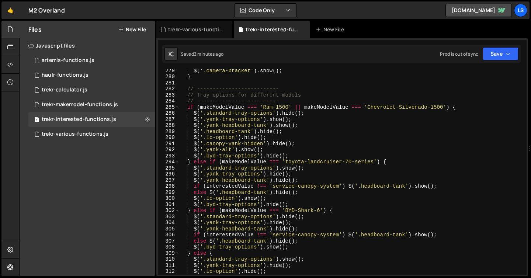
scroll to position [1700, 0]
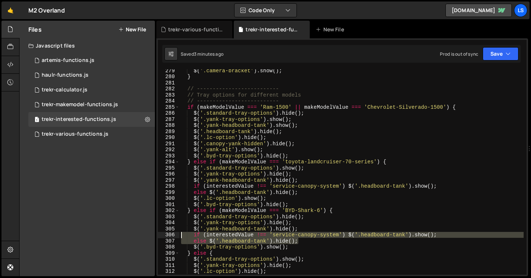
drag, startPoint x: 299, startPoint y: 242, endPoint x: 173, endPoint y: 236, distance: 125.9
click at [173, 236] on div "$('.user-details').show(); 279 280 281 282 283 284 285 286 287 288 289 290 291 …" at bounding box center [342, 171] width 369 height 205
click at [289, 234] on div "$ ( '.camera-bracket' ) . show ( ) ; } // -------------------------- // Tray op…" at bounding box center [352, 171] width 344 height 205
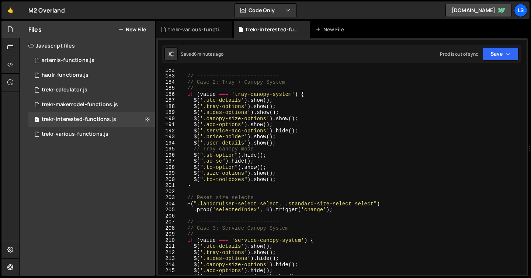
scroll to position [1103, 0]
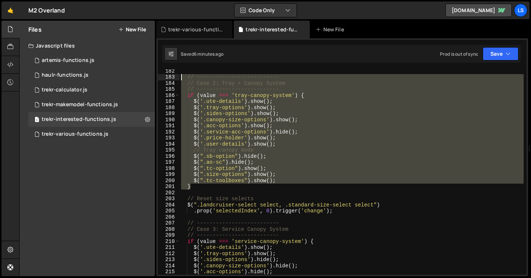
drag, startPoint x: 192, startPoint y: 188, endPoint x: 174, endPoint y: 76, distance: 113.2
click at [174, 76] on div "if (interestedValue !== 'service-canopy-system') $('.headboard-tank').show(); 1…" at bounding box center [342, 171] width 369 height 205
paste textarea "}"
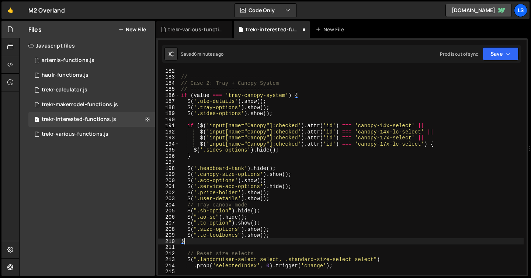
scroll to position [0, 0]
click at [496, 54] on button "Save" at bounding box center [501, 53] width 36 height 13
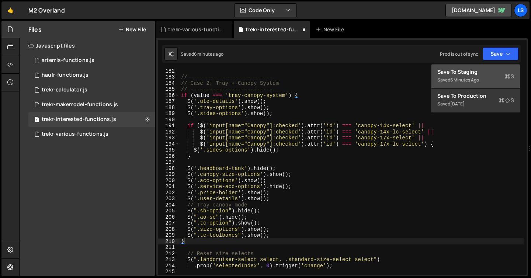
click at [473, 68] on div "Save to Staging S" at bounding box center [476, 71] width 77 height 7
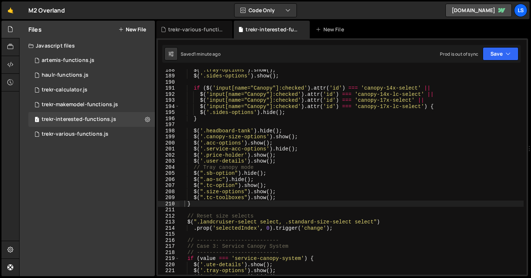
scroll to position [1081, 0]
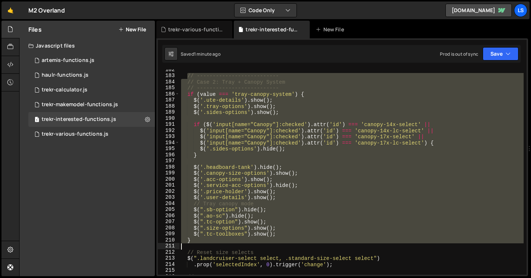
drag, startPoint x: 187, startPoint y: 98, endPoint x: 259, endPoint y: 245, distance: 164.0
click at [259, 245] on div "// -------------------------- // Case 2: Tray + Canopy System // --------------…" at bounding box center [352, 176] width 344 height 218
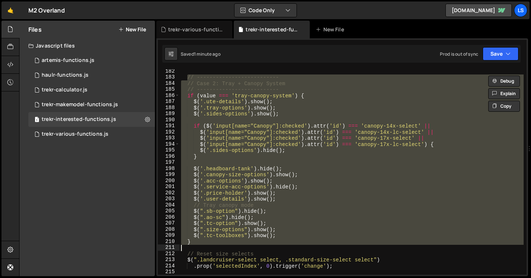
paste textarea
type textarea "}"
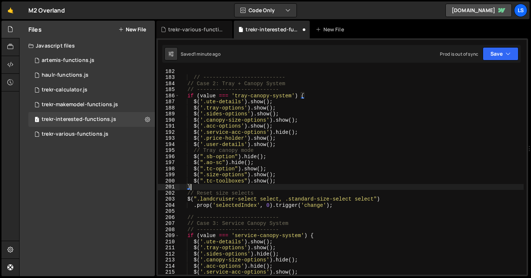
scroll to position [1102, 0]
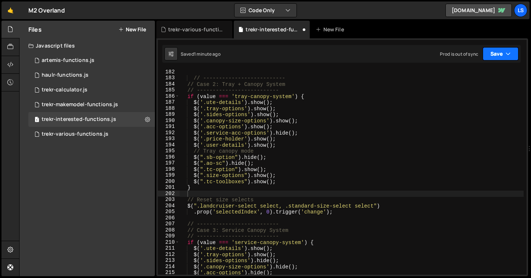
click at [491, 52] on button "Save" at bounding box center [501, 53] width 36 height 13
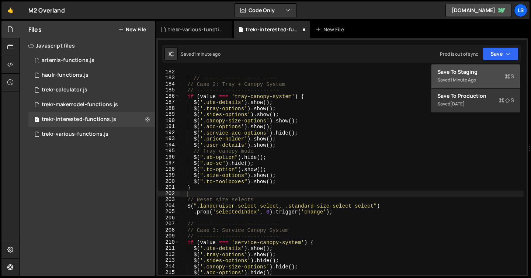
click at [462, 70] on div "Save to Staging S" at bounding box center [476, 71] width 77 height 7
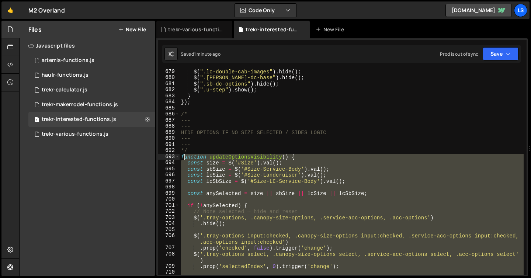
scroll to position [4134, 0]
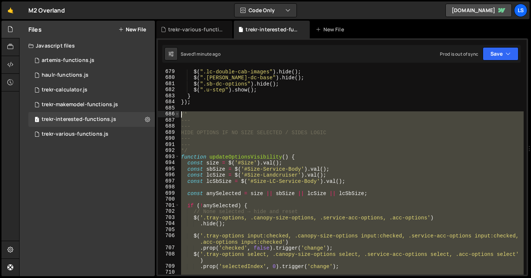
drag, startPoint x: 268, startPoint y: 233, endPoint x: 175, endPoint y: 114, distance: 150.5
click at [175, 114] on div "updateOptionsVisibility(); 679 680 681 682 683 684 685 686 687 688 689 690 691 …" at bounding box center [342, 171] width 369 height 205
type textarea "/* ---"
paste textarea
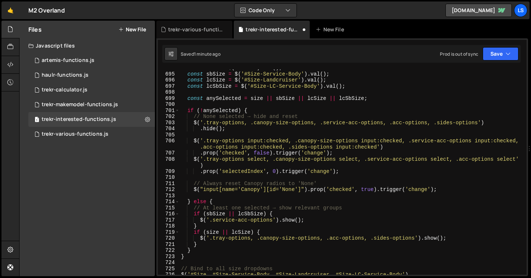
scroll to position [4167, 0]
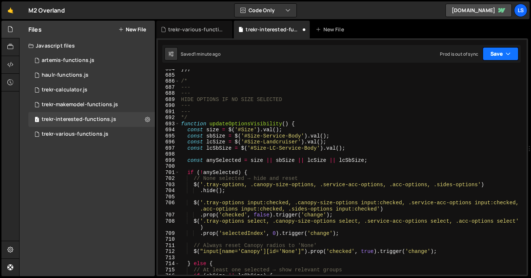
click at [489, 54] on button "Save" at bounding box center [501, 53] width 36 height 13
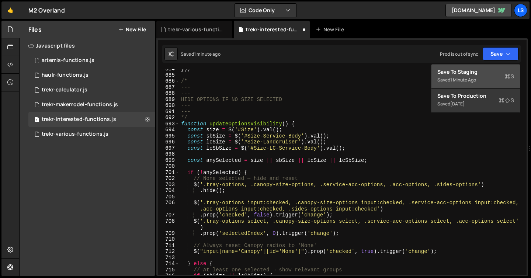
click at [476, 73] on div "Save to Staging S" at bounding box center [476, 71] width 77 height 7
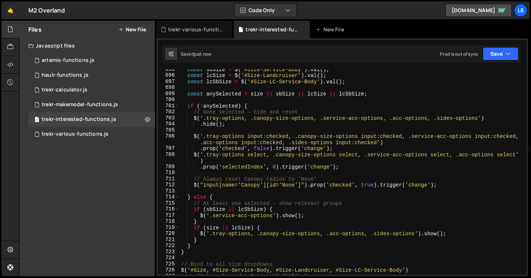
scroll to position [4177, 0]
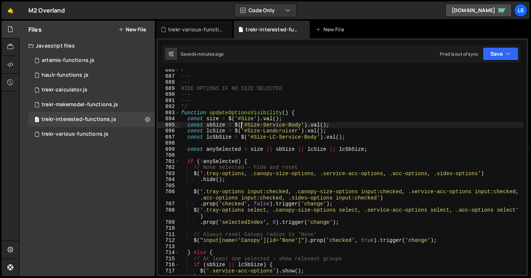
click at [241, 124] on div "/* --- --- HIDE OPTIONS IF NO SIZE SELECTED --- --- */ function updateOptionsVi…" at bounding box center [352, 176] width 344 height 218
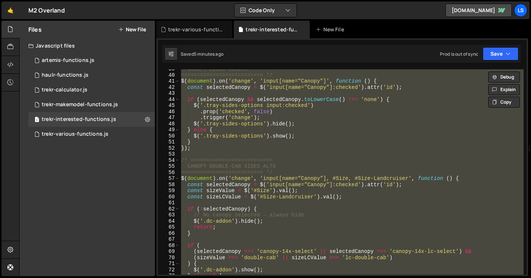
scroll to position [0, 0]
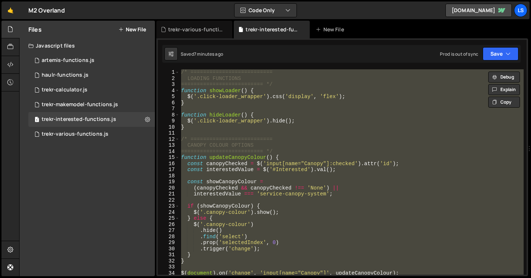
click at [212, 160] on div "/* ========================== LOADING FUNCTIONS ========================== */ f…" at bounding box center [352, 171] width 344 height 205
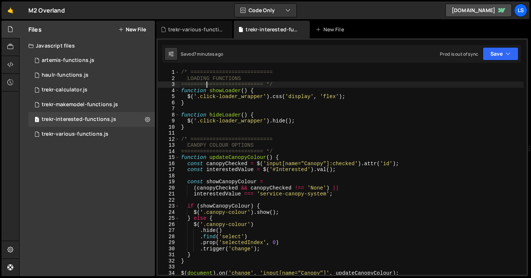
click at [206, 86] on div "/* ========================== LOADING FUNCTIONS ========================== */ f…" at bounding box center [352, 178] width 344 height 218
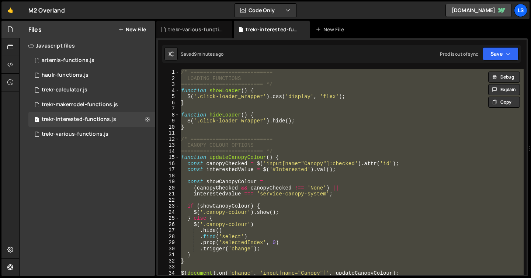
click at [233, 141] on div "/* ========================== LOADING FUNCTIONS ========================== */ f…" at bounding box center [352, 171] width 344 height 205
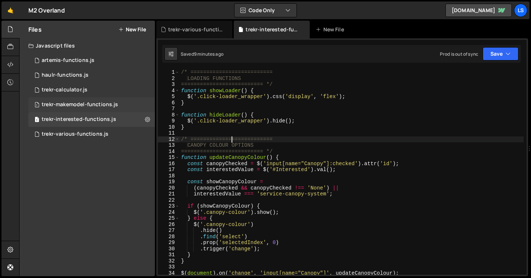
click at [66, 105] on div "trekr-makemodel-functions.js" at bounding box center [80, 104] width 76 height 7
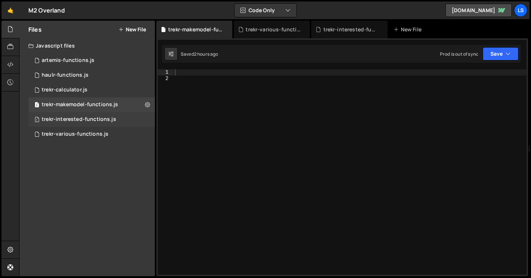
click at [72, 118] on div "trekr-interested-functions.js" at bounding box center [79, 119] width 75 height 7
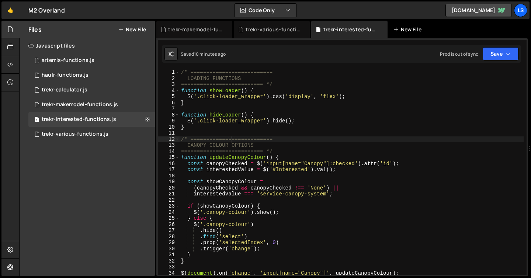
scroll to position [3222, 0]
click at [304, 29] on icon at bounding box center [304, 29] width 5 height 7
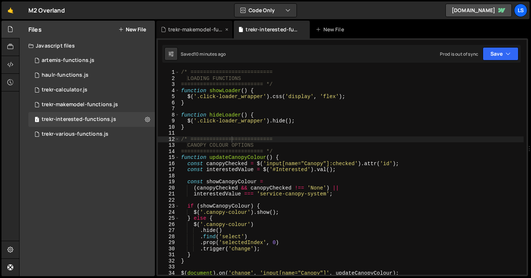
click at [226, 29] on icon at bounding box center [226, 29] width 5 height 7
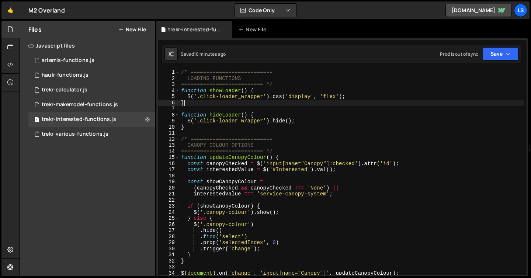
click at [251, 102] on div "/* ========================== LOADING FUNCTIONS ========================== */ f…" at bounding box center [352, 178] width 344 height 218
type textarea "updateOptionsVisibility();"
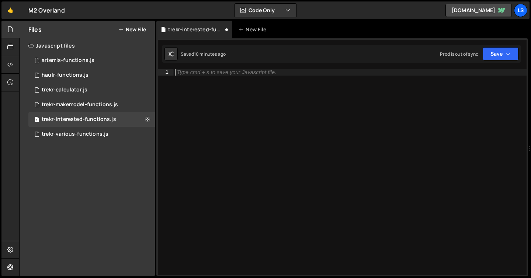
paste textarea "});"
type textarea "});"
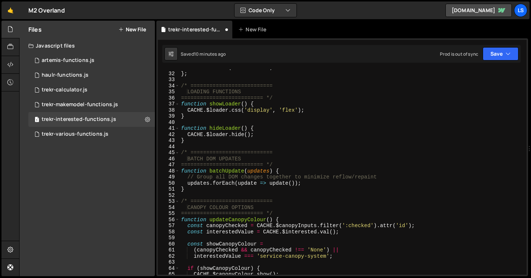
scroll to position [203, 0]
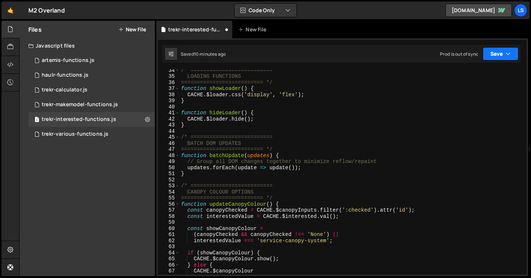
click at [495, 55] on button "Save" at bounding box center [501, 53] width 36 height 13
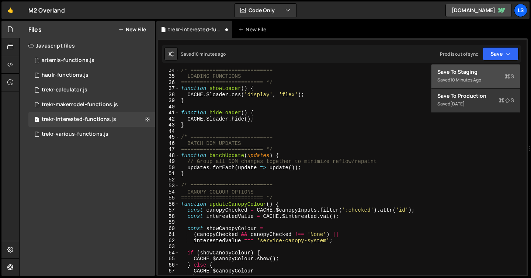
click at [474, 71] on div "Save to Staging S" at bounding box center [476, 71] width 77 height 7
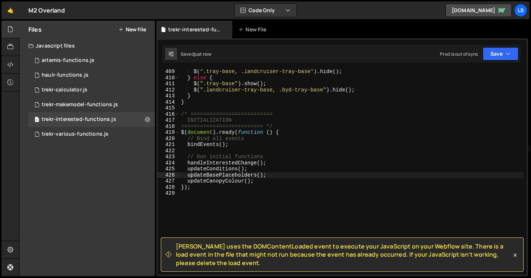
drag, startPoint x: 207, startPoint y: 263, endPoint x: 176, endPoint y: 246, distance: 35.2
click at [176, 246] on div "Slater uses the DOMContentLoaded event to execute your JavaScript on your Webfl…" at bounding box center [339, 254] width 346 height 25
copy span "Slater uses the DOMContentLoaded event to execute your JavaScript on your Webfl…"
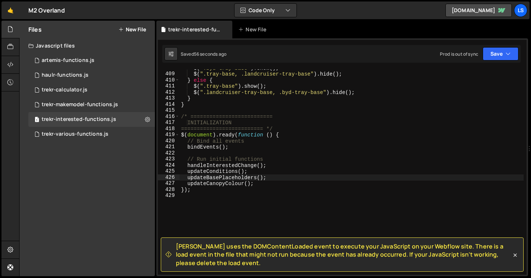
click at [238, 111] on div "$ ( ".byd-tray-base" ) . show ( ) ; $ ( ".tray-base, .landcruiser-tray-base" ) …" at bounding box center [352, 174] width 344 height 218
type textarea "});"
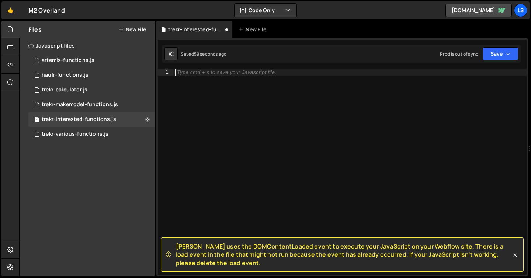
paste textarea "updateCanopyColour();"
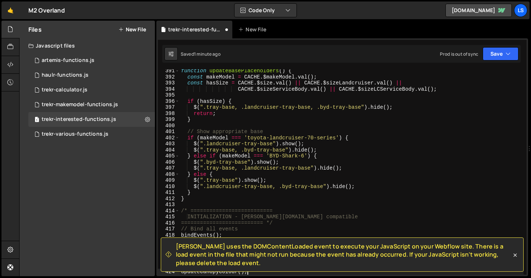
scroll to position [2375, 0]
click at [515, 253] on icon at bounding box center [515, 255] width 7 height 7
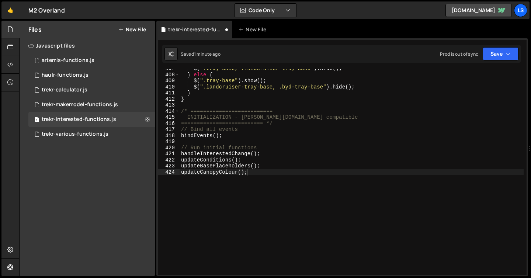
scroll to position [2475, 0]
click at [501, 53] on button "Save" at bounding box center [501, 53] width 36 height 13
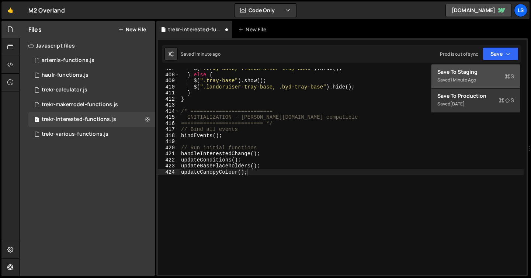
click at [463, 70] on div "Save to Staging S" at bounding box center [476, 71] width 77 height 7
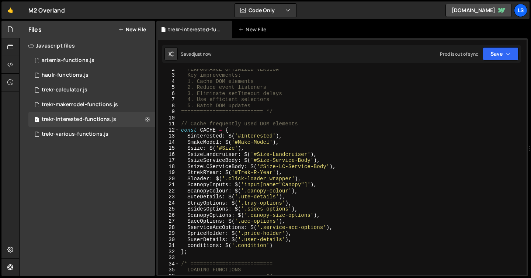
scroll to position [0, 0]
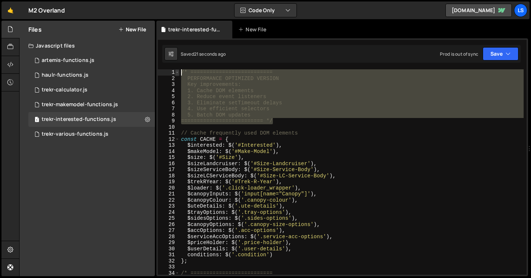
drag, startPoint x: 278, startPoint y: 121, endPoint x: 177, endPoint y: 71, distance: 112.7
click at [177, 71] on div "========================== */ 1 2 3 4 5 6 7 8 9 10 11 12 13 14 15 16 17 18 19 2…" at bounding box center [342, 171] width 369 height 205
type textarea "/* ========================== PERFORMANCE OPTIMIZED VERSION"
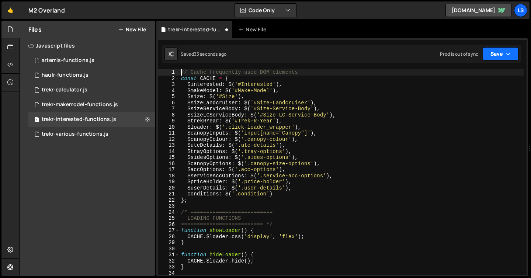
click at [496, 56] on button "Save" at bounding box center [501, 53] width 36 height 13
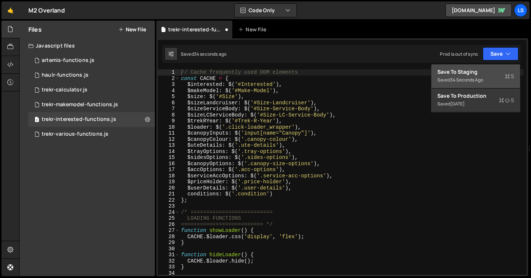
click at [456, 71] on div "Save to Staging S" at bounding box center [476, 71] width 77 height 7
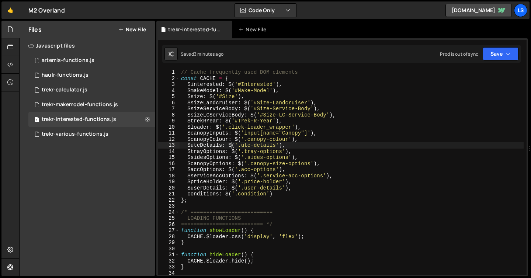
click at [233, 148] on div "// Cache frequently used DOM elements const CACHE = { $interested : $ ( '#Inter…" at bounding box center [352, 178] width 344 height 218
type textarea "updateCanopyColour();"
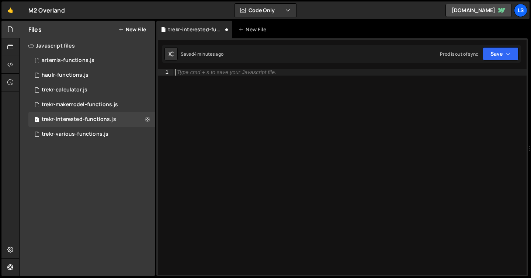
paste textarea "updateOptionsVisibility();"
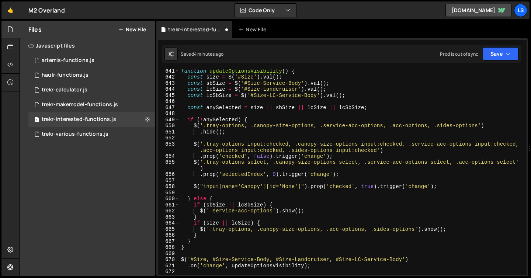
scroll to position [3903, 0]
click at [498, 54] on button "Save" at bounding box center [501, 53] width 36 height 13
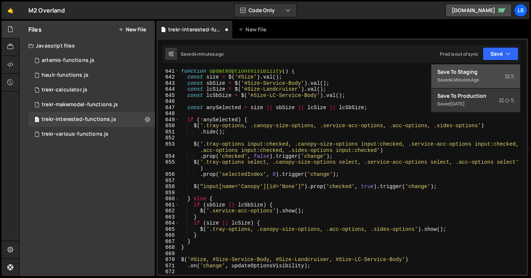
click at [470, 71] on div "Save to Staging S" at bounding box center [476, 71] width 77 height 7
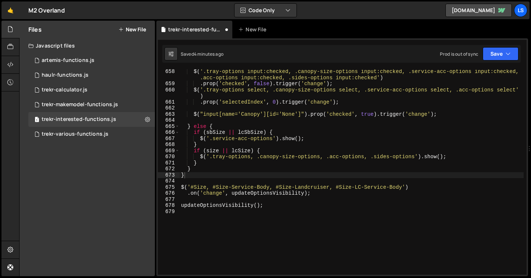
scroll to position [4006, 0]
click at [232, 186] on div "$ ( '.tray-options input:checked, .canopy-size-options input:checked, .service-…" at bounding box center [352, 181] width 344 height 224
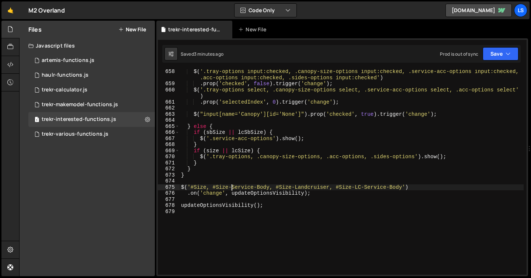
type textarea "updateOptionsVisibility();"
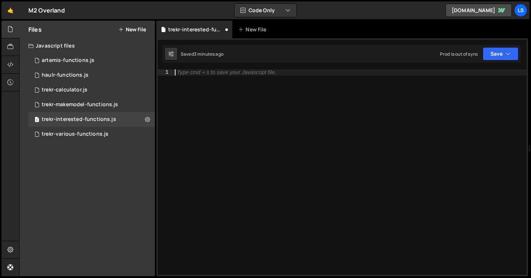
paste textarea "updateOptionsVisibility();"
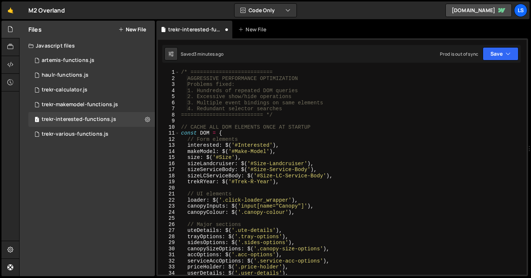
scroll to position [0, 0]
click at [505, 54] on button "Save" at bounding box center [501, 53] width 36 height 13
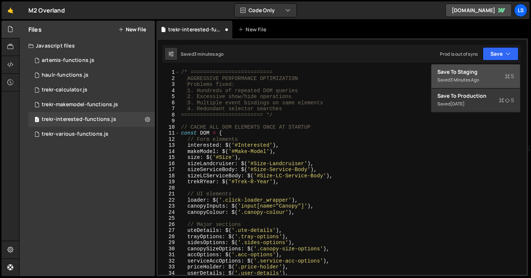
click at [469, 70] on div "Save to Staging S" at bounding box center [476, 71] width 77 height 7
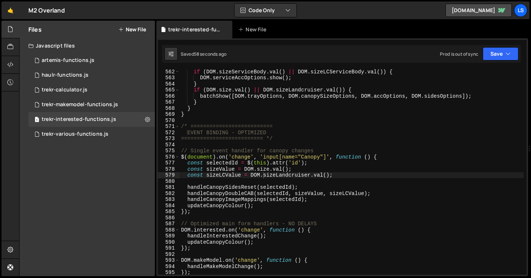
click at [232, 111] on div "if ( DOM . sizeServiceBody . val ( ) || DOM . sizeLCServiceBody . val ( )) { DO…" at bounding box center [352, 178] width 344 height 218
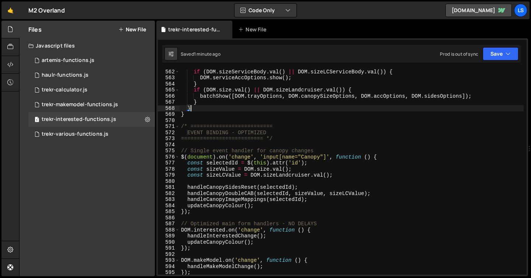
type textarea "updateOptionsVisibility();"
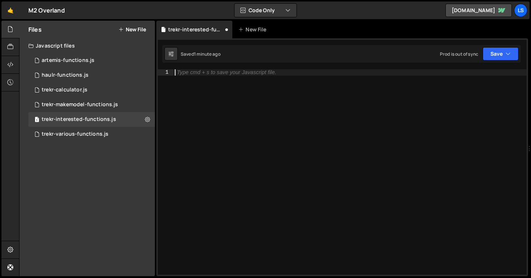
paste textarea "updateOptionsVisibility();"
type textarea "updateOptionsVisibility();"
paste textarea "updateMakeModelOptions();"
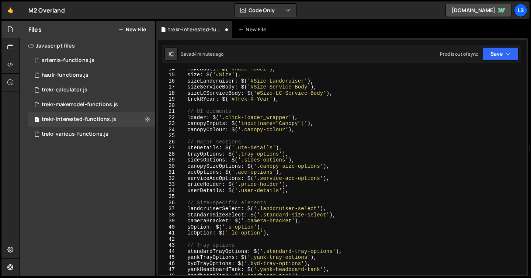
scroll to position [112, 0]
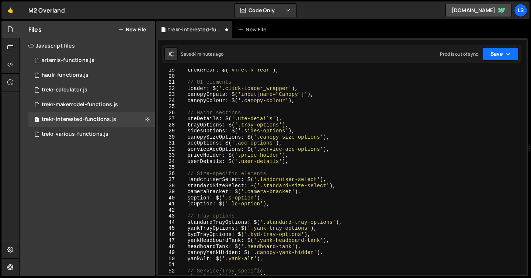
click at [496, 56] on button "Save" at bounding box center [501, 53] width 36 height 13
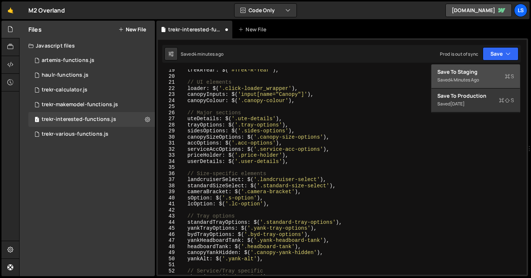
click at [467, 72] on div "Save to Staging S" at bounding box center [476, 71] width 77 height 7
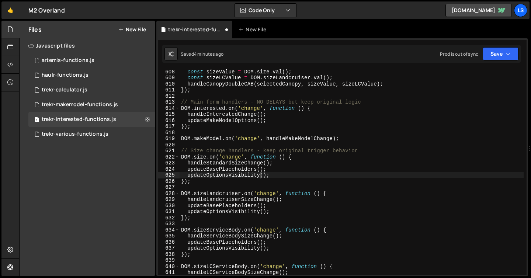
scroll to position [3720, 0]
click at [239, 100] on div "const sizeValue = DOM . size . val ( ) ; const sizeLCValue = DOM . sizeLandcrui…" at bounding box center [352, 178] width 344 height 218
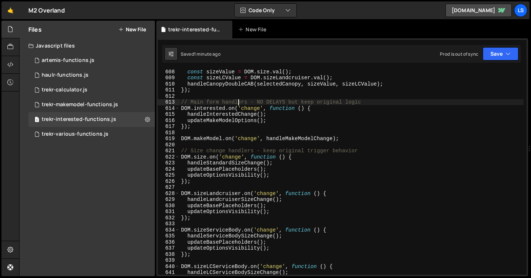
type textarea "updateMakeModelOptions();"
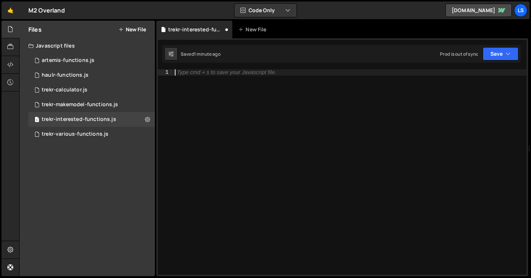
paste textarea "updateOptionsVisibility();"
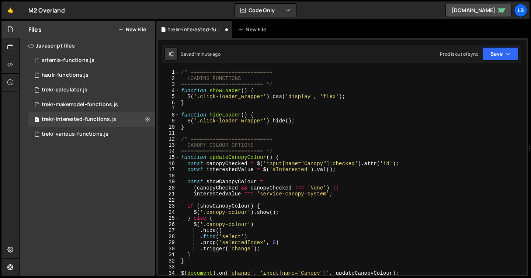
scroll to position [0, 0]
click at [494, 53] on button "Save" at bounding box center [501, 53] width 36 height 13
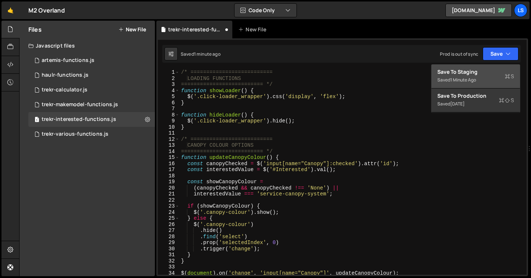
click at [461, 75] on div "Save to Staging S" at bounding box center [476, 71] width 77 height 7
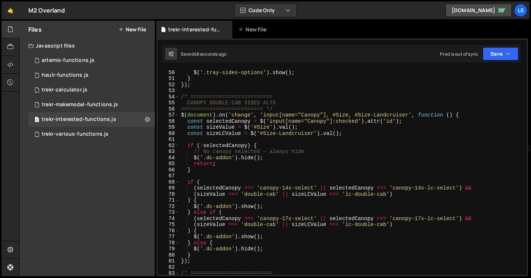
scroll to position [316, 0]
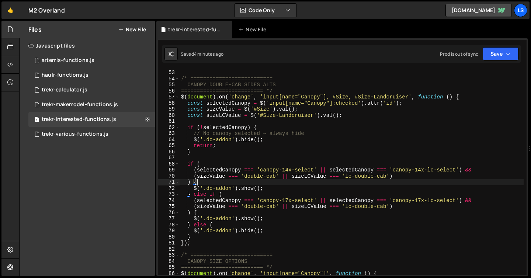
click at [301, 179] on div "}) ; /* ========================== CANOPY DOUBLE-CAB SIDES ALTS ===============…" at bounding box center [352, 172] width 344 height 218
type textarea "updateOptionsVisibility();"
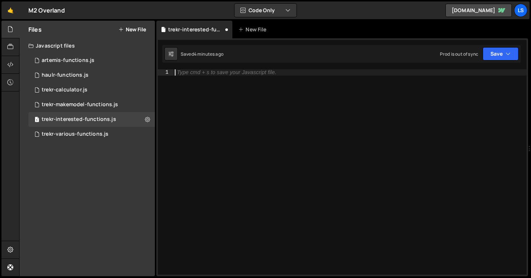
paste textarea "updateOptionsVisibility();"
type textarea "updateOptionsVisibility();"
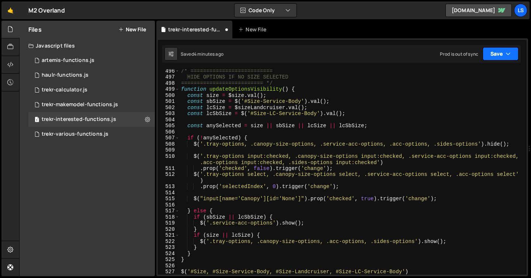
click at [501, 56] on button "Save" at bounding box center [501, 53] width 36 height 13
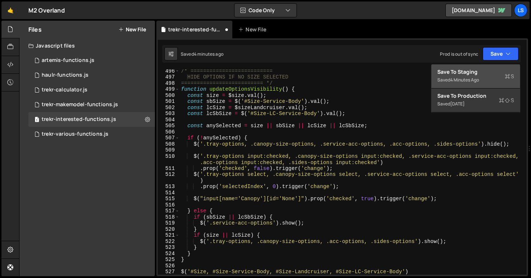
click at [476, 72] on div "Save to Staging S" at bounding box center [476, 71] width 77 height 7
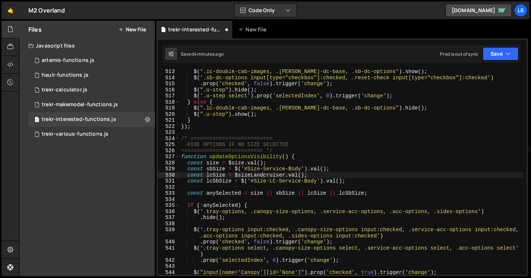
scroll to position [3166, 0]
click at [247, 185] on div "$ ( ".lc-double-cab-images, .sb-lc-dc-base, .sb-dc-options" ) . show ( ) ; $ ( …" at bounding box center [352, 178] width 344 height 218
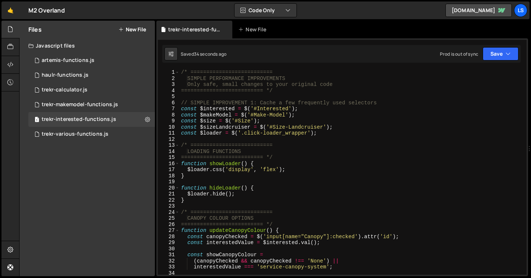
scroll to position [0, 0]
click at [233, 109] on div "/* ========================== SIMPLE PERFORMANCE IMPROVEMENTS Only safe, small …" at bounding box center [352, 178] width 344 height 218
type textarea "updateOptionsVisibility();"
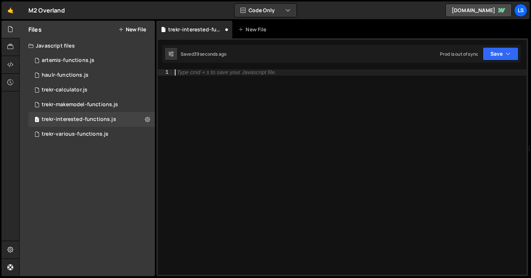
paste textarea "updateOptionsVisibility();"
type textarea "updateOptionsVisibility();"
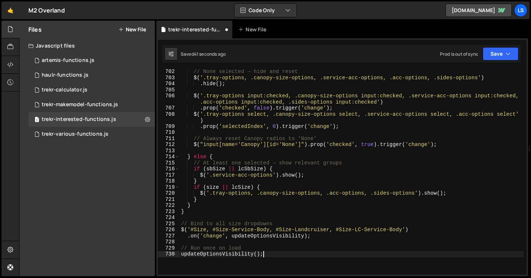
scroll to position [4356, 0]
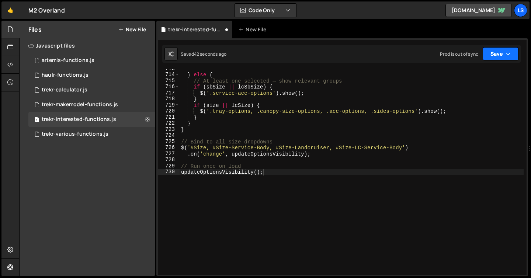
click at [493, 58] on button "Save" at bounding box center [501, 53] width 36 height 13
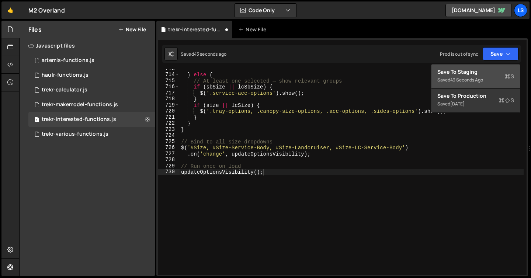
click at [474, 71] on div "Save to Staging S" at bounding box center [476, 71] width 77 height 7
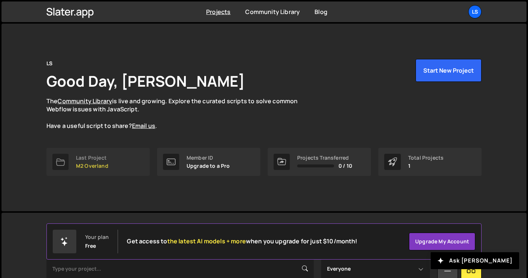
click at [110, 165] on link "Last Project M2 Overland" at bounding box center [97, 162] width 103 height 28
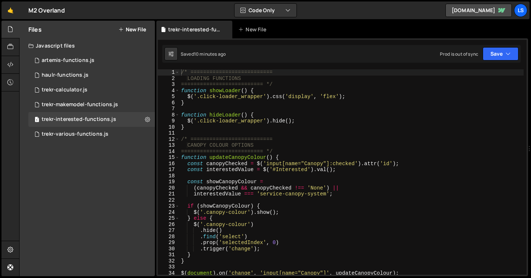
scroll to position [3222, 0]
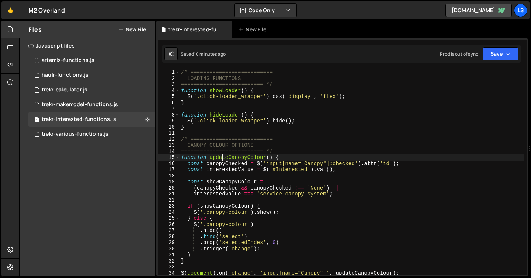
click at [221, 156] on div "/* ========================== LOADING FUNCTIONS ========================== */ f…" at bounding box center [352, 178] width 344 height 218
type textarea "updateOptionsVisibility();"
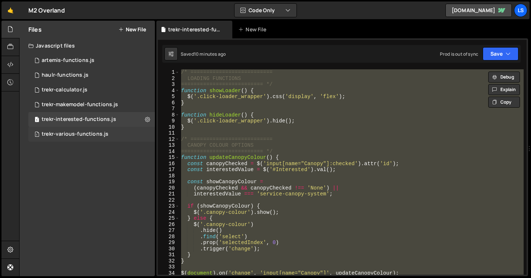
click at [70, 132] on div "trekr-various-functions.js" at bounding box center [75, 134] width 67 height 7
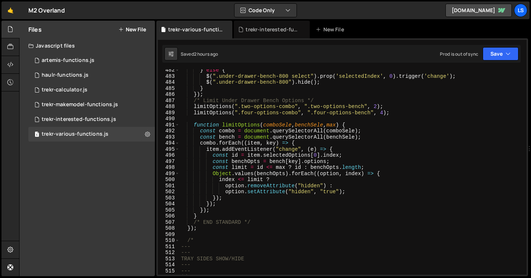
scroll to position [3218, 0]
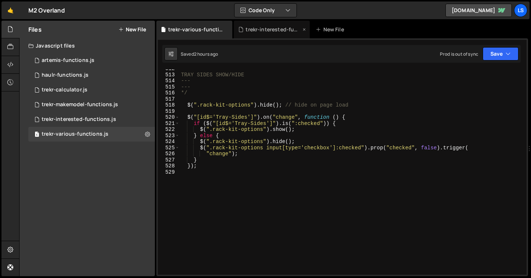
click at [262, 25] on div "trekr-interested-functions.js" at bounding box center [272, 30] width 76 height 18
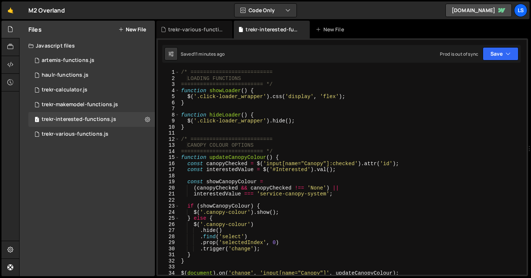
scroll to position [3222, 0]
click at [298, 176] on div "/* ========================== LOADING FUNCTIONS ========================== */ f…" at bounding box center [352, 178] width 344 height 218
type textarea "updateOptionsVisibility();"
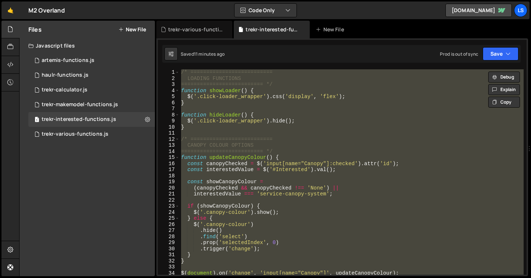
click at [298, 176] on div "/* ========================== LOADING FUNCTIONS ========================== */ f…" at bounding box center [352, 171] width 344 height 205
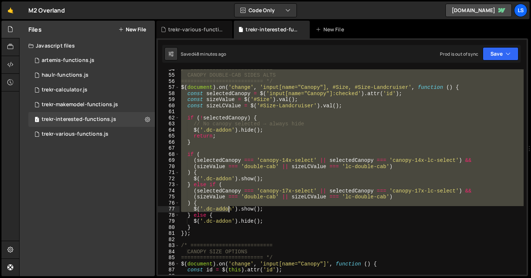
scroll to position [326, 0]
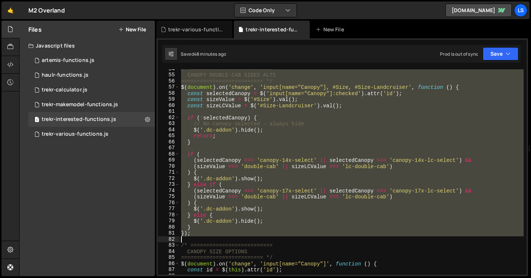
drag, startPoint x: 181, startPoint y: 86, endPoint x: 231, endPoint y: 236, distance: 158.9
click at [231, 236] on div "/* ========================== CANOPY DOUBLE-CAB SIDES ALTS ====================…" at bounding box center [352, 175] width 344 height 218
type textarea "});"
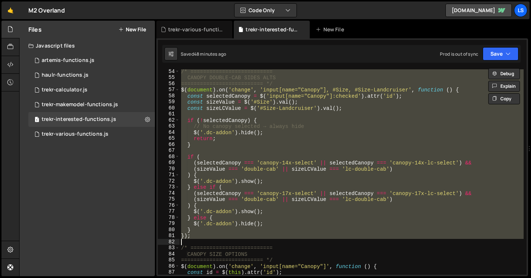
scroll to position [323, 0]
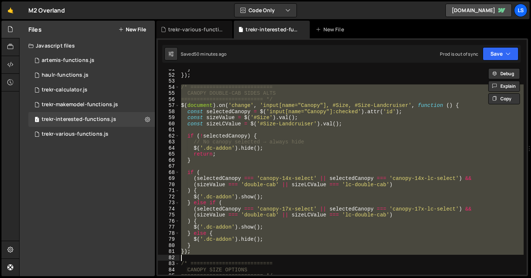
paste textarea
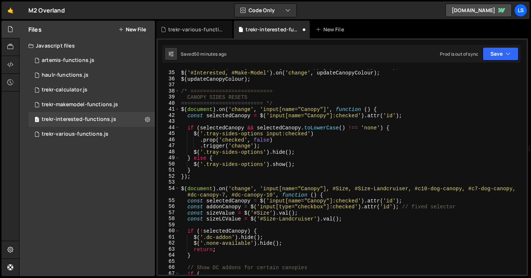
scroll to position [201, 0]
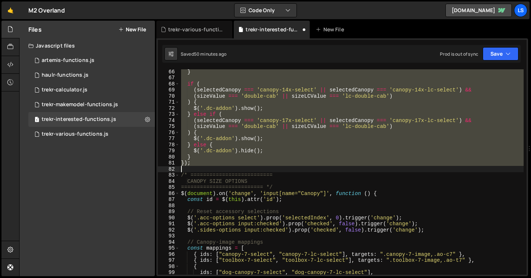
type textarea "});"
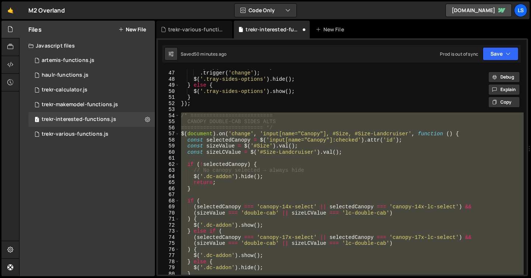
click at [372, 160] on div ". prop ( 'checked' , false ) . trigger ( 'change' ) ; $ ( '.tray-sides-options'…" at bounding box center [352, 171] width 344 height 205
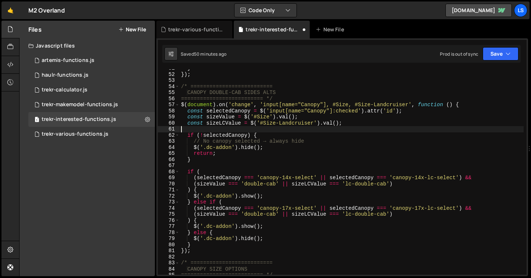
scroll to position [309, 0]
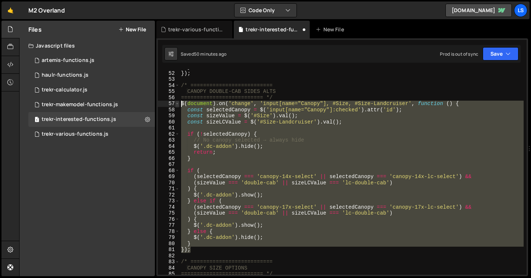
drag, startPoint x: 194, startPoint y: 253, endPoint x: 179, endPoint y: 103, distance: 150.5
click at [179, 103] on div "51 52 53 54 55 56 57 58 59 60 61 62 63 64 65 66 67 68 69 70 71 72 73 74 75 76 7…" at bounding box center [342, 171] width 369 height 205
type textarea "$(document).on('change', 'input[name="Canopy"], #Size, #Size-Landcruiser', func…"
paste textarea
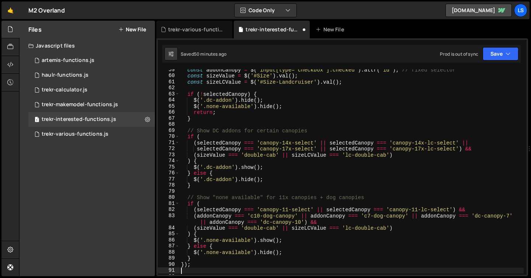
scroll to position [364, 0]
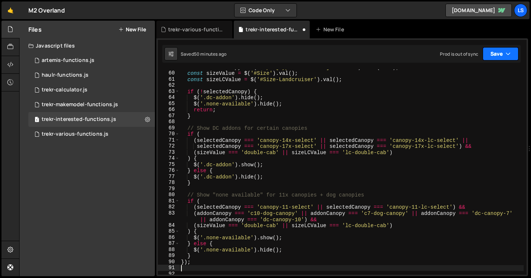
click at [508, 53] on icon "button" at bounding box center [508, 53] width 5 height 7
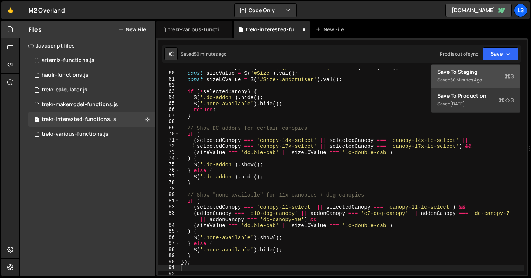
click at [463, 76] on div "Saved 50 minutes ago" at bounding box center [476, 80] width 77 height 9
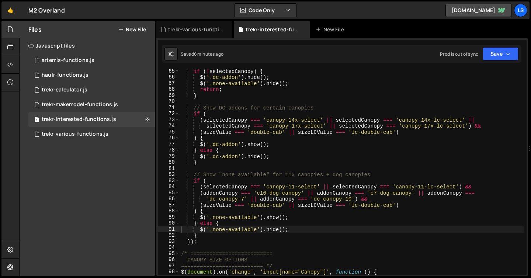
scroll to position [398, 0]
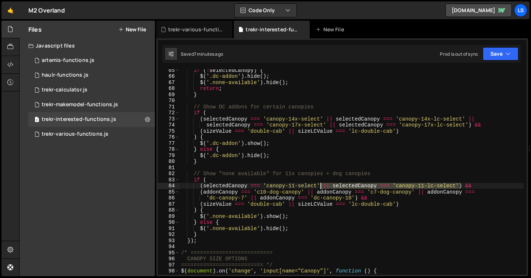
drag, startPoint x: 460, startPoint y: 186, endPoint x: 320, endPoint y: 186, distance: 140.6
click at [320, 186] on div "if ( ! selectedCanopy ) { $ ( '.dc-addon' ) . hide ( ) ; $ ( '.none-available' …" at bounding box center [352, 176] width 344 height 218
click at [461, 184] on div "if ( ! selectedCanopy ) { $ ( '.dc-addon' ) . hide ( ) ; $ ( '.none-available' …" at bounding box center [352, 171] width 344 height 205
paste textarea "|| selectedCanopy === 'canopy-11-lc-select'"
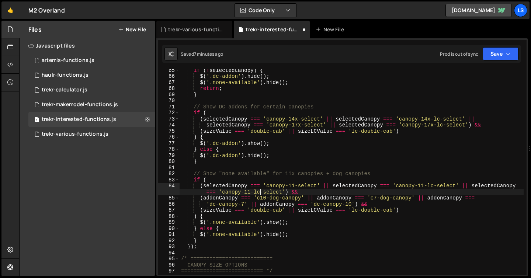
click at [259, 191] on div "if ( ! selectedCanopy ) { $ ( '.dc-addon' ) . hide ( ) ; $ ( '.none-available' …" at bounding box center [352, 176] width 344 height 218
drag, startPoint x: 250, startPoint y: 191, endPoint x: 244, endPoint y: 192, distance: 5.9
click at [244, 192] on div "if ( ! selectedCanopy ) { $ ( '.dc-addon' ) . hide ( ) ; $ ( '.none-available' …" at bounding box center [352, 176] width 344 height 218
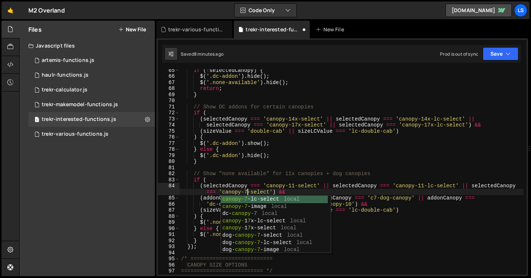
click at [274, 191] on div "if ( ! selectedCanopy ) { $ ( '.dc-addon' ) . hide ( ) ; $ ( '.none-available' …" at bounding box center [352, 176] width 344 height 218
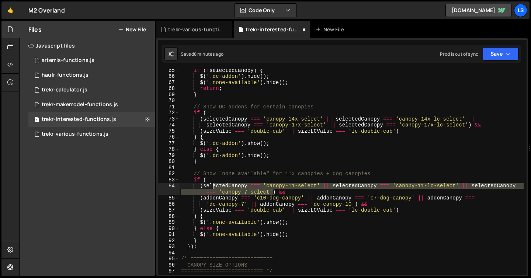
drag, startPoint x: 271, startPoint y: 192, endPoint x: 212, endPoint y: 187, distance: 58.9
click at [212, 187] on div "if ( ! selectedCanopy ) { $ ( '.dc-addon' ) . hide ( ) ; $ ( '.none-available' …" at bounding box center [352, 176] width 344 height 218
click at [273, 192] on div "if ( ! selectedCanopy ) { $ ( '.dc-addon' ) . hide ( ) ; $ ( '.none-available' …" at bounding box center [352, 171] width 344 height 205
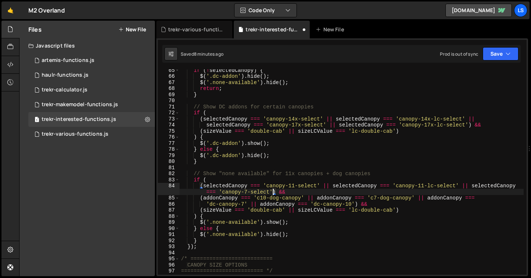
paste textarea "|| selectedCanopy === 'canopy-11-lc-select'"
drag, startPoint x: 377, startPoint y: 193, endPoint x: 371, endPoint y: 193, distance: 5.5
click at [371, 193] on div "if ( ! selectedCanopy ) { $ ( '.dc-addon' ) . hide ( ) ; $ ( '.none-available' …" at bounding box center [352, 176] width 344 height 218
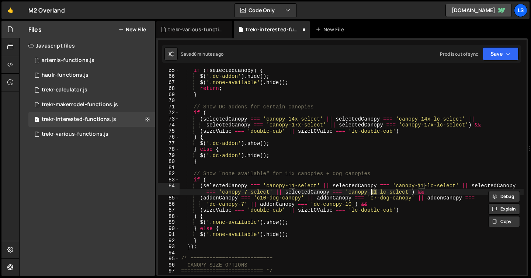
scroll to position [0, 35]
click at [409, 192] on div "if ( ! selectedCanopy ) { $ ( '.dc-addon' ) . hide ( ) ; $ ( '.none-available' …" at bounding box center [352, 176] width 344 height 218
paste textarea "|| selectedCanopy === 'canopy-11-lc-select'"
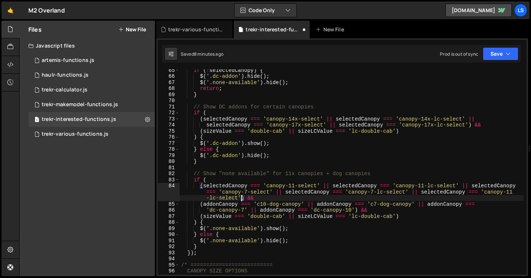
click at [486, 192] on div "if ( ! selectedCanopy ) { $ ( '.dc-addon' ) . hide ( ) ; $ ( '.none-available' …" at bounding box center [352, 176] width 344 height 218
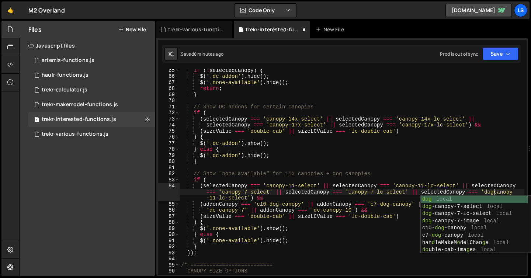
scroll to position [0, 44]
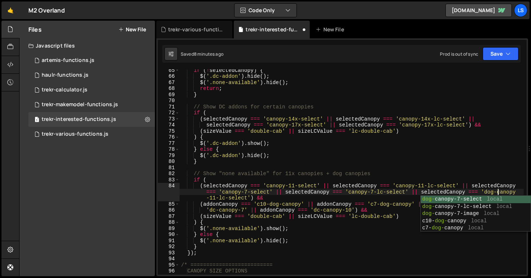
click at [215, 198] on div "if ( ! selectedCanopy ) { $ ( '.dc-addon' ) . hide ( ) ; $ ( '.none-available' …" at bounding box center [352, 176] width 344 height 218
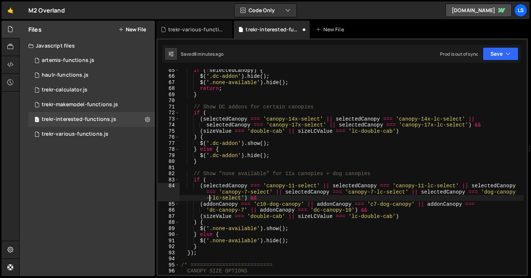
scroll to position [0, 46]
click at [222, 198] on div "if ( ! selectedCanopy ) { $ ( '.dc-addon' ) . hide ( ) ; $ ( '.none-available' …" at bounding box center [352, 176] width 344 height 218
click at [239, 199] on div "if ( ! selectedCanopy ) { $ ( '.dc-addon' ) . hide ( ) ; $ ( '.none-available' …" at bounding box center [352, 176] width 344 height 218
paste textarea "|| selectedCanopy === 'canopy-11-lc-select'"
click at [313, 199] on div "if ( ! selectedCanopy ) { $ ( '.dc-addon' ) . hide ( ) ; $ ( '.none-available' …" at bounding box center [352, 176] width 344 height 218
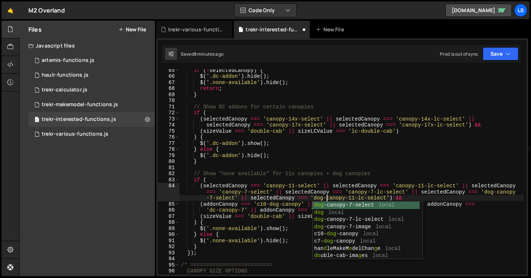
scroll to position [0, 54]
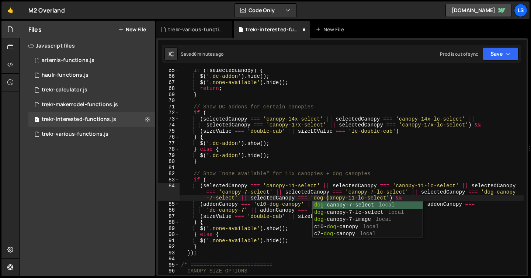
click at [355, 198] on div "if ( ! selectedCanopy ) { $ ( '.dc-addon' ) . hide ( ) ; $ ( '.none-available' …" at bounding box center [352, 176] width 344 height 218
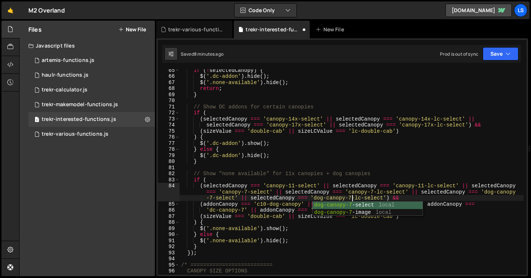
scroll to position [0, 55]
click at [409, 196] on div "if ( ! selectedCanopy ) { $ ( '.dc-addon' ) . hide ( ) ; $ ( '.none-available' …" at bounding box center [352, 176] width 344 height 218
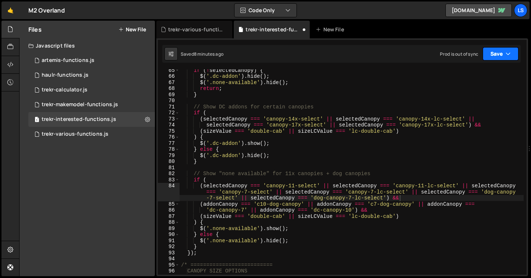
click at [494, 56] on button "Save" at bounding box center [501, 53] width 36 height 13
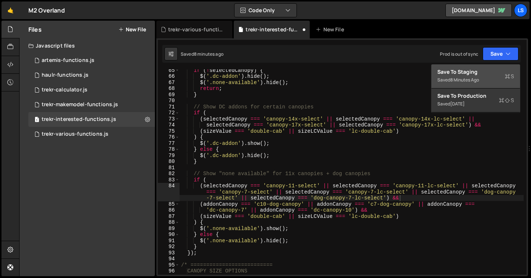
click at [470, 76] on div "Saved 8 minutes ago" at bounding box center [476, 80] width 77 height 9
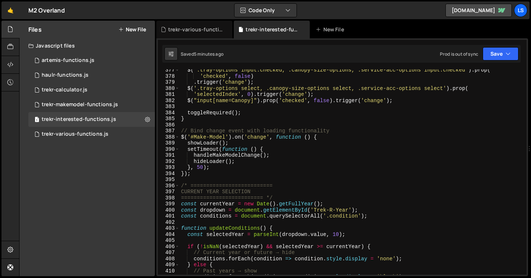
scroll to position [2303, 0]
click at [498, 53] on button "Save" at bounding box center [501, 53] width 36 height 13
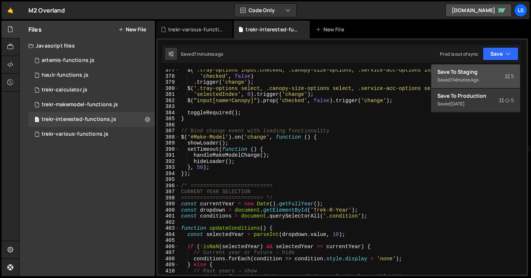
click at [467, 73] on div "Save to Staging S" at bounding box center [476, 71] width 77 height 7
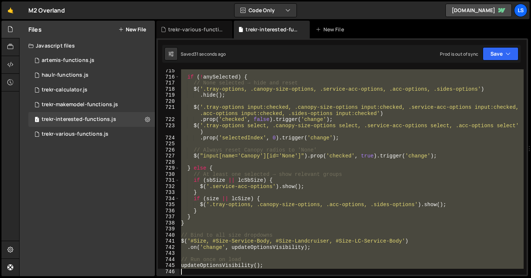
scroll to position [4360, 0]
drag, startPoint x: 182, startPoint y: 70, endPoint x: 259, endPoint y: 290, distance: 232.9
click at [259, 278] on div "Hold on a sec... Are you certain you wish to leave this page? Any changes you'v…" at bounding box center [265, 139] width 531 height 278
click at [332, 85] on div "if ( ! anySelected ) { // None selected → hide and reset $ ( '.tray-options, .c…" at bounding box center [352, 171] width 344 height 205
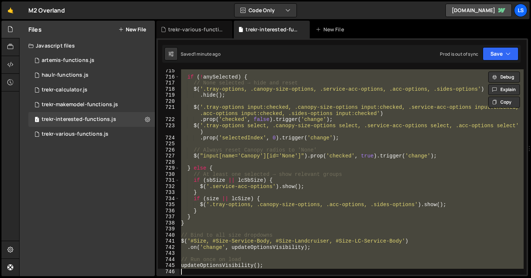
type textarea "// None selected → hide and reset"
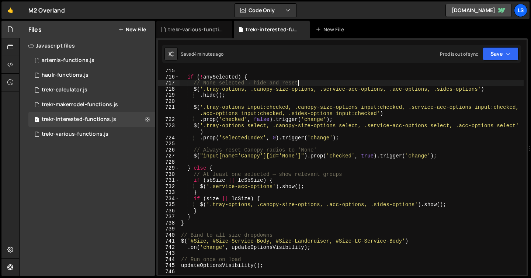
click at [130, 29] on button "New File" at bounding box center [132, 30] width 28 height 6
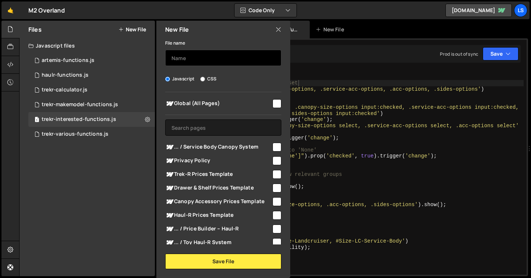
click at [190, 56] on input "text" at bounding box center [223, 58] width 116 height 16
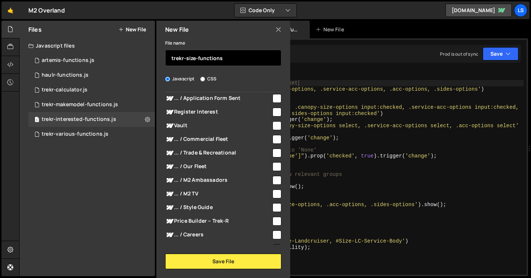
scroll to position [537, 0]
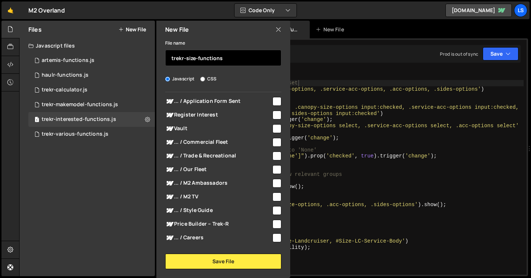
type input "trekr-size-functions"
click at [274, 224] on input "checkbox" at bounding box center [277, 224] width 9 height 9
checkbox input "true"
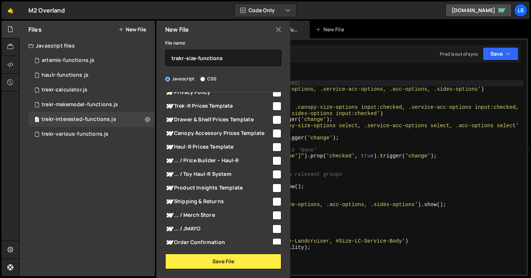
scroll to position [0, 0]
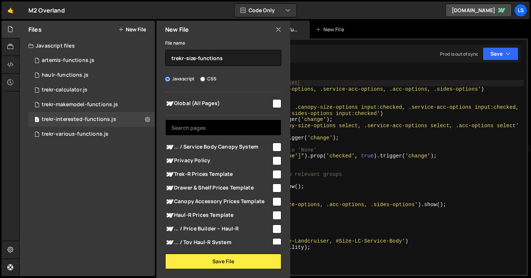
click at [198, 124] on input "text" at bounding box center [223, 128] width 116 height 16
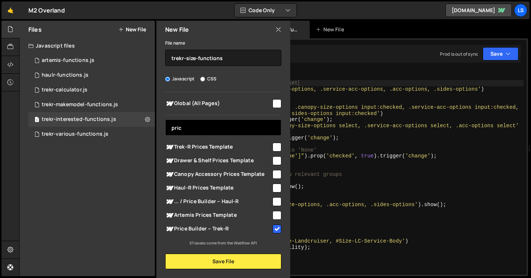
type input "price"
click at [198, 124] on input "price" at bounding box center [223, 128] width 116 height 16
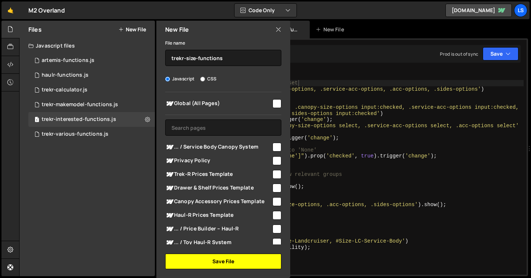
click at [235, 260] on button "Save File" at bounding box center [223, 261] width 116 height 15
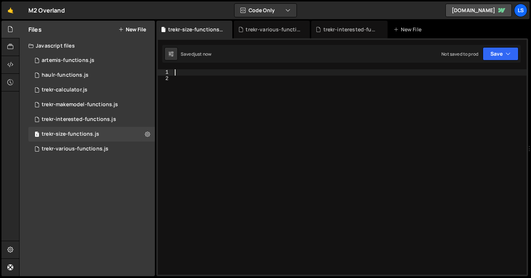
click at [179, 74] on div at bounding box center [349, 178] width 353 height 218
paste textarea "updateOptionsVisibility();"
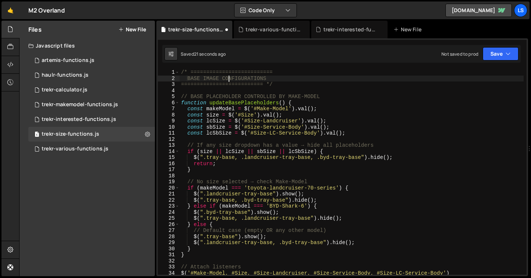
click at [229, 78] on div "/* ========================== BASE IMAGE CONFIGURATIONS =======================…" at bounding box center [352, 178] width 344 height 218
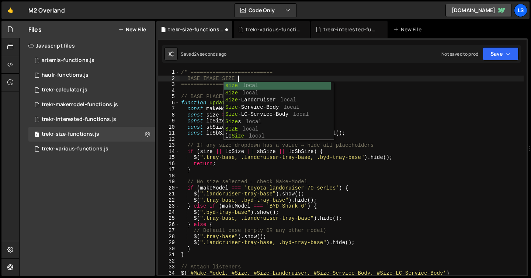
scroll to position [0, 4]
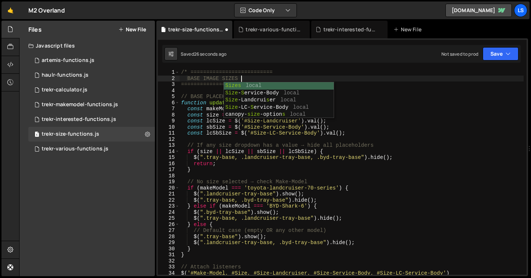
click at [213, 79] on div "/* ========================== BASE IMAGE SIZES ========================== */ //…" at bounding box center [352, 178] width 344 height 218
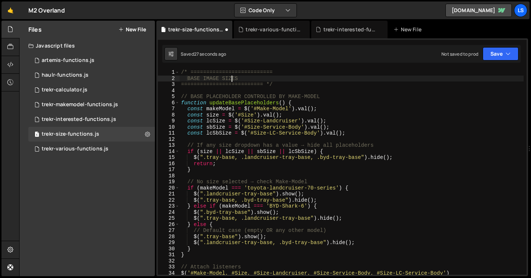
click at [232, 76] on div "/* ========================== BASE IMAGE SIZES ========================== */ //…" at bounding box center [352, 178] width 344 height 218
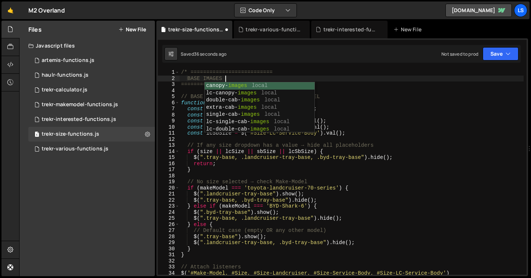
click at [262, 73] on div "/* ========================== BASE IMAGES ========================== */ // BASE…" at bounding box center [352, 178] width 344 height 218
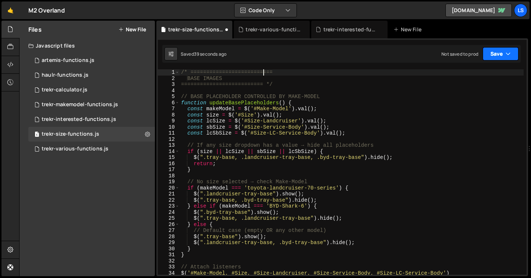
type textarea "/* =========================="
click at [504, 53] on button "Save" at bounding box center [501, 53] width 36 height 13
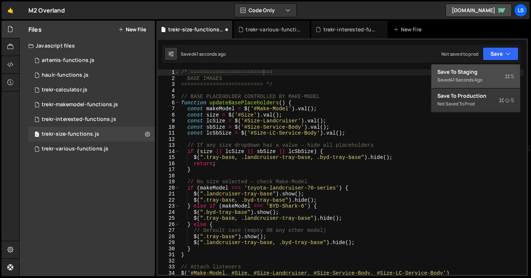
click at [478, 74] on div "Save to Staging S" at bounding box center [476, 71] width 77 height 7
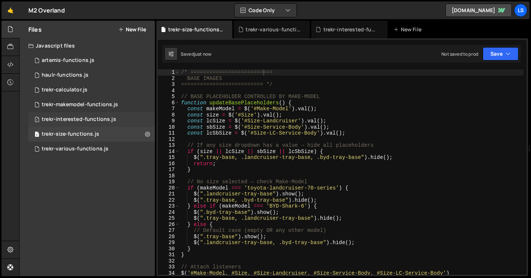
click at [74, 120] on div "trekr-interested-functions.js" at bounding box center [79, 119] width 75 height 7
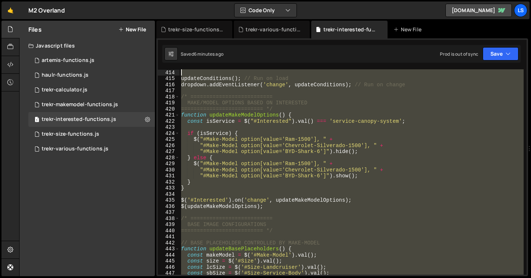
scroll to position [2526, 0]
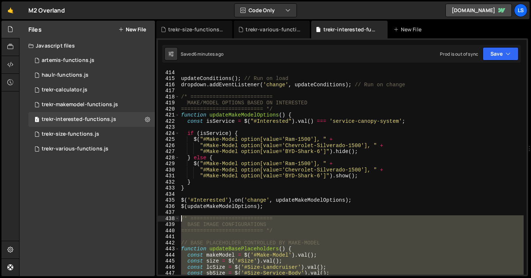
drag, startPoint x: 266, startPoint y: 196, endPoint x: 173, endPoint y: 221, distance: 96.2
click at [173, 221] on div "updateOptionsVisibility(); 414 415 416 417 418 419 420 421 422 423 424 425 426 …" at bounding box center [342, 171] width 369 height 205
type textarea "/* ========================== BASE IMAGE CONFIGURATIONS"
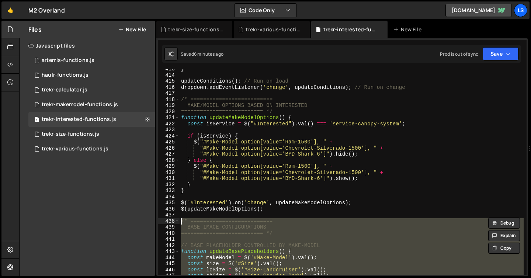
scroll to position [0, 0]
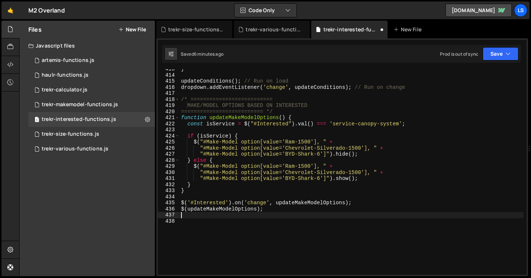
type textarea "$(updateMakeModelOptions);"
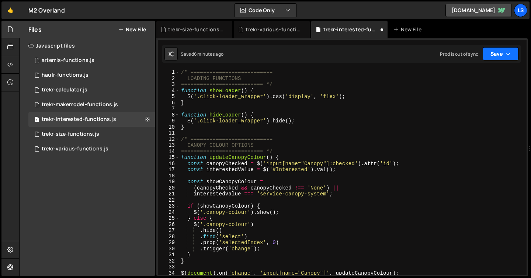
click at [502, 56] on button "Save" at bounding box center [501, 53] width 36 height 13
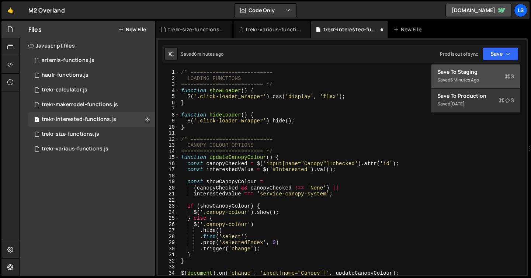
click at [467, 74] on div "Save to Staging S" at bounding box center [476, 71] width 77 height 7
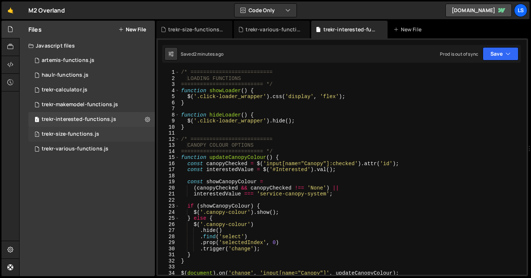
click at [78, 135] on div "trekr-size-functions.js" at bounding box center [71, 134] width 58 height 7
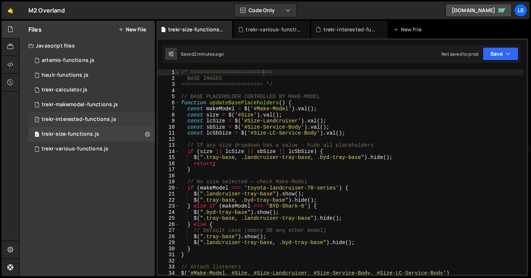
click at [76, 119] on div "trekr-interested-functions.js" at bounding box center [79, 119] width 75 height 7
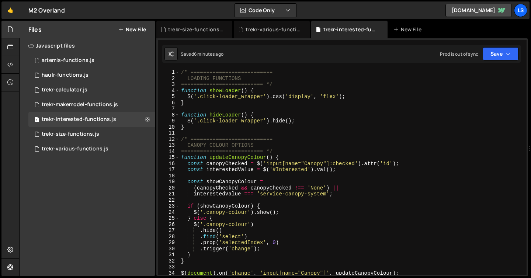
click at [138, 29] on button "New File" at bounding box center [132, 30] width 28 height 6
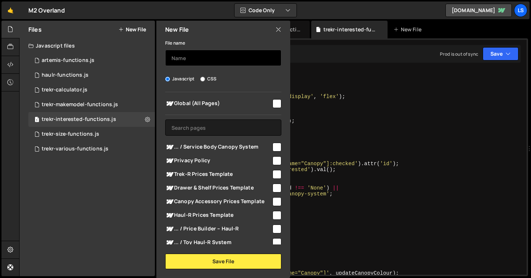
click at [183, 55] on input "text" at bounding box center [223, 58] width 116 height 16
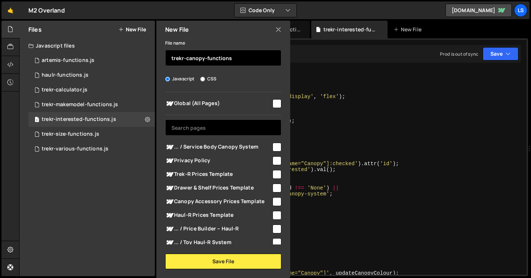
type input "trekr-canopy-functions"
click at [194, 126] on input "text" at bounding box center [223, 128] width 116 height 16
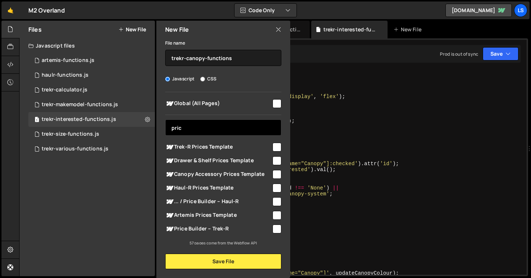
type input "pric"
click at [274, 228] on input "checkbox" at bounding box center [277, 229] width 9 height 9
checkbox input "true"
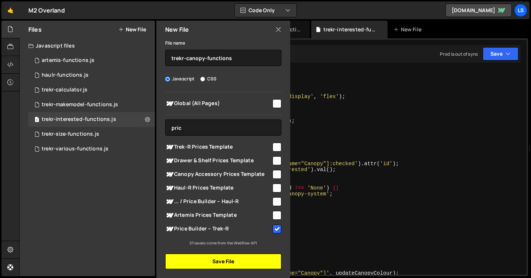
click at [214, 262] on button "Save File" at bounding box center [223, 261] width 116 height 15
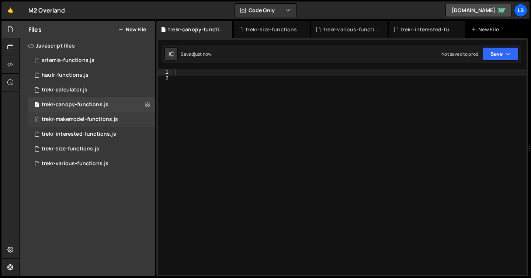
click at [79, 120] on div "trekr-makemodel-functions.js" at bounding box center [80, 119] width 76 height 7
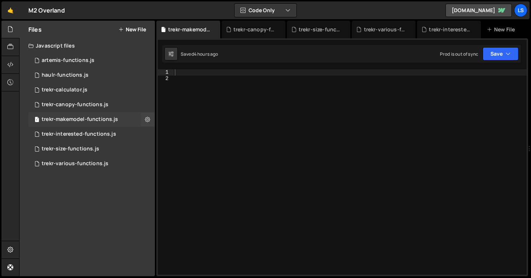
scroll to position [22432, 0]
click at [76, 132] on div "trekr-interested-functions.js" at bounding box center [79, 134] width 75 height 7
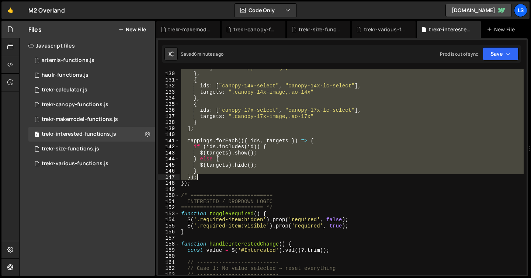
scroll to position [794, 0]
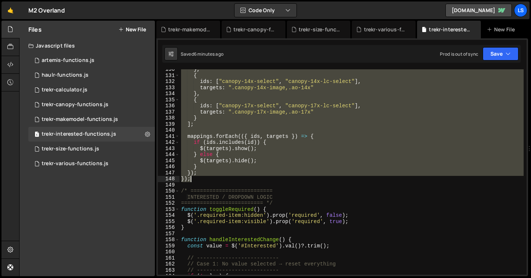
drag, startPoint x: 181, startPoint y: 72, endPoint x: 220, endPoint y: 180, distance: 114.9
click at [220, 180] on div "} , { ids : [ "canopy-14x-select" , "canopy-14x-lc-select" ] , targets : ".cano…" at bounding box center [352, 175] width 344 height 218
type textarea "}); });"
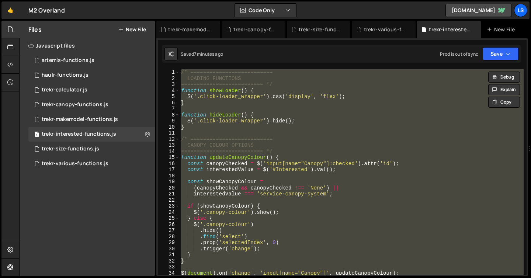
scroll to position [0, 0]
click at [313, 198] on div "/* ========================== LOADING FUNCTIONS ========================== */ f…" at bounding box center [352, 171] width 344 height 205
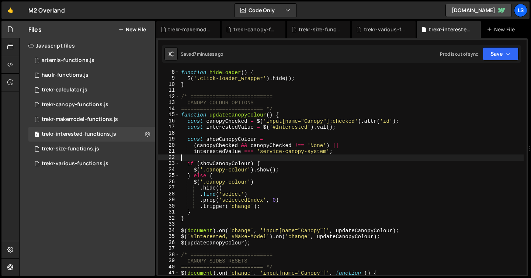
scroll to position [176, 0]
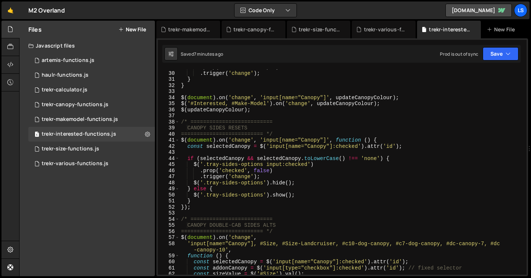
click at [313, 198] on div ". prop ( 'selectedIndex' , 0 ) . trigger ( 'change' ) ; } } $ ( document ) . on…" at bounding box center [352, 173] width 344 height 218
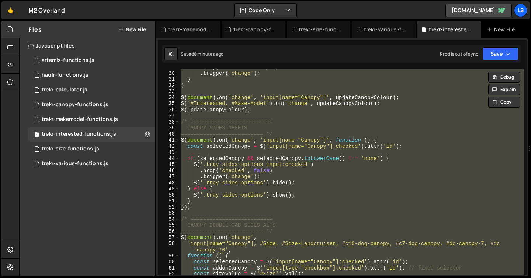
click at [280, 141] on div ". prop ( 'selectedIndex' , 0 ) . trigger ( 'change' ) ; } } $ ( document ) . on…" at bounding box center [352, 171] width 344 height 205
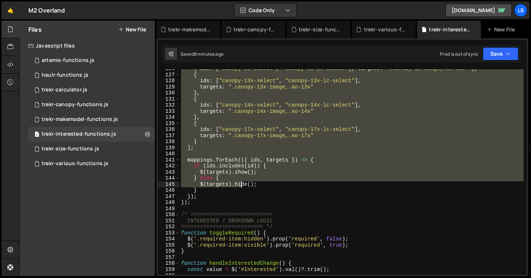
scroll to position [771, 0]
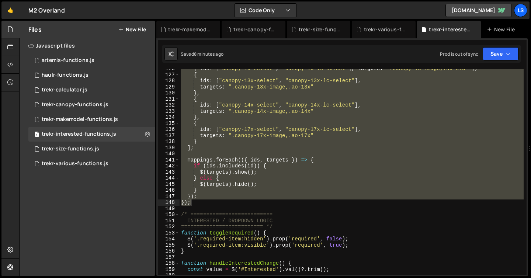
drag, startPoint x: 182, startPoint y: 139, endPoint x: 241, endPoint y: 203, distance: 87.2
click at [241, 203] on div "{ ids : [ "canopy-13-select" , "canopy-13-lc-select" ] , targets : ".canopy-13-…" at bounding box center [352, 175] width 344 height 218
type textarea "}); });"
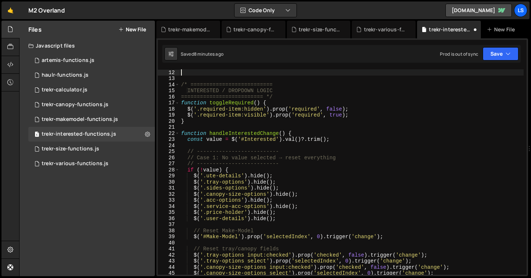
scroll to position [67, 0]
click at [69, 104] on div "trekr-canopy-functions.js" at bounding box center [75, 104] width 67 height 7
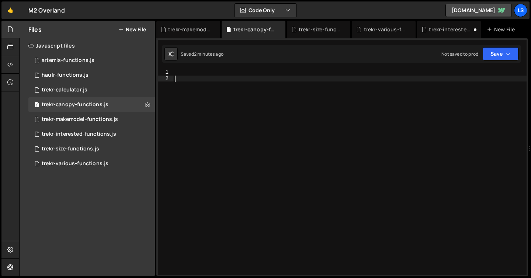
click at [236, 106] on div at bounding box center [349, 178] width 353 height 218
click at [220, 71] on div at bounding box center [349, 178] width 353 height 218
paste textarea "});"
type textarea "});"
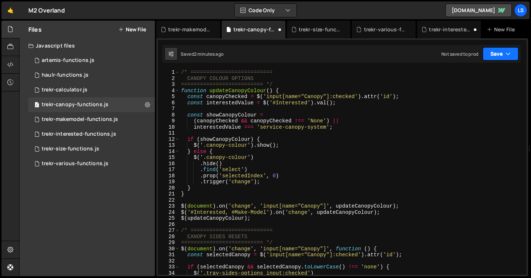
click at [500, 56] on button "Save" at bounding box center [501, 53] width 36 height 13
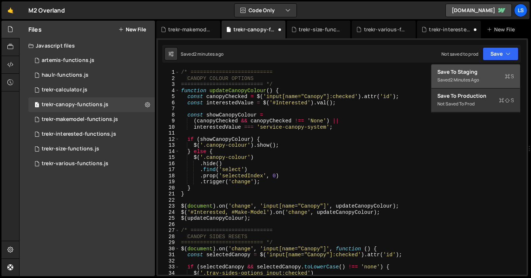
click at [478, 73] on div "Save to Staging S" at bounding box center [476, 71] width 77 height 7
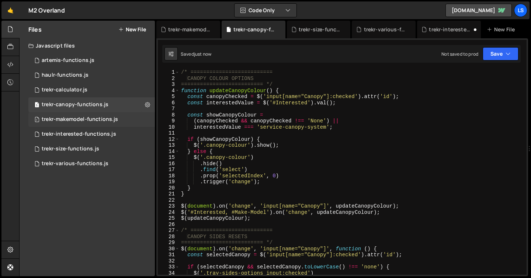
click at [78, 121] on div "trekr-makemodel-functions.js" at bounding box center [80, 119] width 76 height 7
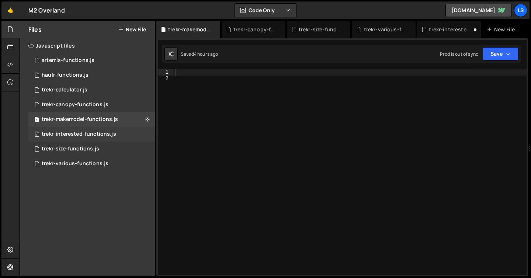
scroll to position [22432, 0]
click at [69, 134] on div "trekr-interested-functions.js" at bounding box center [79, 134] width 75 height 7
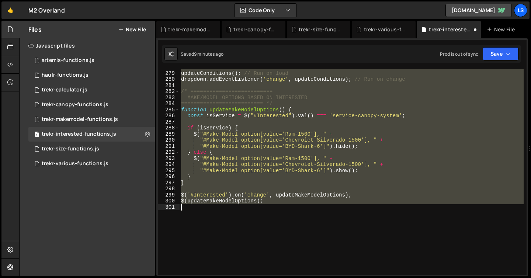
scroll to position [1697, 0]
drag, startPoint x: 180, startPoint y: 127, endPoint x: 237, endPoint y: 205, distance: 97.0
click at [237, 205] on div "updateConditions ( ) ; // Run on load dropdown . addEventListener ( 'change' , …" at bounding box center [352, 174] width 344 height 218
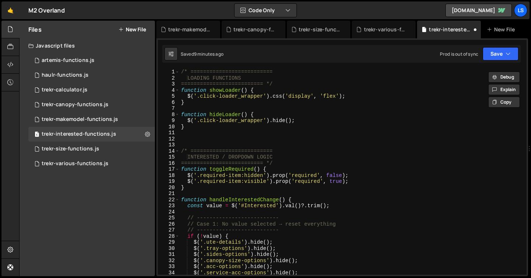
scroll to position [0, 0]
click at [77, 121] on div "trekr-makemodel-functions.js" at bounding box center [80, 119] width 76 height 7
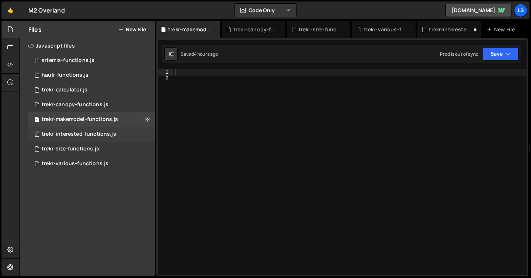
scroll to position [22432, 0]
click at [76, 135] on div "trekr-interested-functions.js" at bounding box center [79, 134] width 75 height 7
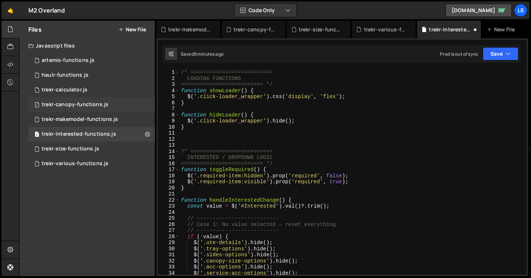
scroll to position [3222, 0]
click at [70, 104] on div "trekr-canopy-functions.js" at bounding box center [75, 104] width 67 height 7
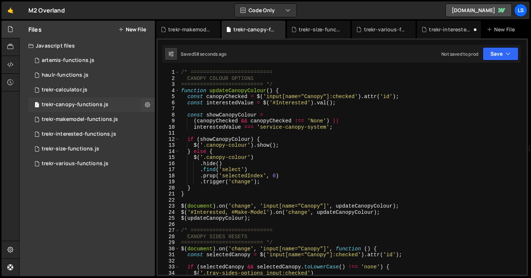
scroll to position [0, 0]
click at [501, 55] on button "Save" at bounding box center [501, 53] width 36 height 13
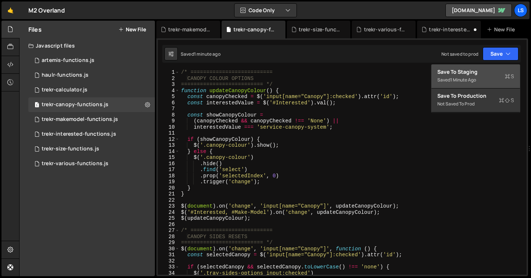
click at [473, 71] on div "Save to Staging S" at bounding box center [476, 71] width 77 height 7
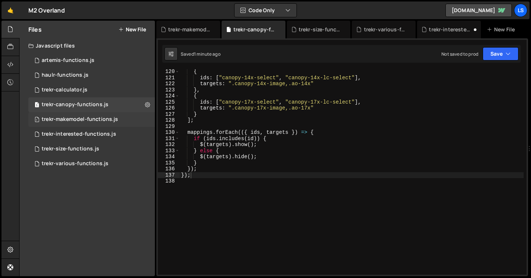
click at [78, 119] on div "trekr-makemodel-functions.js" at bounding box center [80, 119] width 76 height 7
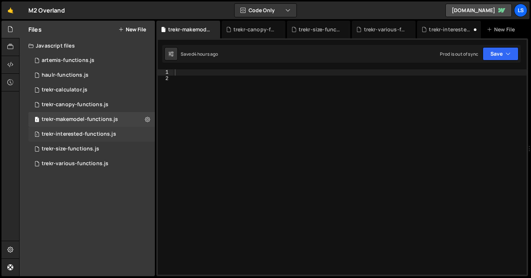
click at [75, 133] on div "trekr-interested-functions.js" at bounding box center [79, 134] width 75 height 7
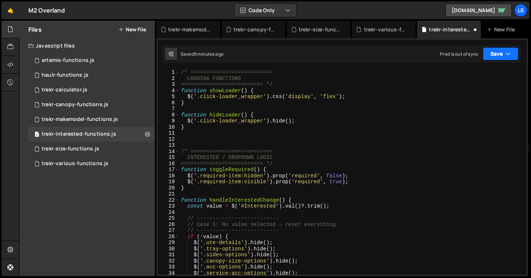
scroll to position [3222, 0]
click at [502, 54] on button "Save" at bounding box center [501, 53] width 36 height 13
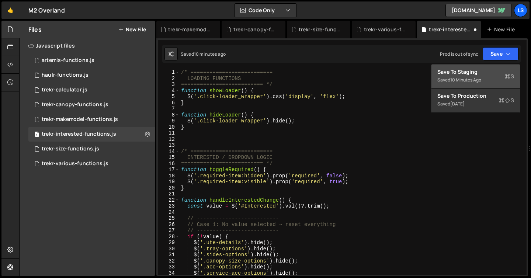
click at [468, 74] on div "Save to Staging S" at bounding box center [476, 71] width 77 height 7
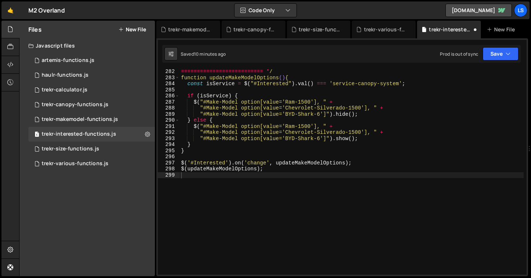
scroll to position [1717, 0]
click at [76, 148] on div "trekr-size-functions.js" at bounding box center [71, 149] width 58 height 7
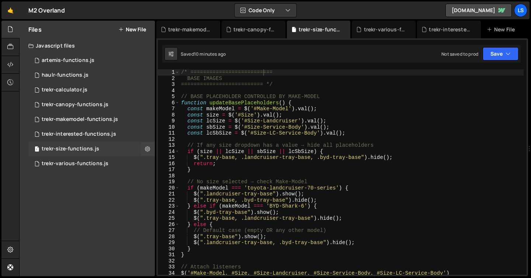
scroll to position [0, 0]
click at [490, 54] on button "Save" at bounding box center [501, 53] width 36 height 13
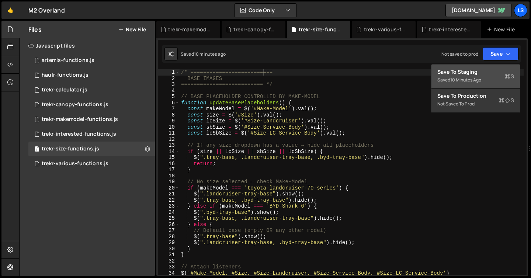
click at [451, 72] on div "Save to Staging S" at bounding box center [476, 71] width 77 height 7
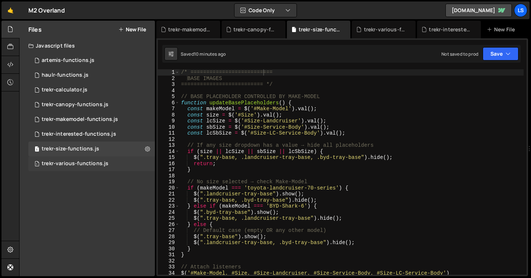
click at [93, 164] on div "trekr-various-functions.js" at bounding box center [75, 163] width 67 height 7
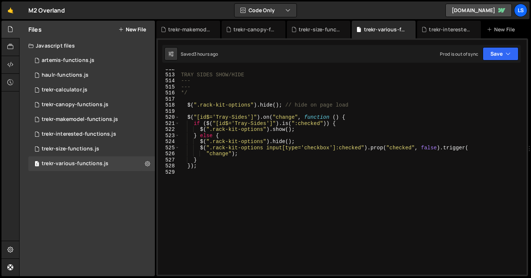
scroll to position [44134, 0]
click at [501, 56] on button "Save" at bounding box center [501, 53] width 36 height 13
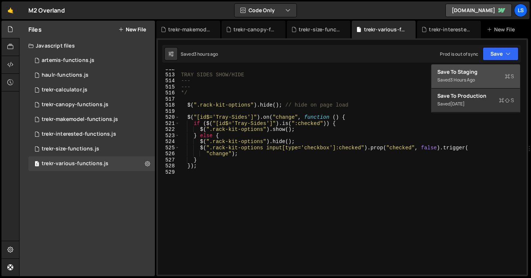
click at [459, 75] on div "Save to Staging S" at bounding box center [476, 71] width 77 height 7
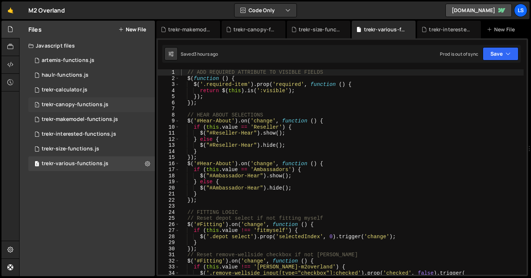
click at [89, 102] on div "trekr-canopy-functions.js" at bounding box center [75, 104] width 67 height 7
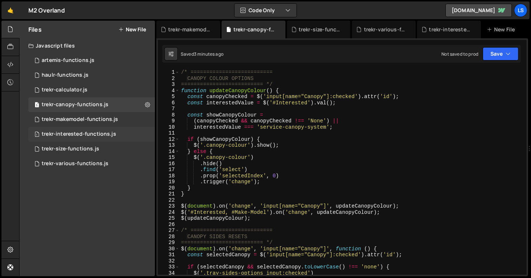
click at [76, 134] on div "trekr-interested-functions.js" at bounding box center [79, 134] width 75 height 7
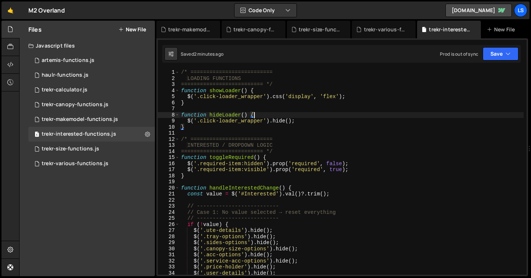
click at [316, 118] on div "/* ========================== LOADING FUNCTIONS ========================== */ f…" at bounding box center [352, 178] width 344 height 218
click at [77, 118] on div "trekr-makemodel-functions.js" at bounding box center [80, 119] width 76 height 7
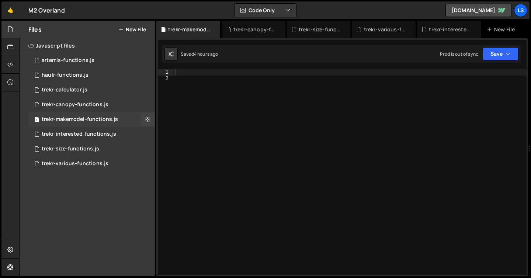
scroll to position [22432, 0]
click at [82, 133] on div "trekr-interested-functions.js" at bounding box center [79, 134] width 75 height 7
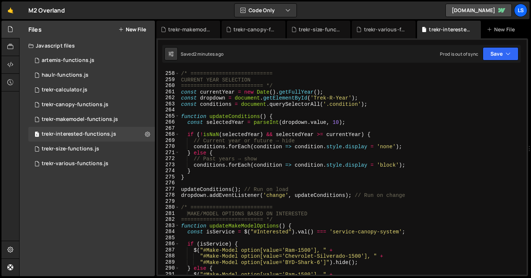
scroll to position [1653, 0]
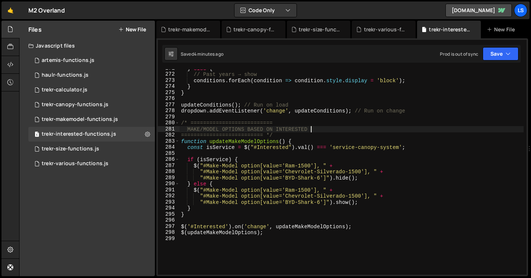
click at [345, 132] on div "} else { // Past years → show conditions . forEach ( condition => condition . s…" at bounding box center [352, 174] width 344 height 218
click at [90, 105] on div "trekr-canopy-functions.js" at bounding box center [75, 104] width 67 height 7
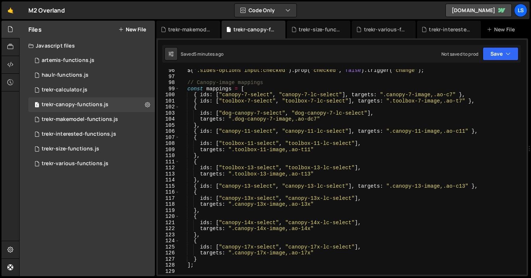
scroll to position [480, 0]
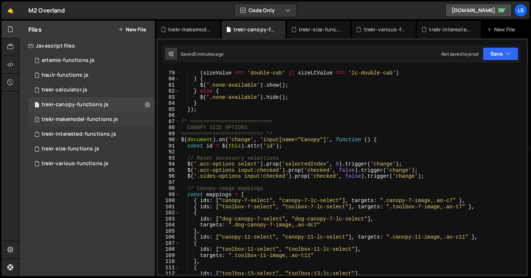
click at [79, 118] on div "trekr-makemodel-functions.js" at bounding box center [80, 119] width 76 height 7
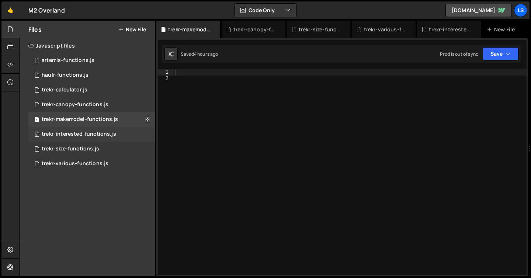
click at [75, 136] on div "trekr-interested-functions.js" at bounding box center [79, 134] width 75 height 7
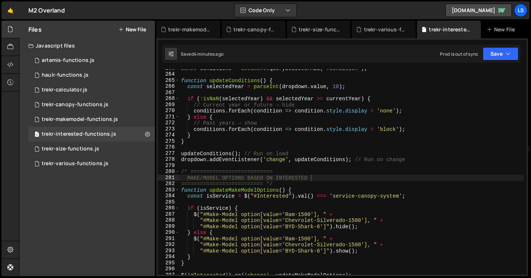
scroll to position [1644, 0]
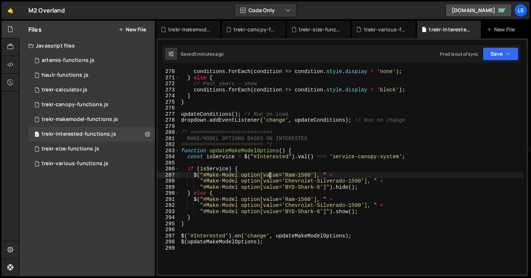
click at [269, 176] on div "conditions . forEach ( condition => condition . style . display = 'none' ) ; } …" at bounding box center [352, 178] width 344 height 218
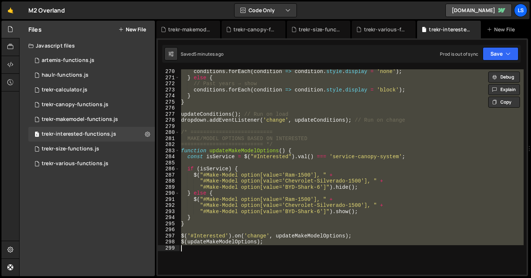
click at [295, 116] on div "conditions . forEach ( condition => condition . style . display = 'none' ) ; } …" at bounding box center [352, 171] width 344 height 205
type textarea "updateConditions(); // Run on load"
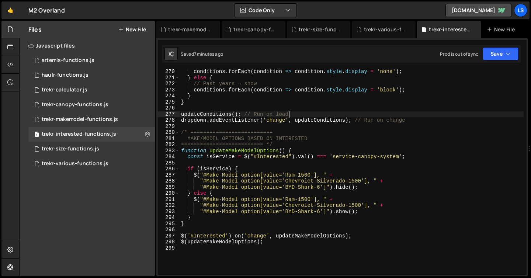
click at [260, 108] on div "conditions . forEach ( condition => condition . style . display = 'none' ) ; } …" at bounding box center [352, 178] width 344 height 218
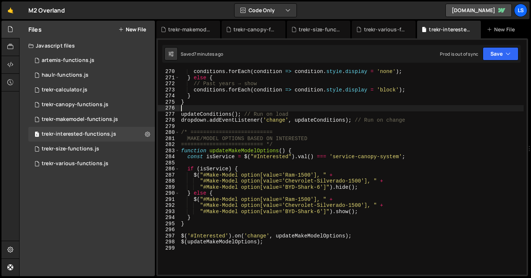
type textarea "$(updateMakeModelOptions);"
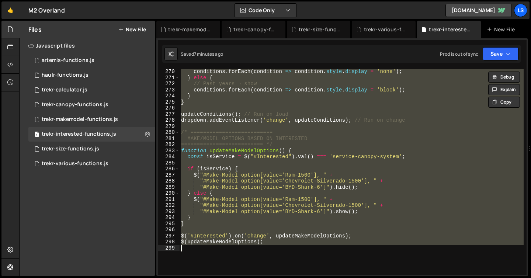
click at [260, 108] on div "conditions . forEach ( condition => condition . style . display = 'none' ) ; } …" at bounding box center [352, 171] width 344 height 205
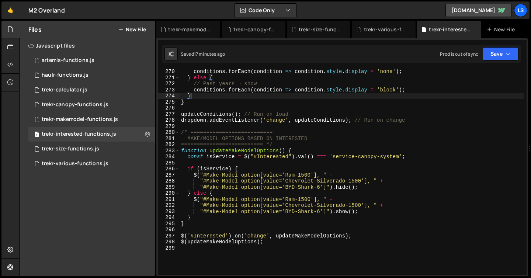
click at [255, 94] on div "conditions . forEach ( condition => condition . style . display = 'none' ) ; } …" at bounding box center [352, 178] width 344 height 218
type textarea "$(updateMakeModelOptions);"
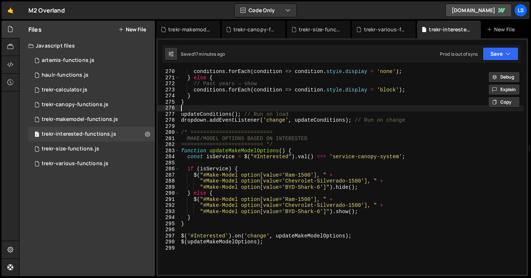
click at [286, 111] on div "conditions . forEach ( condition => condition . style . display = 'none' ) ; } …" at bounding box center [352, 178] width 344 height 218
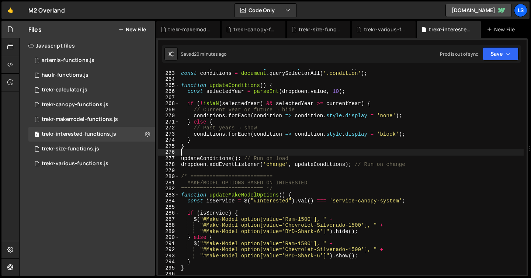
scroll to position [1525, 0]
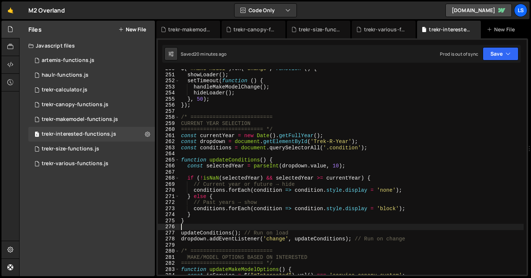
click at [288, 200] on div "$ ( '#Make-Model' ) . on ( 'change' , function ( ) { showLoader ( ) ; setTimeou…" at bounding box center [352, 175] width 344 height 218
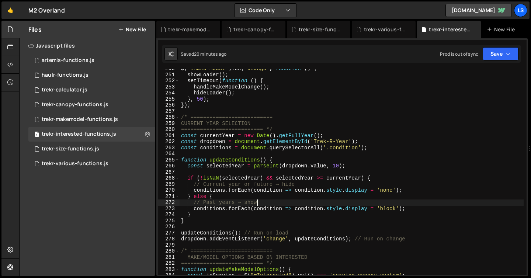
type textarea "$(updateMakeModelOptions);"
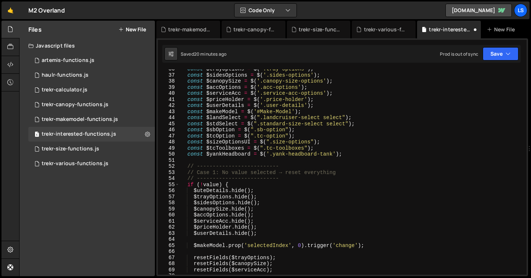
scroll to position [0, 0]
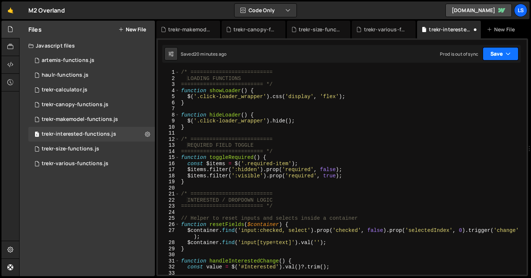
click at [493, 55] on button "Save" at bounding box center [501, 53] width 36 height 13
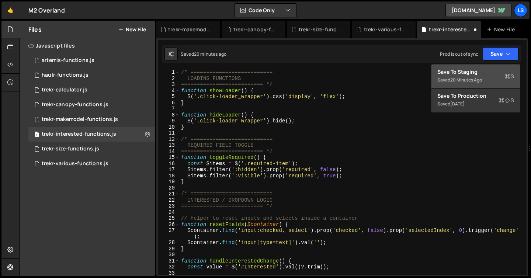
click at [472, 73] on div "Save to Staging S" at bounding box center [476, 71] width 77 height 7
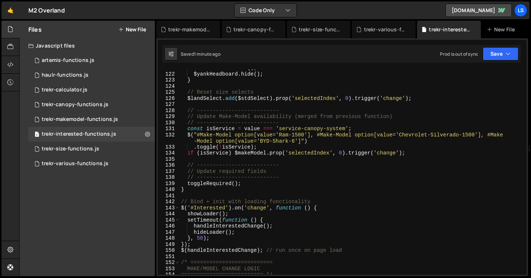
scroll to position [716, 0]
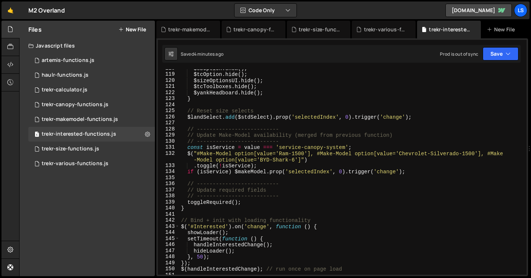
click at [240, 139] on div "$sbOption . show ( ) ; $tcOption . hide ( ) ; $sizeOptionsUI . hide ( ) ; $tcTo…" at bounding box center [352, 174] width 344 height 218
type textarea "dropdown.addEventListener('change', updateConditions);"
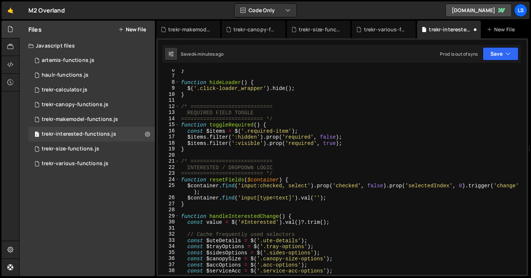
scroll to position [0, 0]
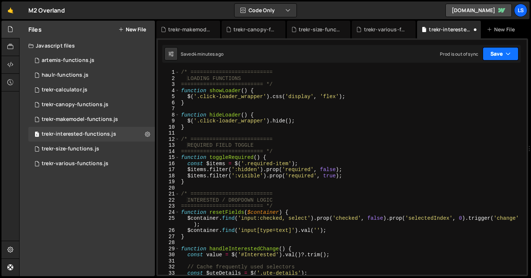
click at [509, 57] on icon "button" at bounding box center [508, 53] width 5 height 7
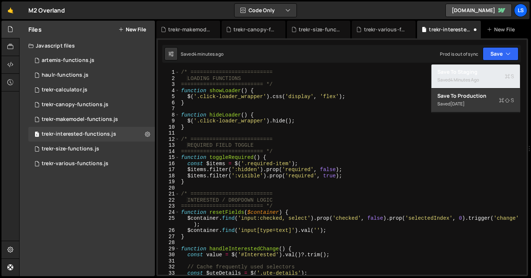
click at [485, 69] on div "Save to Staging S" at bounding box center [476, 71] width 77 height 7
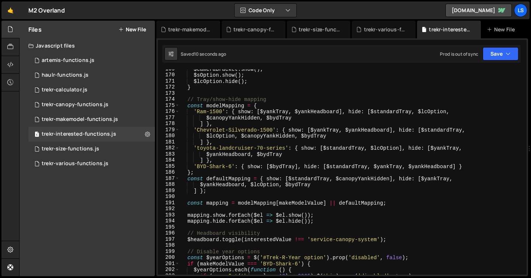
scroll to position [1054, 0]
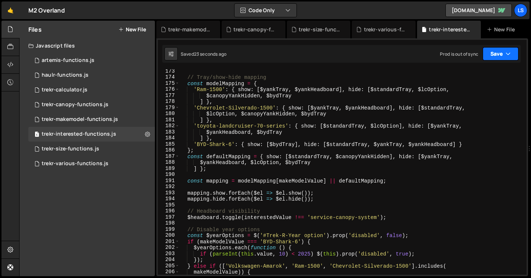
click at [495, 53] on button "Save" at bounding box center [501, 53] width 36 height 13
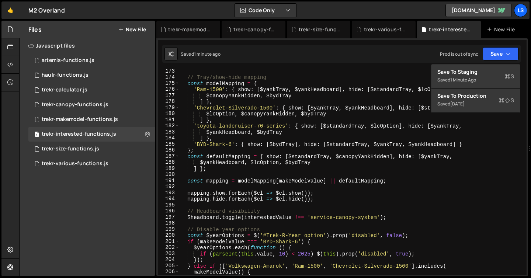
click at [350, 101] on div "// Tray/show-hide mapping const modelMapping = { 'Ram-1500' : { show : [ $yankT…" at bounding box center [352, 177] width 344 height 218
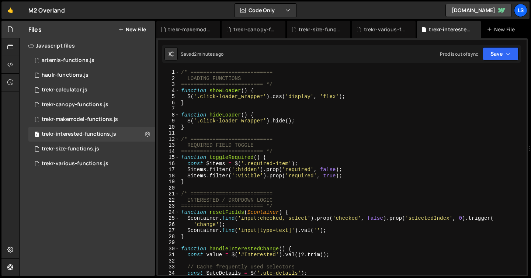
scroll to position [0, 0]
click at [240, 122] on div "/* ========================== LOADING FUNCTIONS ========================== */ f…" at bounding box center [352, 178] width 344 height 218
type textarea "dropdown.addEventListener('change', updateConditions);"
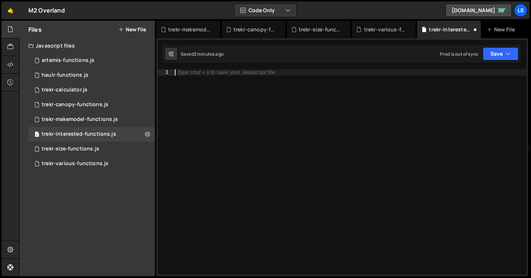
type textarea "dropdown.addEventListener('change', updateConditions);"
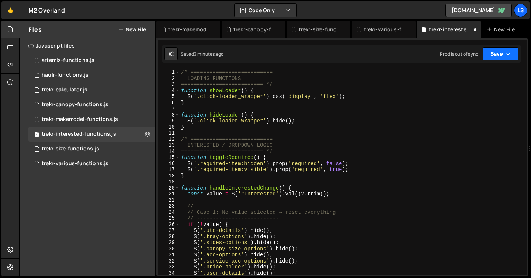
click at [509, 55] on icon "button" at bounding box center [508, 53] width 5 height 7
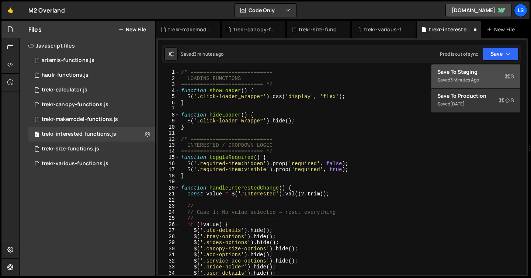
click at [484, 71] on div "Save to Staging S" at bounding box center [476, 71] width 77 height 7
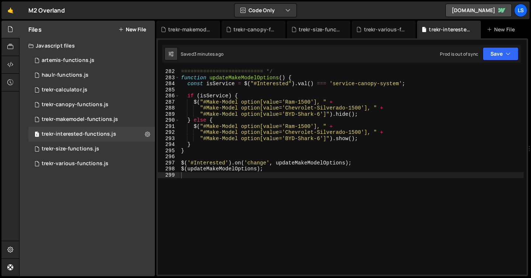
click at [243, 82] on div "========================== */ function updateMakeModelOptions ( ) { const isSer…" at bounding box center [352, 178] width 344 height 218
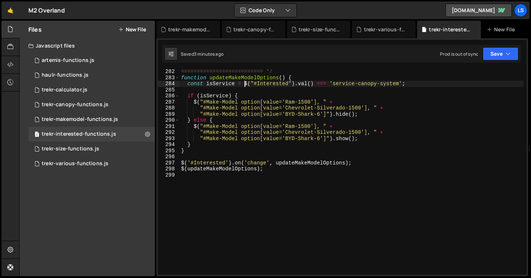
type textarea "$(updateMakeModelOptions);"
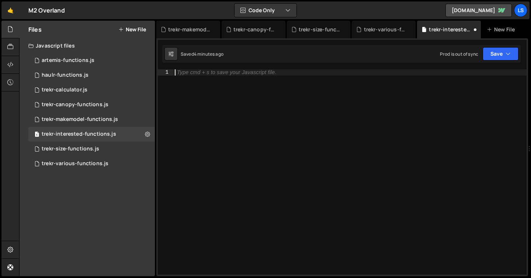
scroll to position [1219, 0]
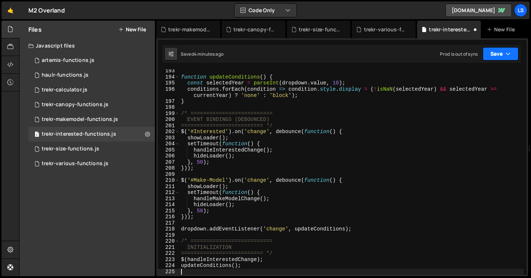
click at [502, 50] on button "Save" at bounding box center [501, 53] width 36 height 13
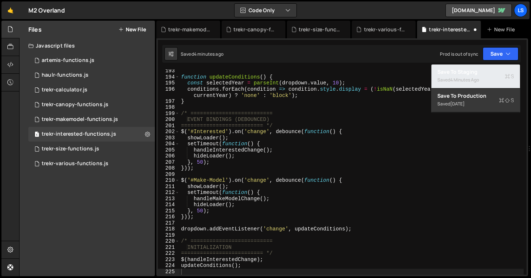
click at [474, 70] on div "Save to Staging S" at bounding box center [476, 71] width 77 height 7
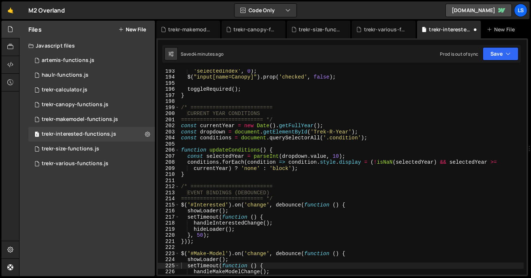
scroll to position [1176, 0]
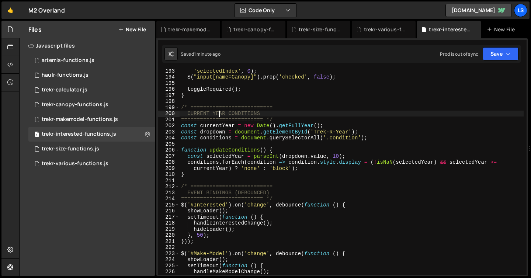
click at [219, 111] on div "'selectedIndex' , 0 ) ; $ ( "input[name=Canopy]" ) . prop ( 'checked' , false )…" at bounding box center [352, 177] width 344 height 218
type textarea "updateConditions();"
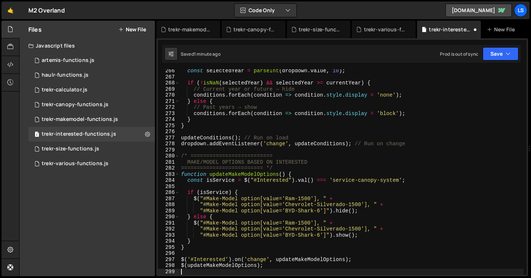
scroll to position [1621, 0]
click at [507, 54] on icon "button" at bounding box center [508, 53] width 5 height 7
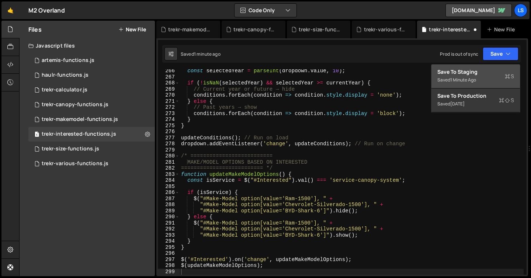
click at [472, 73] on div "Save to Staging S" at bounding box center [476, 71] width 77 height 7
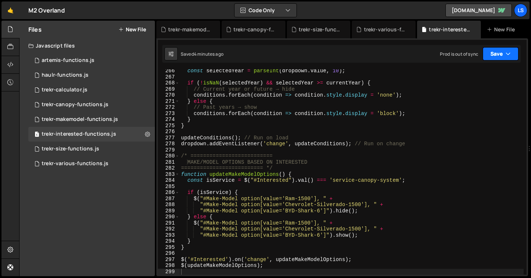
click at [488, 55] on button "Save" at bounding box center [501, 53] width 36 height 13
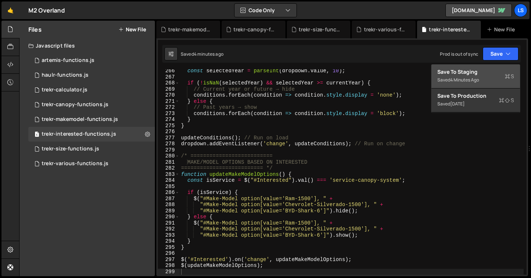
click at [459, 77] on div "4 minutes ago" at bounding box center [464, 80] width 29 height 6
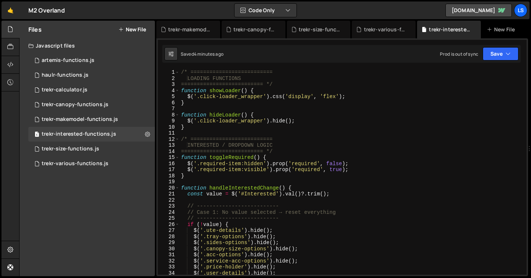
scroll to position [0, 0]
click at [476, 29] on icon at bounding box center [475, 29] width 5 height 7
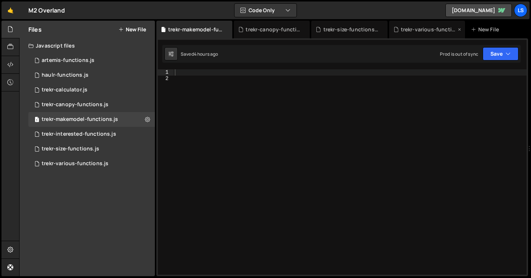
scroll to position [22432, 0]
click at [459, 29] on icon at bounding box center [459, 29] width 5 height 7
drag, startPoint x: 382, startPoint y: 30, endPoint x: 374, endPoint y: 30, distance: 8.5
click at [0, 0] on icon at bounding box center [0, 0] width 0 height 0
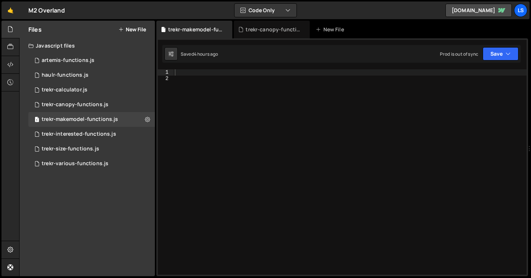
click at [0, 0] on icon at bounding box center [0, 0] width 0 height 0
click at [227, 29] on icon at bounding box center [226, 29] width 5 height 7
